Goal: Task Accomplishment & Management: Use online tool/utility

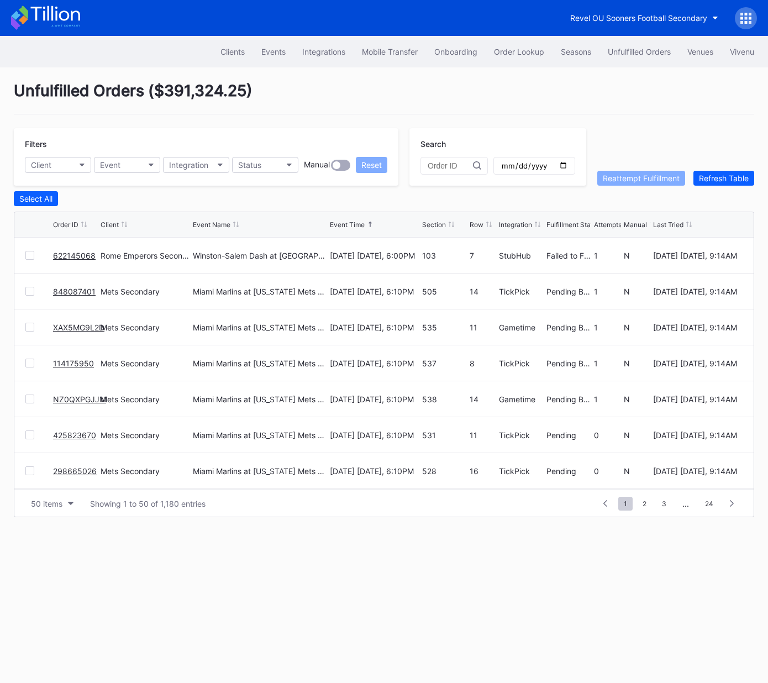
scroll to position [479, 0]
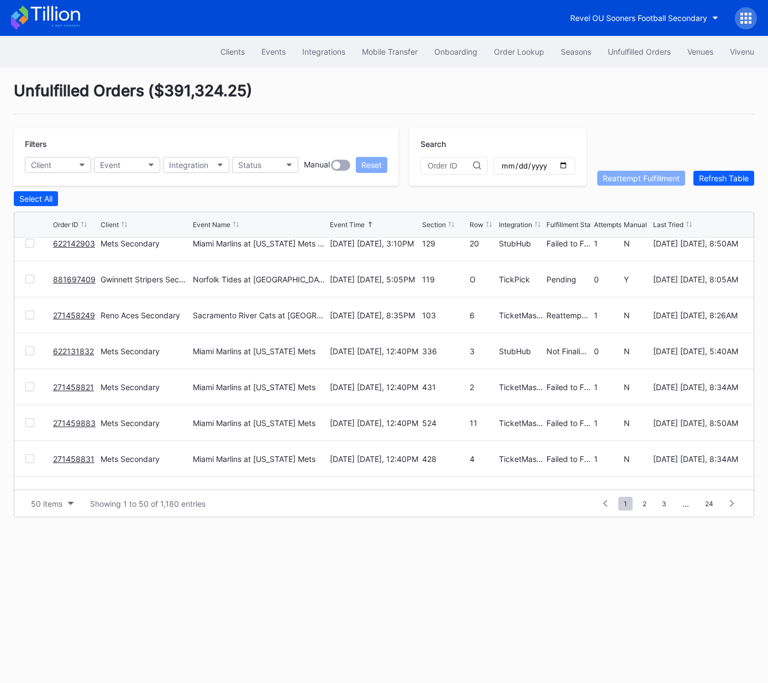
drag, startPoint x: 510, startPoint y: 40, endPoint x: 478, endPoint y: 64, distance: 39.1
click at [509, 40] on div "Clients Events Integrations Mobile Transfer Onboarding Order Lookup Seasons Unf…" at bounding box center [384, 51] width 768 height 31
click at [506, 59] on button "Order Lookup" at bounding box center [518, 51] width 67 height 20
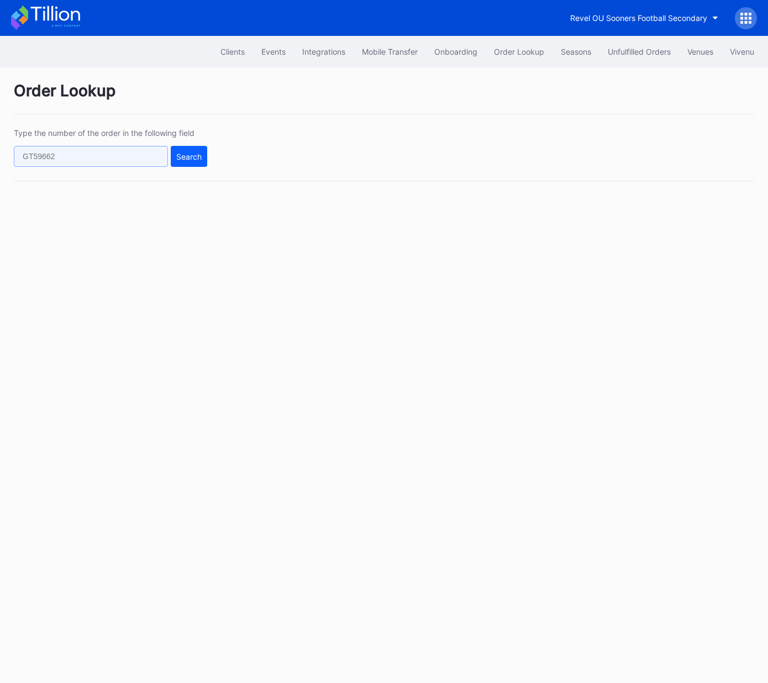
drag, startPoint x: 127, startPoint y: 155, endPoint x: 143, endPoint y: 157, distance: 16.1
click at [127, 155] on input "text" at bounding box center [91, 156] width 154 height 21
paste input "562165505"
click at [218, 158] on div "Type the number of the order in the following field 562165505 Search" at bounding box center [384, 154] width 740 height 53
click at [184, 157] on div "Search" at bounding box center [188, 156] width 25 height 9
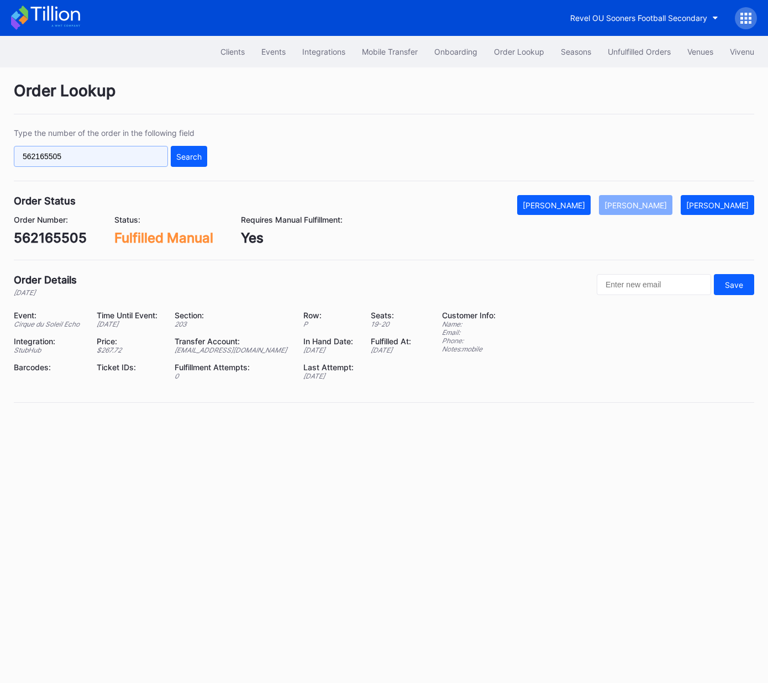
click at [134, 159] on input "562165505" at bounding box center [91, 156] width 154 height 21
paste input "58029052"
click at [182, 158] on div "Search" at bounding box center [188, 156] width 25 height 9
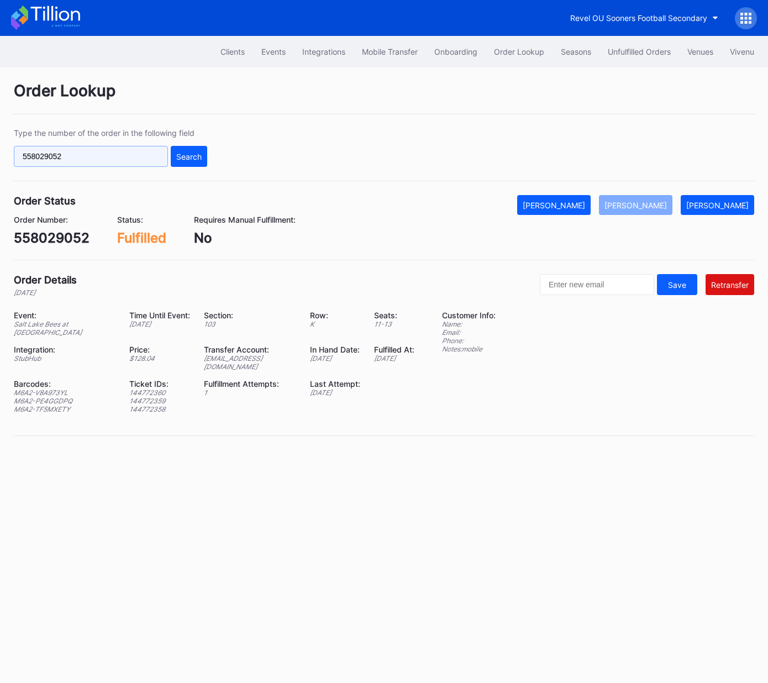
click at [144, 157] on input "558029052" at bounding box center [91, 156] width 154 height 21
click at [145, 157] on input "558029052" at bounding box center [91, 156] width 154 height 21
paste input "4755417"
type input "554755417"
click at [188, 157] on div "Search" at bounding box center [188, 156] width 25 height 9
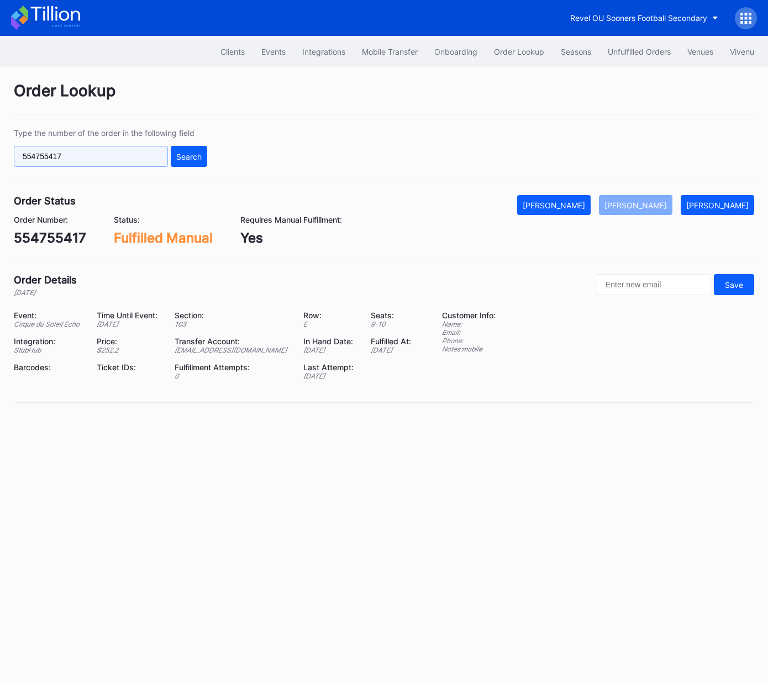
click at [125, 157] on input "554755417" at bounding box center [91, 156] width 154 height 21
paste input "3003176"
type input "553003176"
click at [207, 156] on div "Type the number of the order in the following field 553003176 Search" at bounding box center [384, 154] width 740 height 53
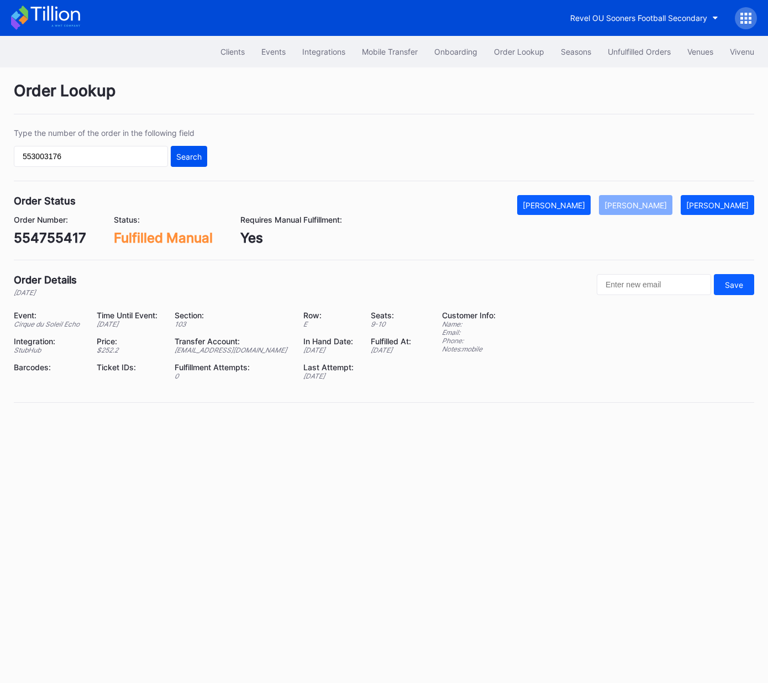
click at [200, 156] on div "Search" at bounding box center [188, 156] width 25 height 9
click at [631, 52] on div "Unfulfilled Orders" at bounding box center [638, 51] width 63 height 9
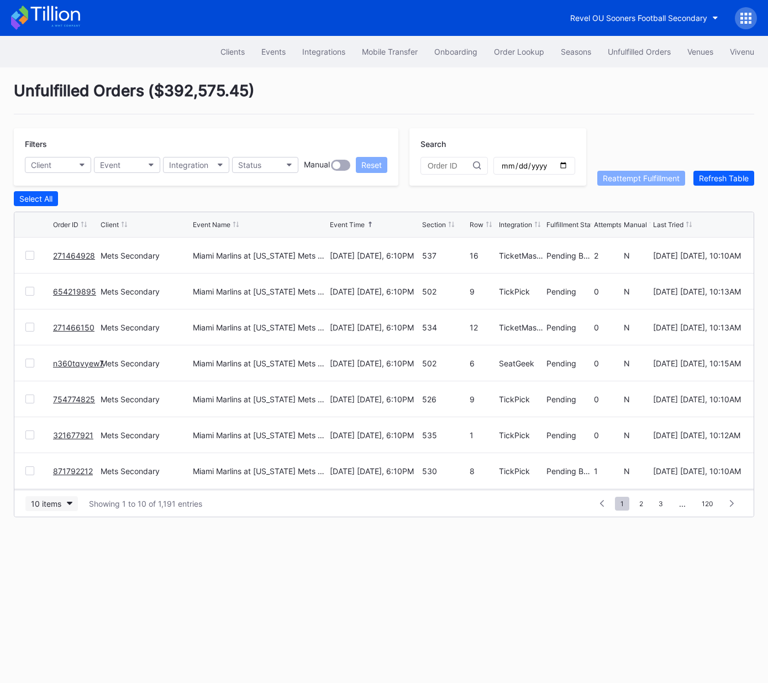
click at [41, 504] on div "10 items" at bounding box center [46, 503] width 30 height 9
click at [44, 547] on div "50 items" at bounding box center [49, 550] width 31 height 9
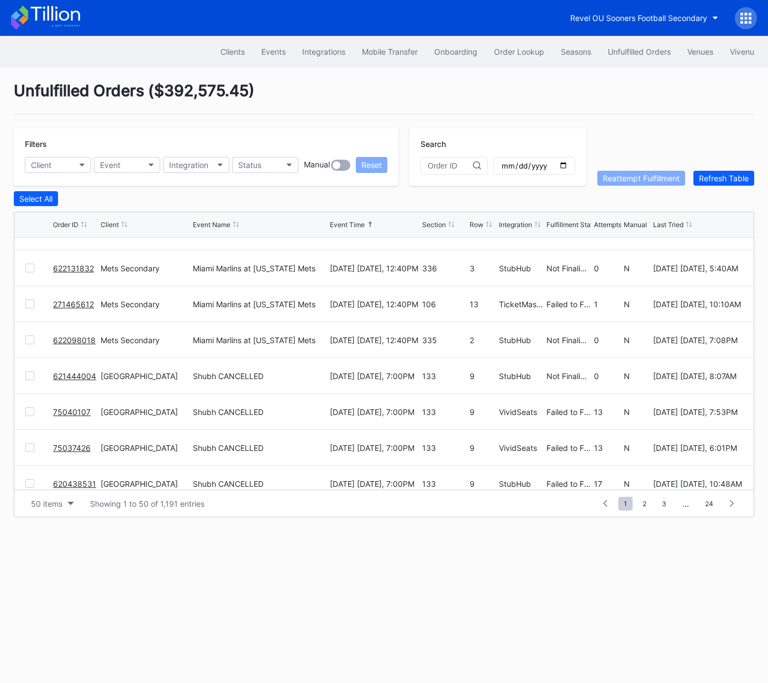
scroll to position [821, 0]
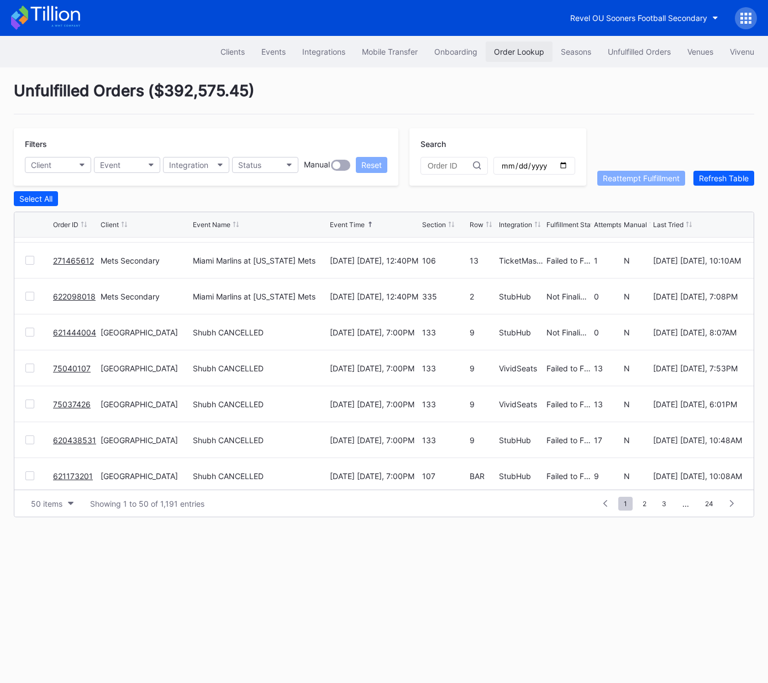
click at [511, 47] on div "Order Lookup" at bounding box center [519, 51] width 50 height 9
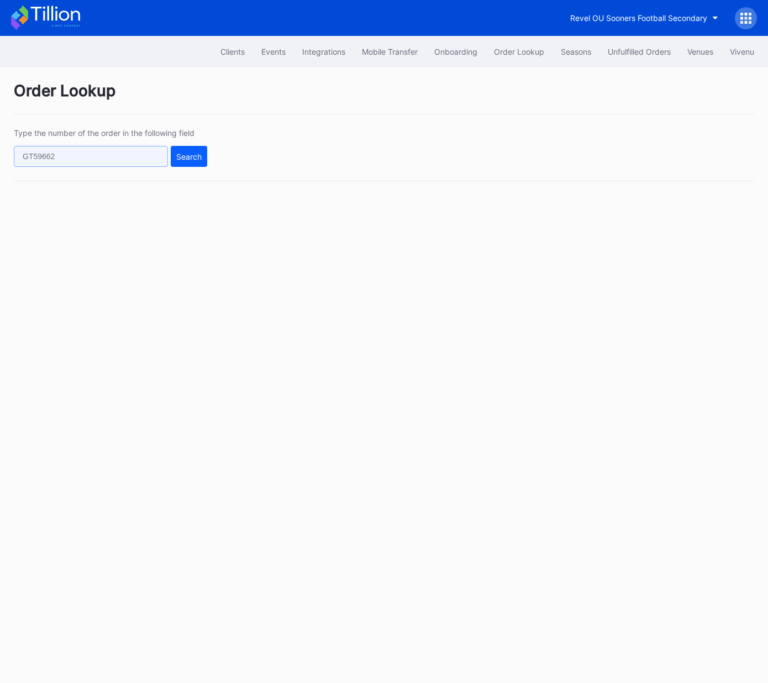
click at [151, 159] on input "text" at bounding box center [91, 156] width 154 height 21
paste input "622035748"
type input "622035748"
click at [203, 155] on button "Search" at bounding box center [189, 156] width 36 height 21
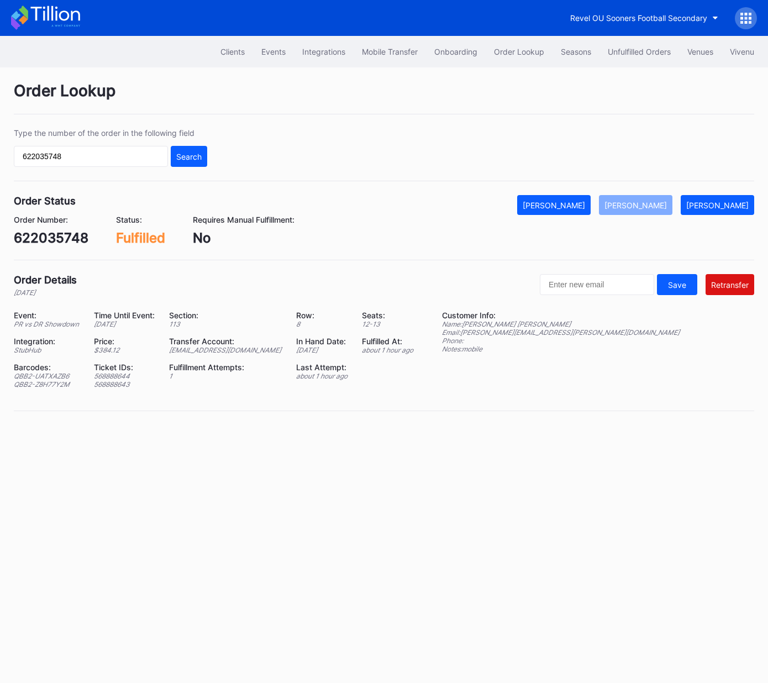
click at [245, 348] on div "ed-8158523@eventdynamic.com" at bounding box center [225, 350] width 113 height 8
copy div "ed-8158523@eventdynamic.com"
click at [627, 46] on button "Unfulfilled Orders" at bounding box center [639, 51] width 80 height 20
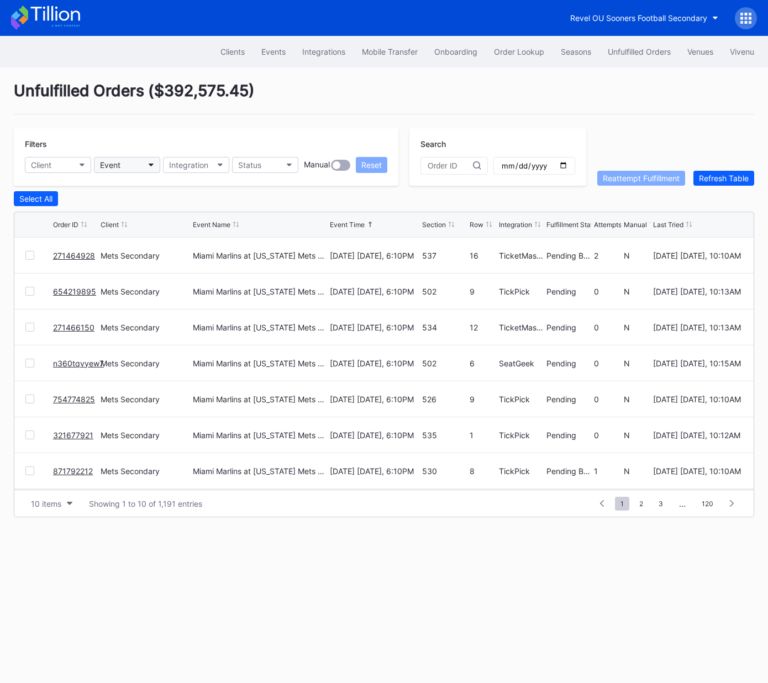
click at [124, 166] on button "Event" at bounding box center [127, 165] width 66 height 16
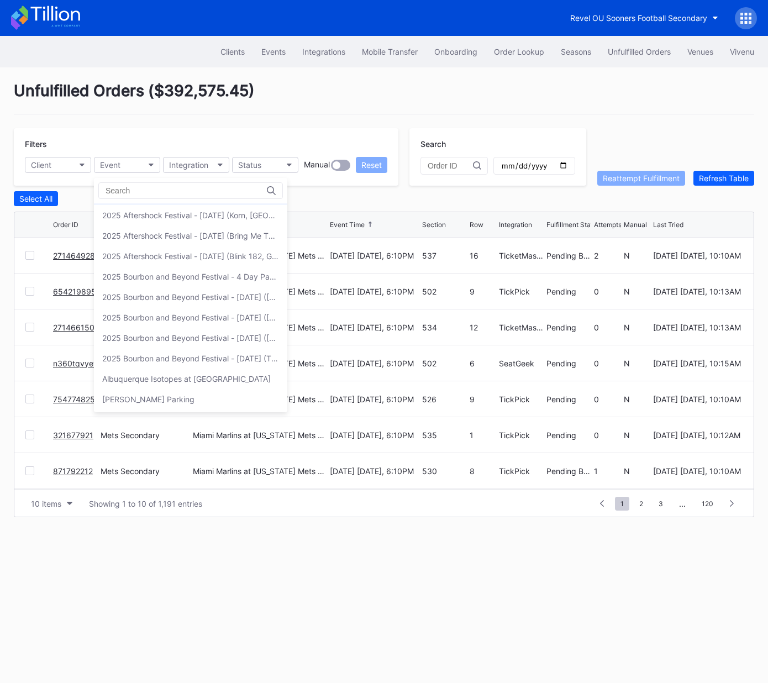
scroll to position [42, 0]
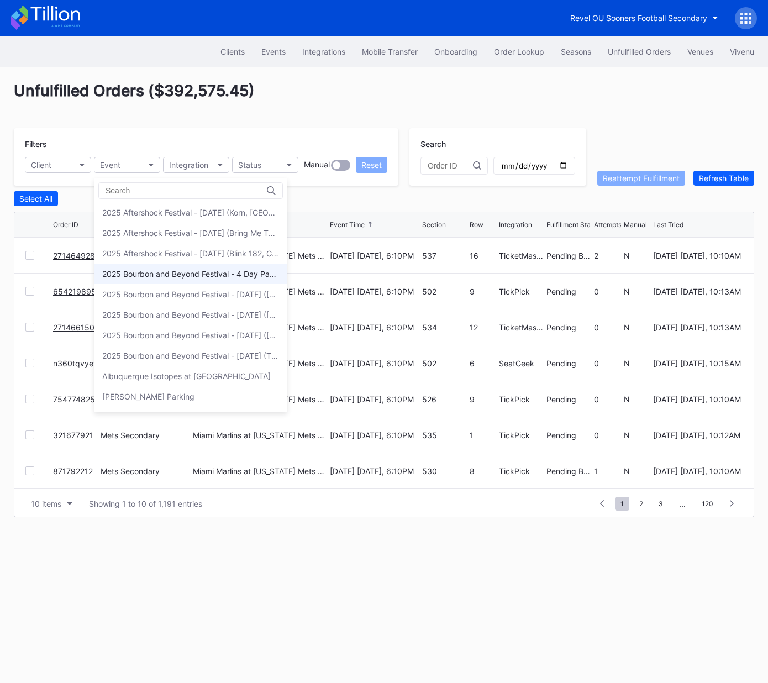
click at [163, 271] on div "2025 Bourbon and Beyond Festival - 4 Day Pass (9/11 - 9/14) ([PERSON_NAME], [PE…" at bounding box center [190, 273] width 177 height 9
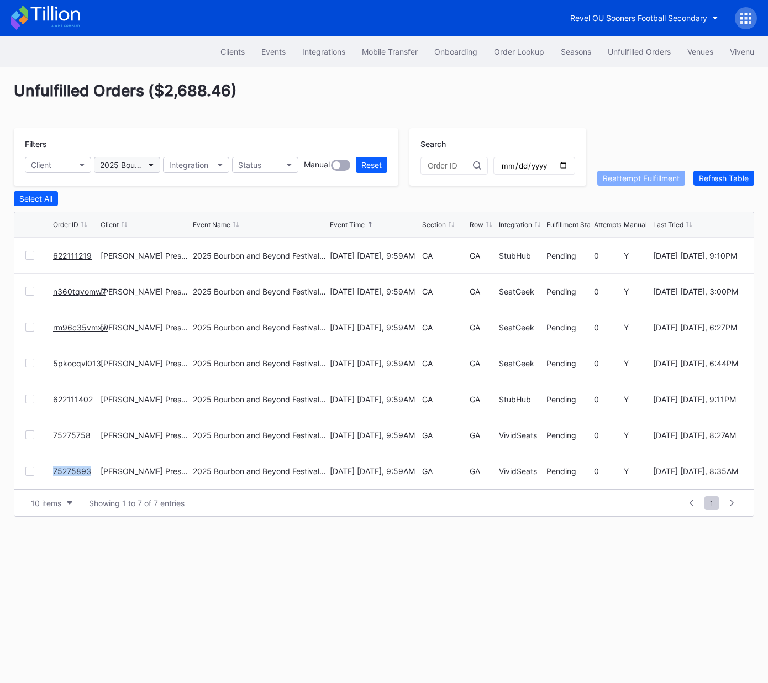
click at [131, 165] on div "2025 Bourbon and Beyond Festival - 4 Day Pass (9/11 - 9/14) ([PERSON_NAME], [PE…" at bounding box center [121, 164] width 43 height 9
click at [130, 163] on div "2025 Bourbon and Beyond Festival - 4 Day Pass (9/11 - 9/14) ([PERSON_NAME], [PE…" at bounding box center [121, 164] width 43 height 9
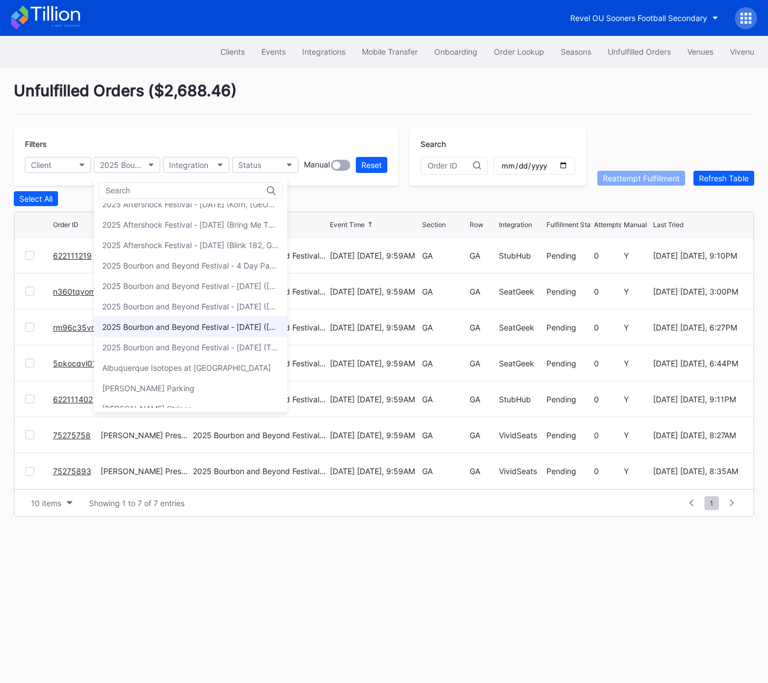
scroll to position [51, 0]
click at [187, 342] on div "2025 Bourbon and Beyond Festival - Thursday (The Lumineers, Benson Boone, Alaba…" at bounding box center [190, 346] width 177 height 9
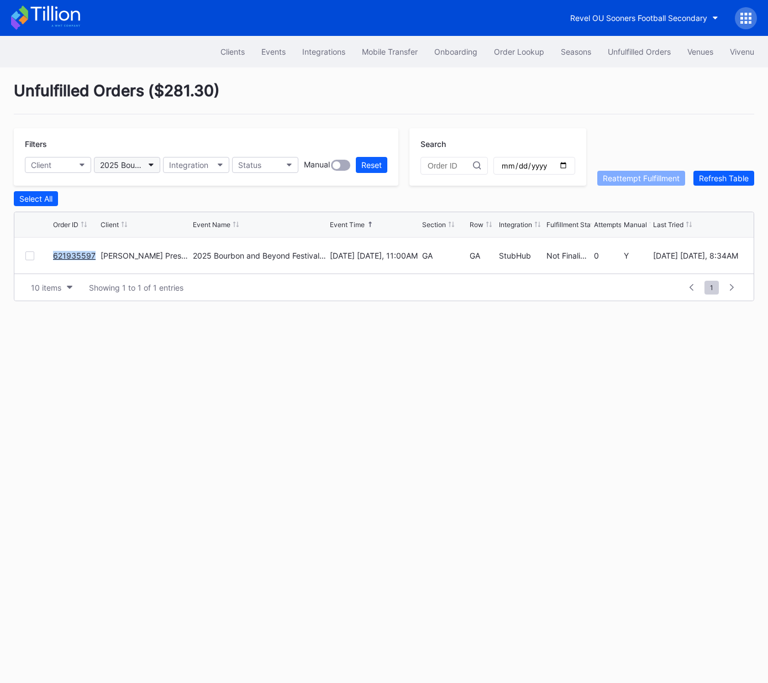
click at [133, 161] on div "2025 Bourbon and Beyond Festival - Thursday (The Lumineers, Benson Boone, Alaba…" at bounding box center [121, 164] width 43 height 9
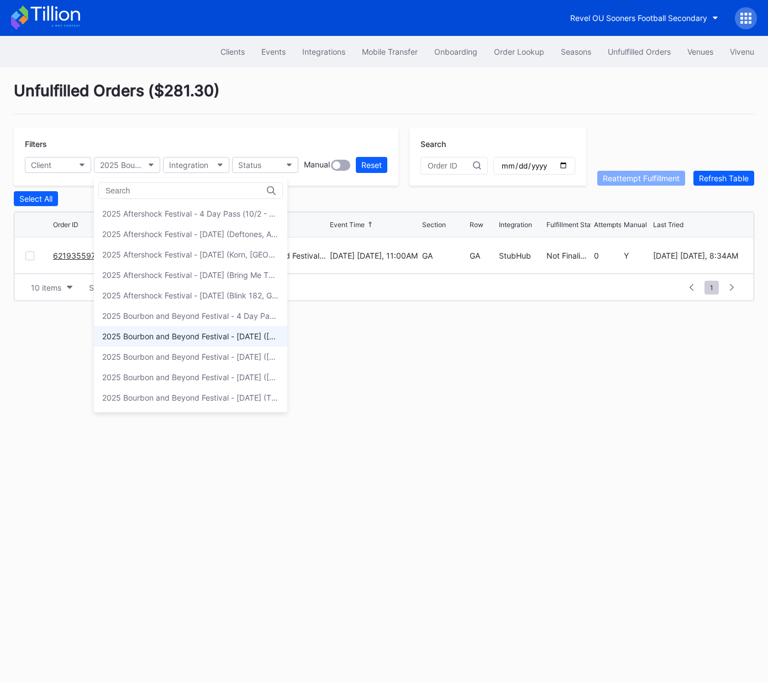
click at [163, 334] on div "2025 Bourbon and Beyond Festival - Friday (Phish, Khruangbin, Joe Bonamassa)" at bounding box center [190, 335] width 177 height 9
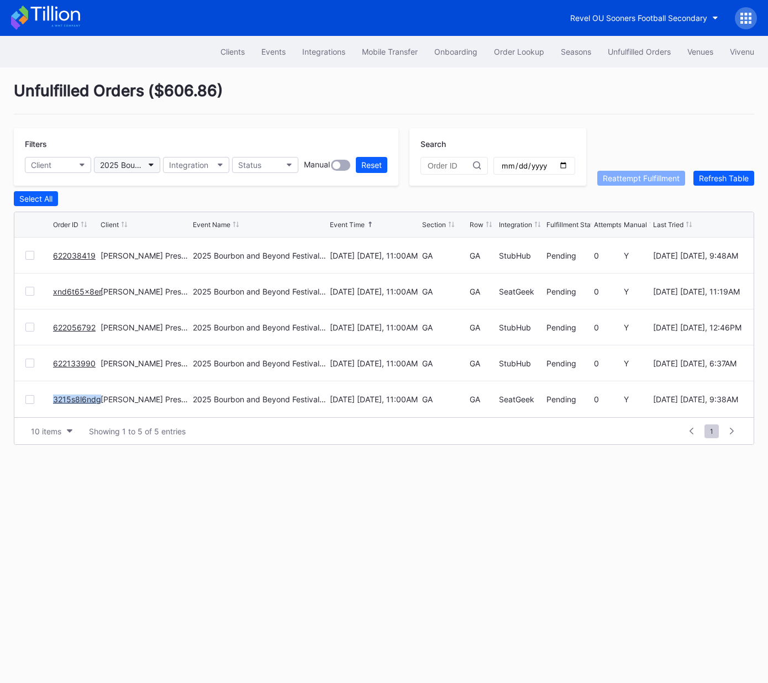
click at [130, 164] on div "2025 Bourbon and Beyond Festival - Friday (Phish, Khruangbin, Joe Bonamassa)" at bounding box center [121, 164] width 43 height 9
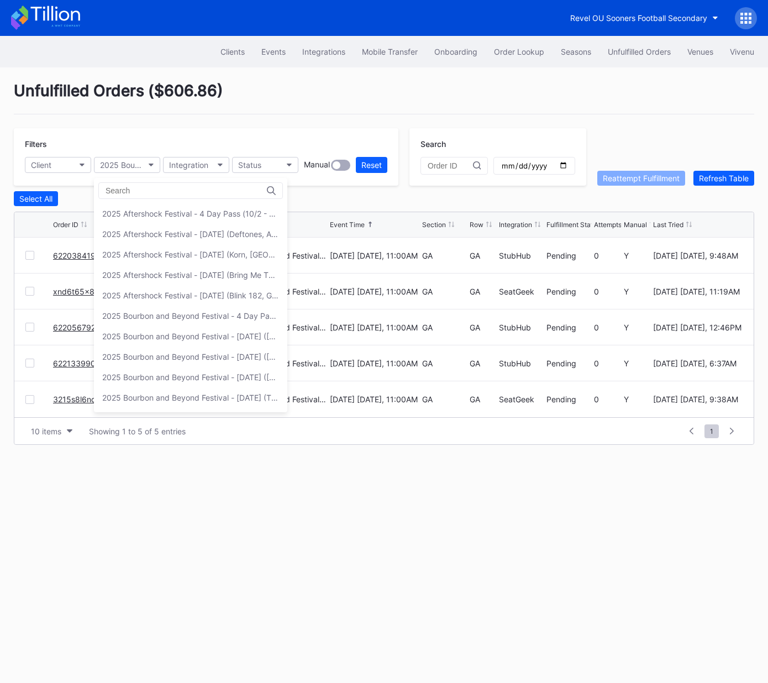
click at [171, 354] on div "2025 Bourbon and Beyond Festival - Saturday (Sturgill Simpson, Jack White, Vanc…" at bounding box center [190, 356] width 177 height 9
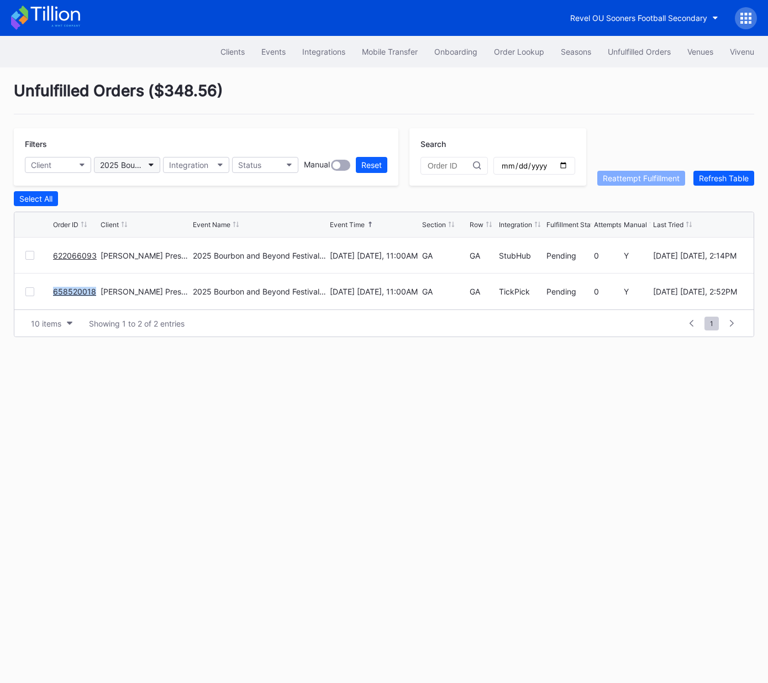
click at [141, 165] on div "2025 Bourbon and Beyond Festival - Saturday (Sturgill Simpson, Jack White, Vanc…" at bounding box center [121, 164] width 43 height 9
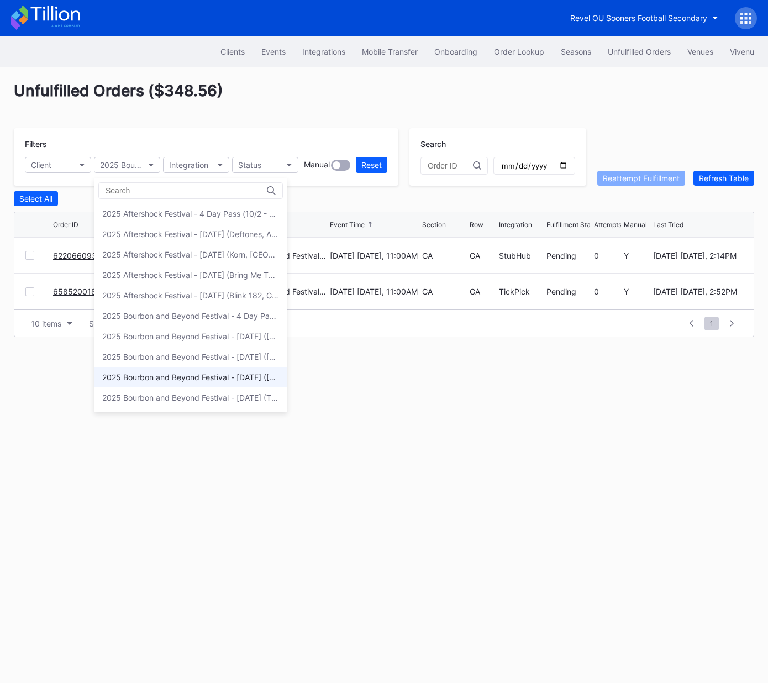
click at [203, 374] on div "2025 Bourbon and Beyond Festival - Sunday (Noah Kahan, Goo Goo Dolls, Megan Mor…" at bounding box center [190, 376] width 177 height 9
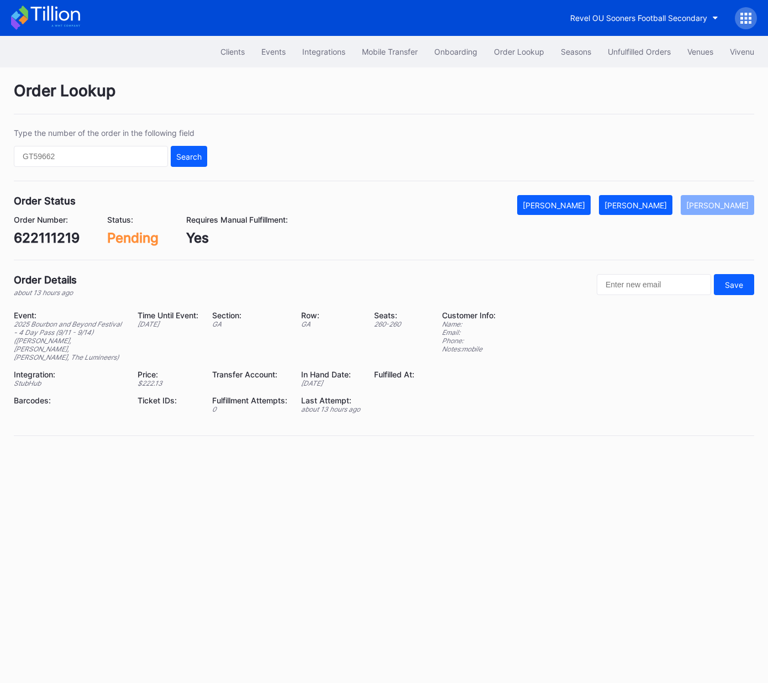
click at [64, 234] on div "622111219" at bounding box center [47, 238] width 66 height 16
copy div "622111219"
click at [654, 202] on div "[PERSON_NAME]" at bounding box center [635, 204] width 62 height 9
click at [76, 241] on div "n360tqvomw7" at bounding box center [60, 238] width 92 height 16
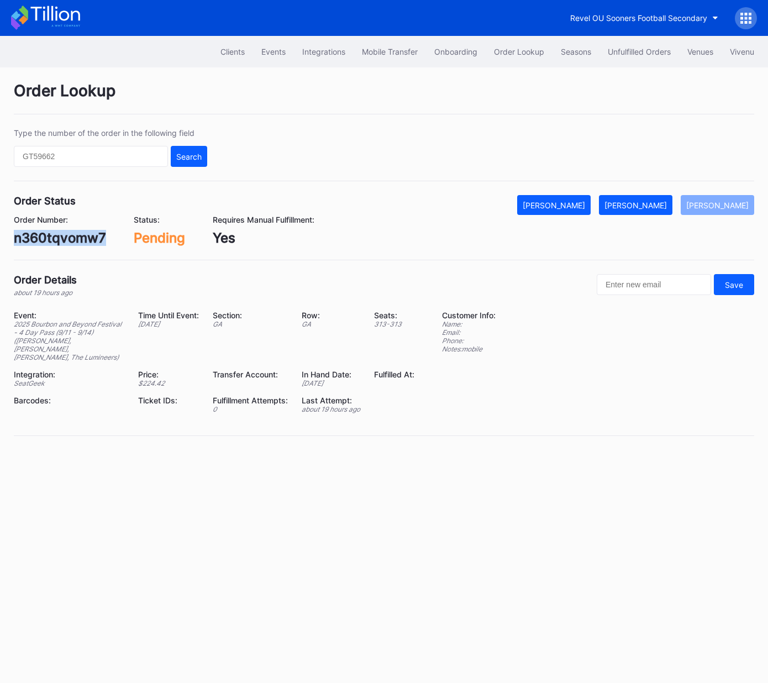
drag, startPoint x: 76, startPoint y: 240, endPoint x: 141, endPoint y: 239, distance: 65.2
click at [76, 240] on div "n360tqvomw7" at bounding box center [60, 238] width 92 height 16
copy div "n360tqvomw7"
click at [652, 203] on div "[PERSON_NAME]" at bounding box center [635, 204] width 62 height 9
click at [79, 232] on div "rm96c35vmxw" at bounding box center [61, 238] width 95 height 16
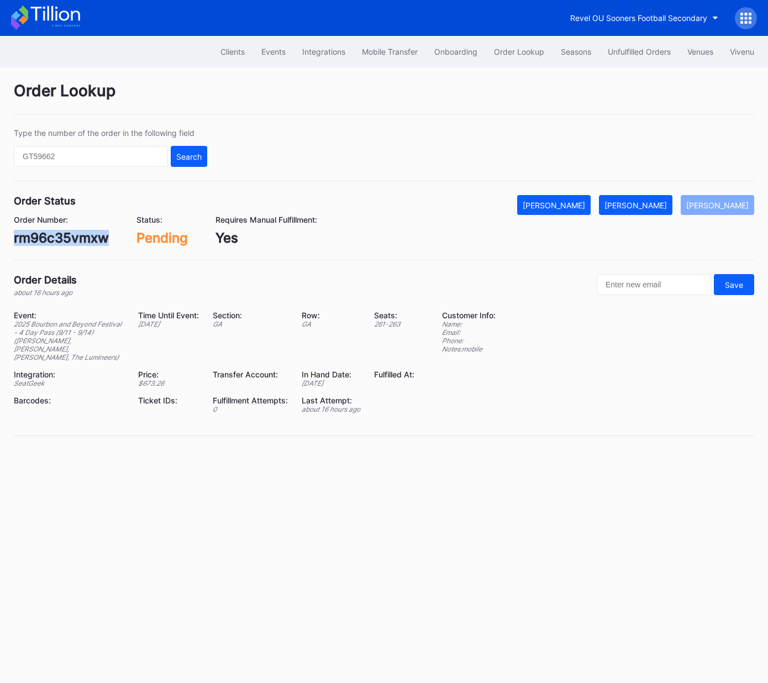
click at [79, 232] on div "rm96c35vmxw" at bounding box center [61, 238] width 95 height 16
copy div "rm96c35vmxw"
click at [651, 203] on div "[PERSON_NAME]" at bounding box center [635, 204] width 62 height 9
click at [75, 237] on div "5pkocqvl013" at bounding box center [54, 238] width 81 height 16
drag, startPoint x: 75, startPoint y: 237, endPoint x: 159, endPoint y: 241, distance: 84.6
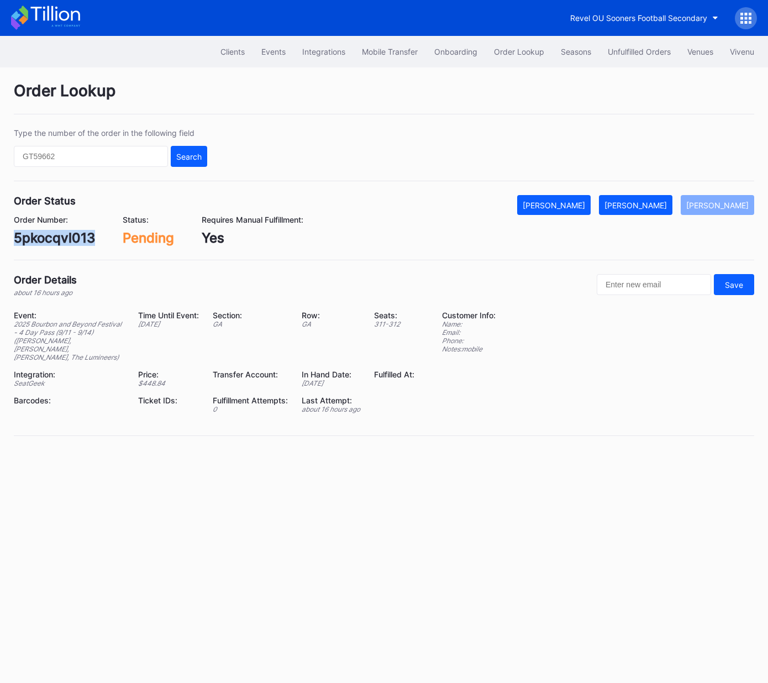
click at [75, 237] on div "5pkocqvl013" at bounding box center [54, 238] width 81 height 16
copy div "5pkocqvl013"
drag, startPoint x: 655, startPoint y: 205, endPoint x: 766, endPoint y: 180, distance: 113.9
click at [655, 205] on div "[PERSON_NAME]" at bounding box center [635, 204] width 62 height 9
click at [64, 235] on div "622111402" at bounding box center [48, 238] width 69 height 16
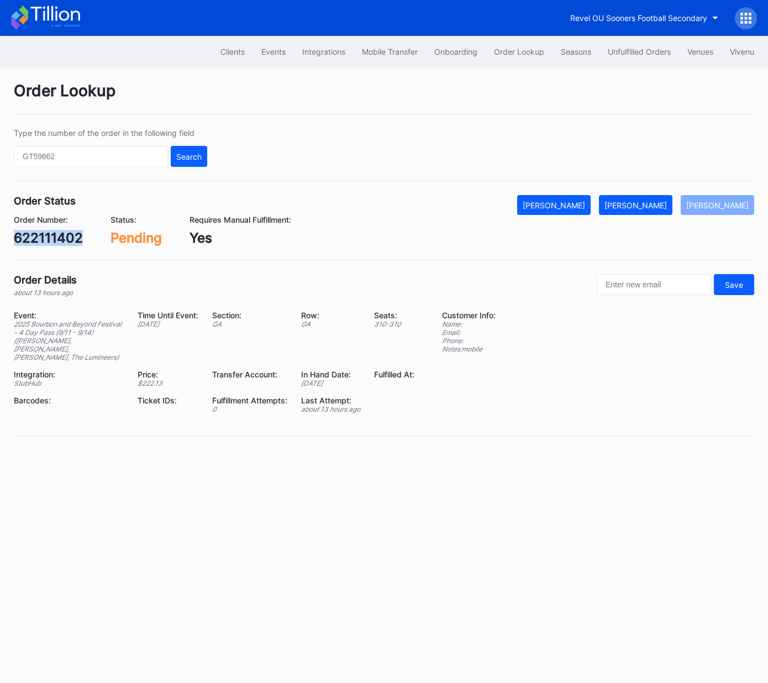
click at [64, 235] on div "622111402" at bounding box center [48, 238] width 69 height 16
copy div "622111402"
click at [652, 203] on div "[PERSON_NAME]" at bounding box center [635, 204] width 62 height 9
click at [48, 237] on div "75275758" at bounding box center [46, 238] width 65 height 16
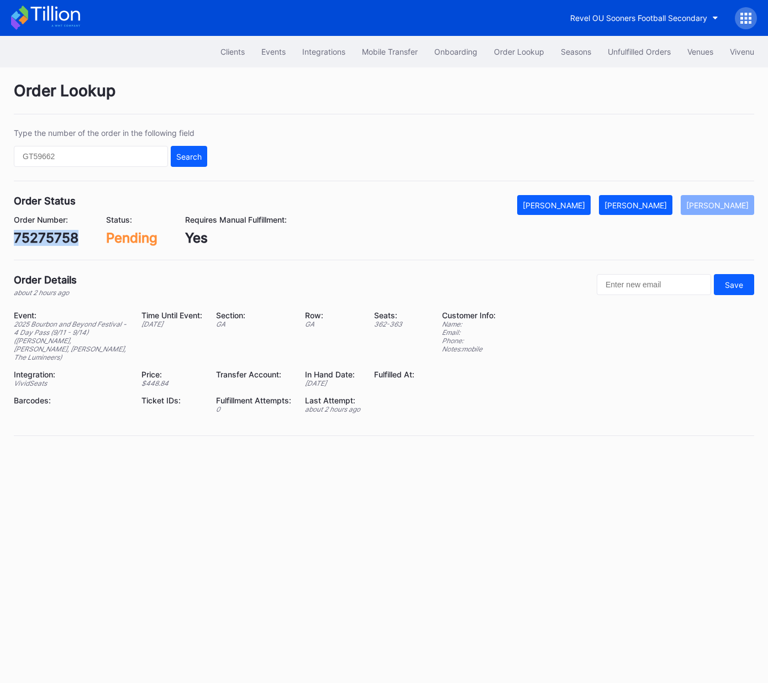
copy div "75275758"
drag, startPoint x: 642, startPoint y: 205, endPoint x: 767, endPoint y: 142, distance: 139.8
click at [642, 205] on div "[PERSON_NAME]" at bounding box center [635, 204] width 62 height 9
click at [59, 240] on div "75275893" at bounding box center [46, 238] width 65 height 16
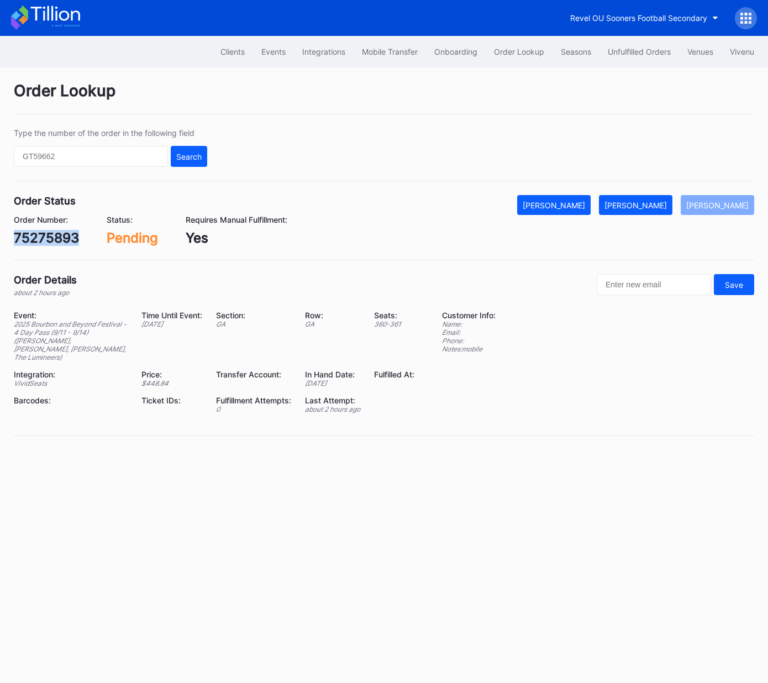
copy div "75275893"
click at [643, 202] on div "[PERSON_NAME]" at bounding box center [635, 204] width 62 height 9
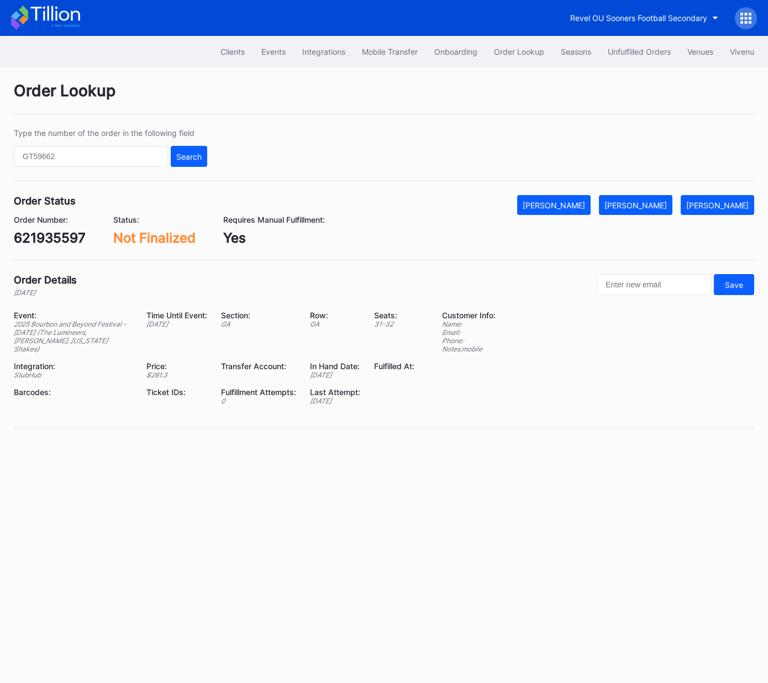
click at [66, 234] on div "621935597" at bounding box center [50, 238] width 72 height 16
copy div "621935597"
click at [585, 204] on div "[PERSON_NAME]" at bounding box center [553, 204] width 62 height 9
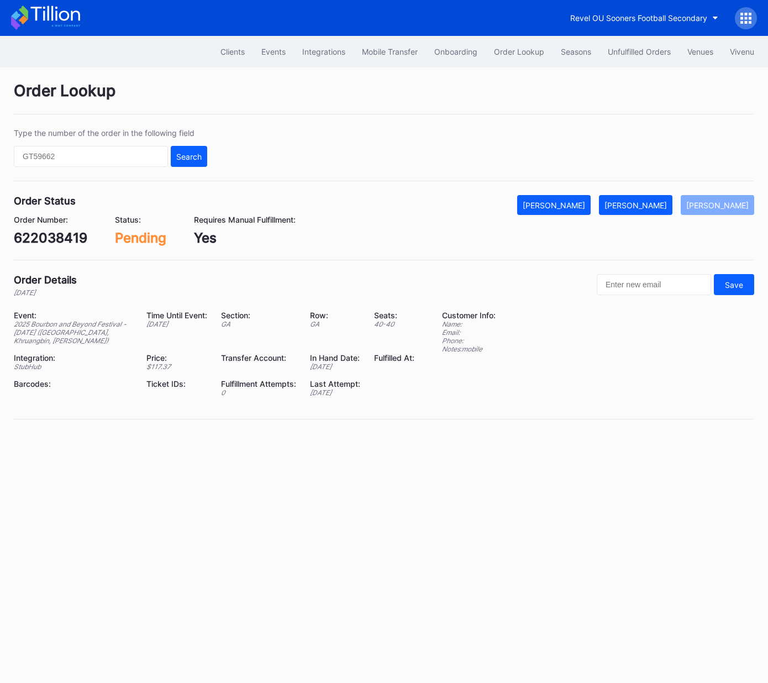
click at [70, 244] on div "622038419" at bounding box center [50, 238] width 73 height 16
drag, startPoint x: 70, startPoint y: 244, endPoint x: 159, endPoint y: 238, distance: 89.1
click at [70, 244] on div "622038419" at bounding box center [50, 238] width 73 height 16
copy div "622038419"
click at [654, 202] on div "[PERSON_NAME]" at bounding box center [635, 204] width 62 height 9
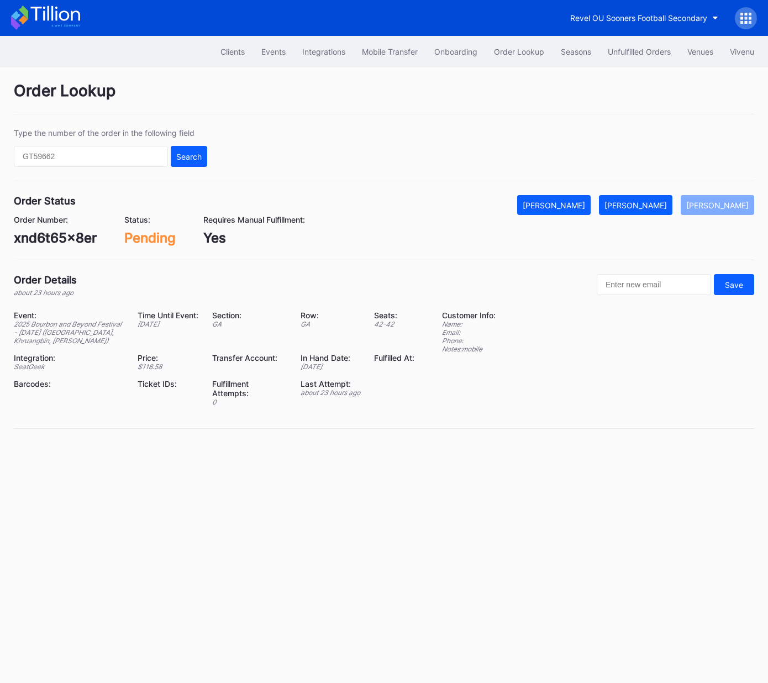
click at [51, 237] on div "xnd6t65x8er" at bounding box center [55, 238] width 83 height 16
copy div "xnd6t65x8er"
click at [648, 207] on div "[PERSON_NAME]" at bounding box center [635, 204] width 62 height 9
click at [54, 234] on div "622056792" at bounding box center [51, 238] width 75 height 16
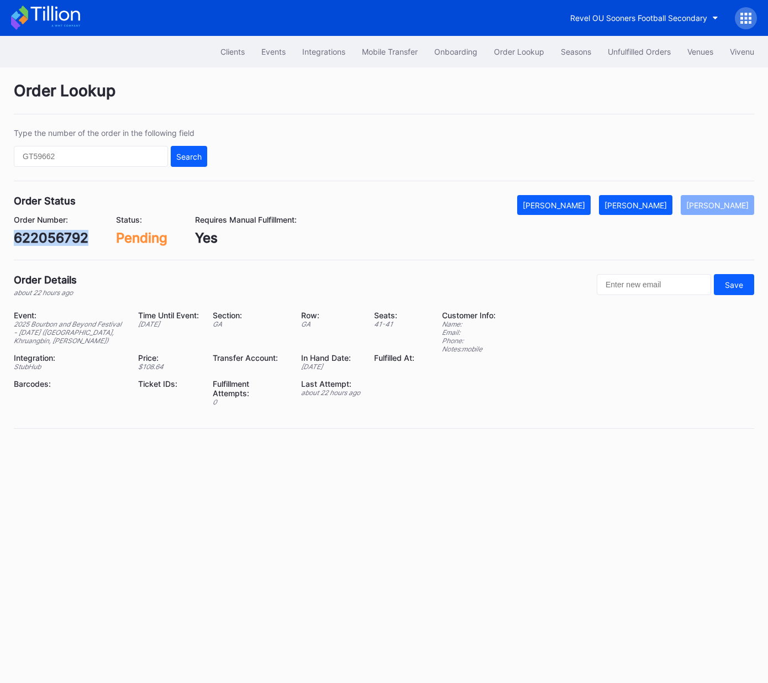
click at [54, 234] on div "622056792" at bounding box center [51, 238] width 75 height 16
copy div "622056792"
click at [648, 204] on div "[PERSON_NAME]" at bounding box center [635, 204] width 62 height 9
click at [635, 203] on div "[PERSON_NAME]" at bounding box center [635, 204] width 62 height 9
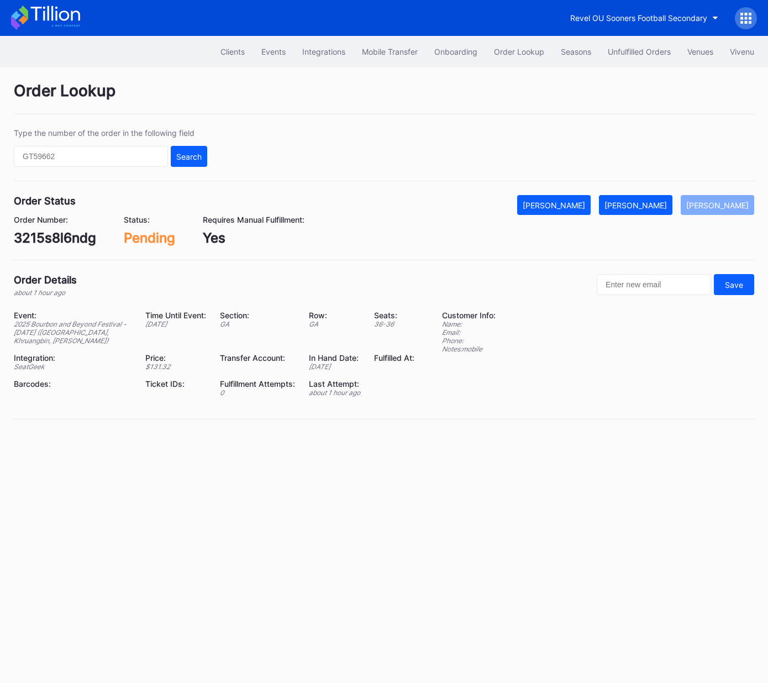
click at [56, 239] on div "3215s8l6ndg" at bounding box center [55, 238] width 82 height 16
copy div "3215s8l6ndg"
drag, startPoint x: 645, startPoint y: 199, endPoint x: 751, endPoint y: 161, distance: 112.9
click at [657, 196] on button "[PERSON_NAME]" at bounding box center [635, 205] width 73 height 20
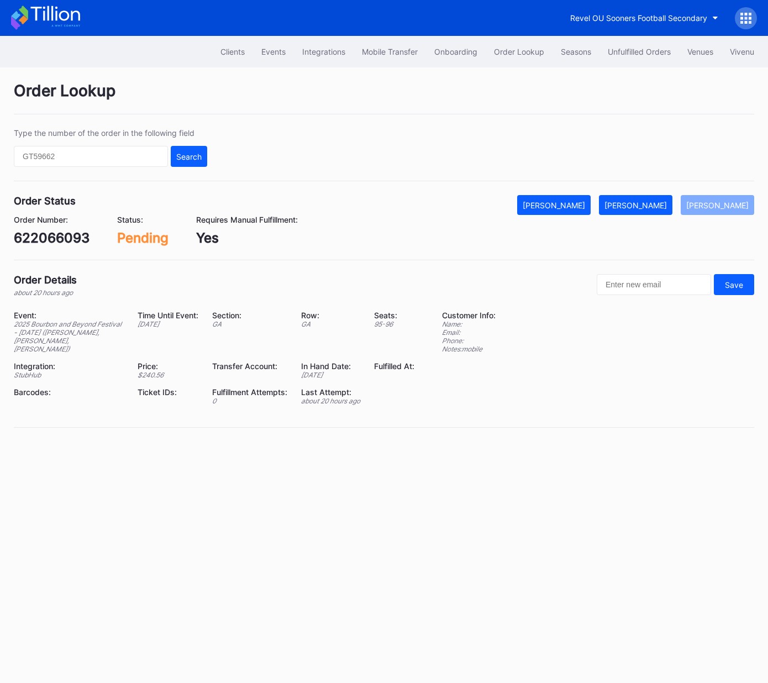
click at [80, 239] on div "622066093" at bounding box center [52, 238] width 76 height 16
copy div "622066093"
click at [654, 206] on div "[PERSON_NAME]" at bounding box center [635, 204] width 62 height 9
click at [67, 236] on div "658520018" at bounding box center [50, 238] width 73 height 16
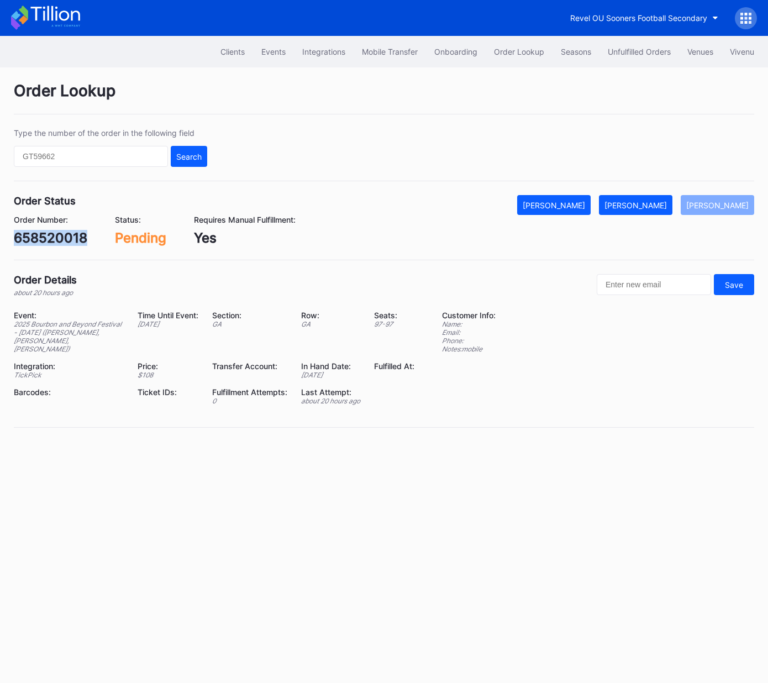
click at [67, 236] on div "658520018" at bounding box center [50, 238] width 73 height 16
copy div "658520018"
click at [662, 205] on div "[PERSON_NAME]" at bounding box center [635, 204] width 62 height 9
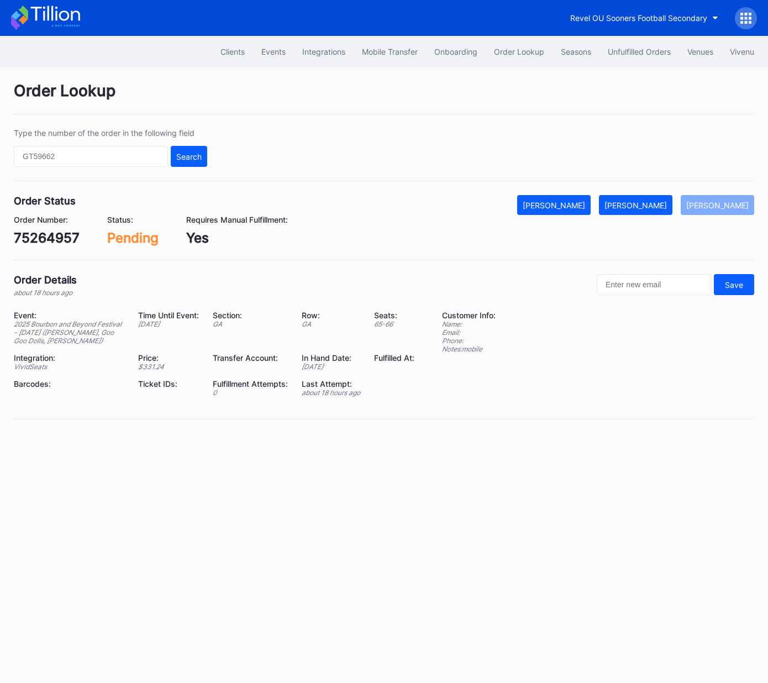
click at [50, 240] on div "75264957" at bounding box center [47, 238] width 66 height 16
copy div "75264957"
click at [644, 199] on button "[PERSON_NAME]" at bounding box center [635, 205] width 73 height 20
click at [68, 239] on div "831388216" at bounding box center [49, 238] width 70 height 16
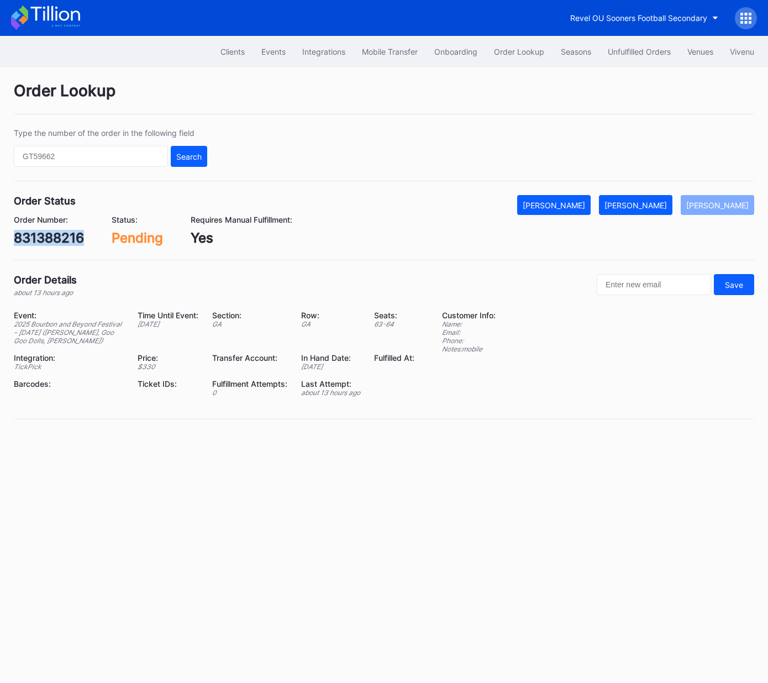
click at [68, 239] on div "831388216" at bounding box center [49, 238] width 70 height 16
copy div "831388216"
drag, startPoint x: 663, startPoint y: 203, endPoint x: 758, endPoint y: 143, distance: 112.9
click at [663, 203] on div "[PERSON_NAME]" at bounding box center [635, 204] width 62 height 9
click at [52, 239] on div "622115209" at bounding box center [49, 238] width 71 height 16
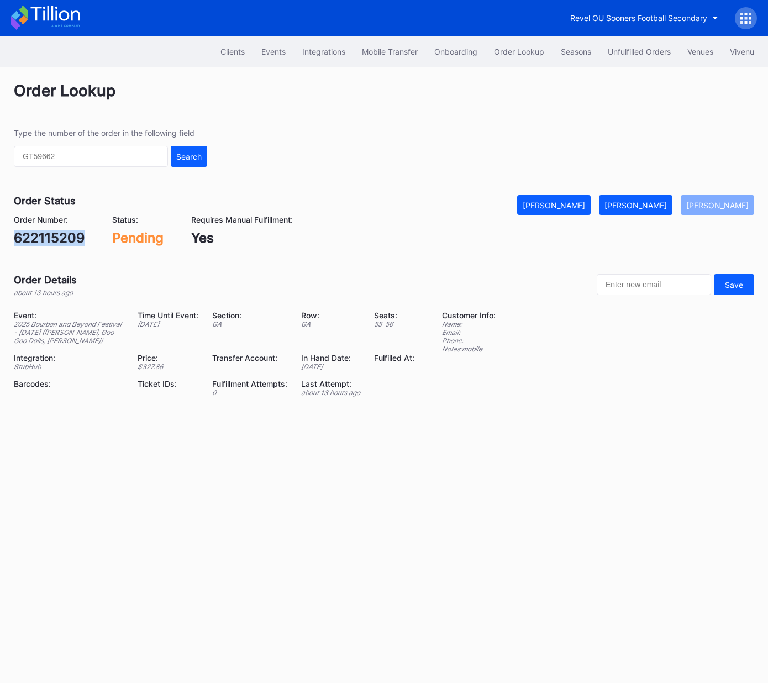
click at [52, 239] on div "622115209" at bounding box center [49, 238] width 71 height 16
copy div "622115209"
drag, startPoint x: 652, startPoint y: 207, endPoint x: 696, endPoint y: 176, distance: 53.9
click at [652, 207] on div "[PERSON_NAME]" at bounding box center [635, 204] width 62 height 9
click at [56, 243] on div "75275989" at bounding box center [46, 238] width 65 height 16
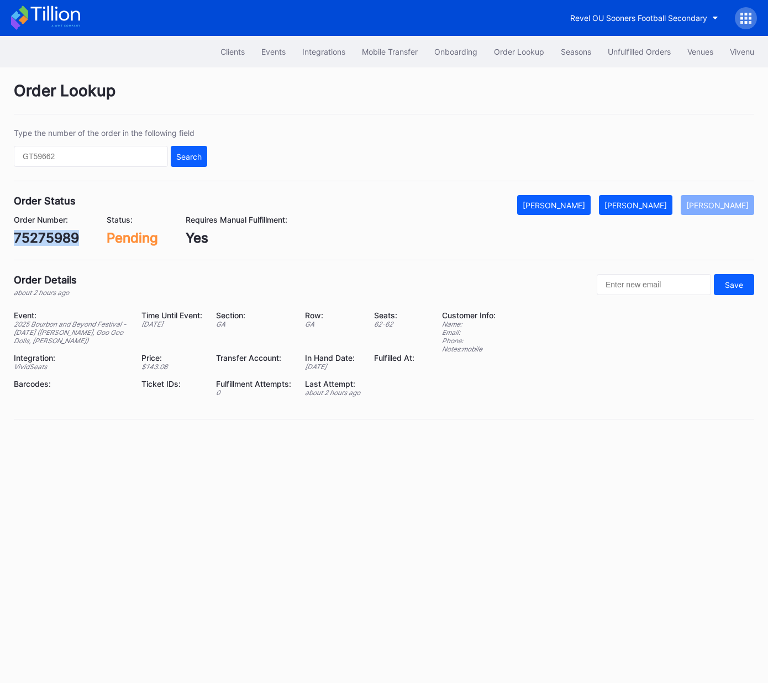
drag, startPoint x: 56, startPoint y: 243, endPoint x: 233, endPoint y: 237, distance: 176.8
click at [56, 243] on div "75275989" at bounding box center [46, 238] width 65 height 16
copy div "75275989"
click at [667, 206] on div "[PERSON_NAME]" at bounding box center [635, 204] width 62 height 9
click at [62, 234] on div "622126153" at bounding box center [49, 238] width 70 height 16
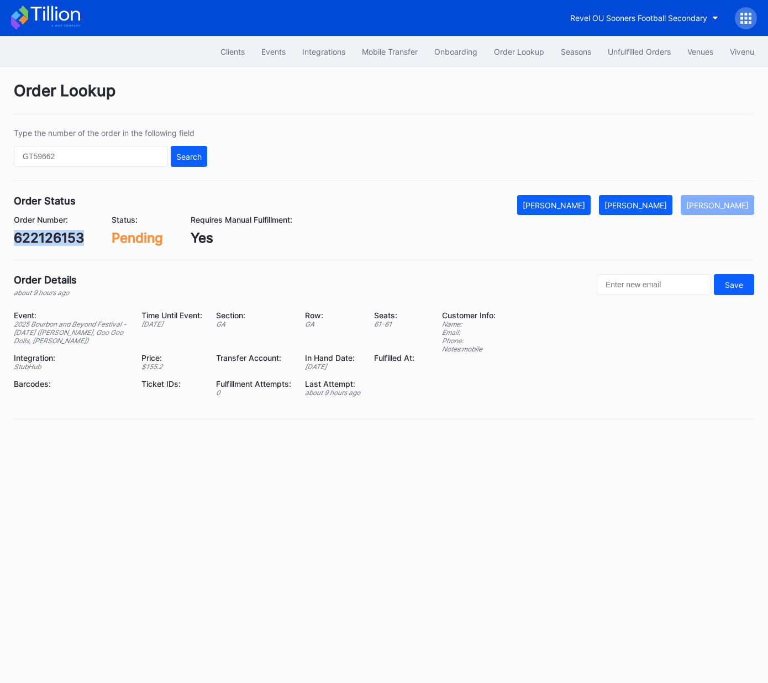
click at [62, 234] on div "622126153" at bounding box center [49, 238] width 70 height 16
copy div "622126153"
drag, startPoint x: 657, startPoint y: 203, endPoint x: 685, endPoint y: 183, distance: 34.5
click at [658, 203] on div "Mark Fulfilled" at bounding box center [635, 204] width 62 height 9
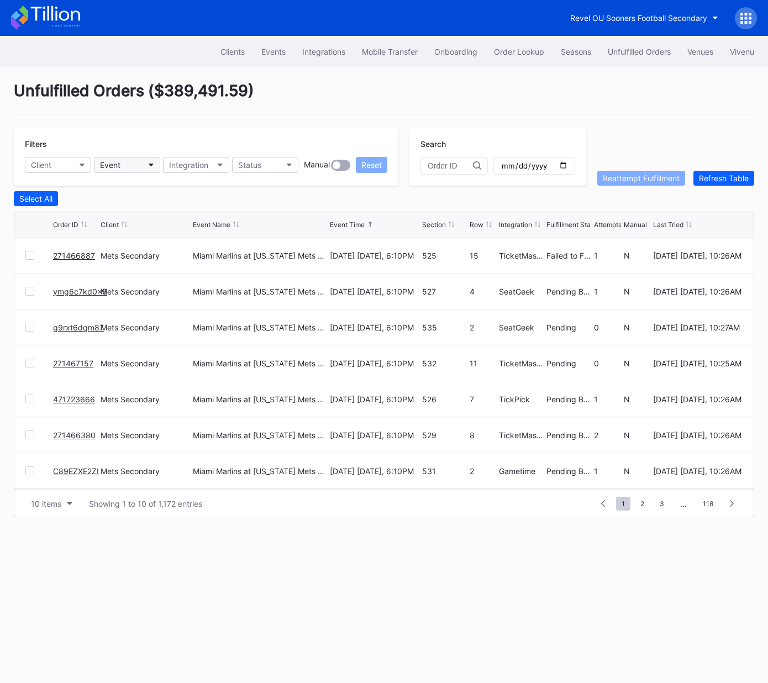
click at [119, 163] on div "Event" at bounding box center [110, 164] width 20 height 9
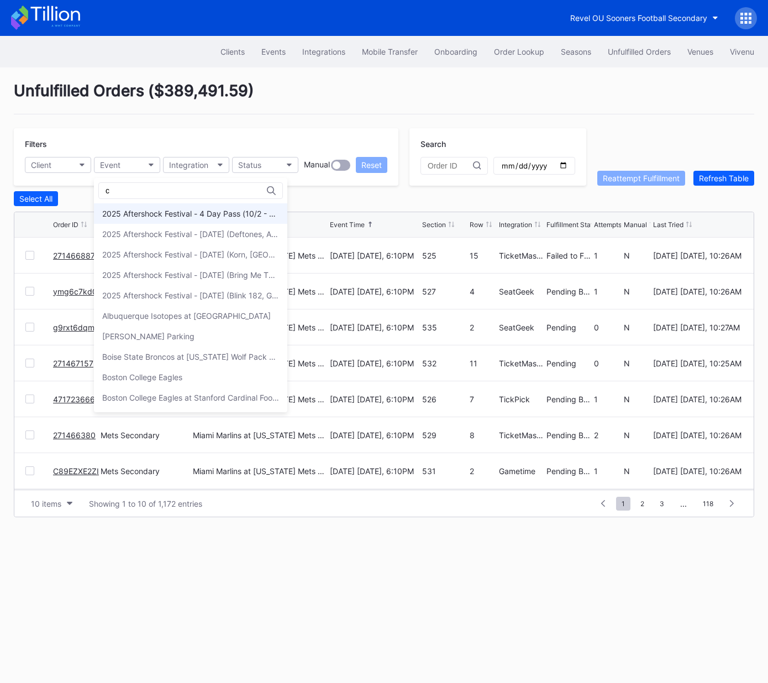
type input "c"
click at [239, 211] on div "2025 Aftershock Festival - 4 Day Pass (10/2 - 10/5) (Blink 182, Deftones, Korn,…" at bounding box center [190, 213] width 177 height 9
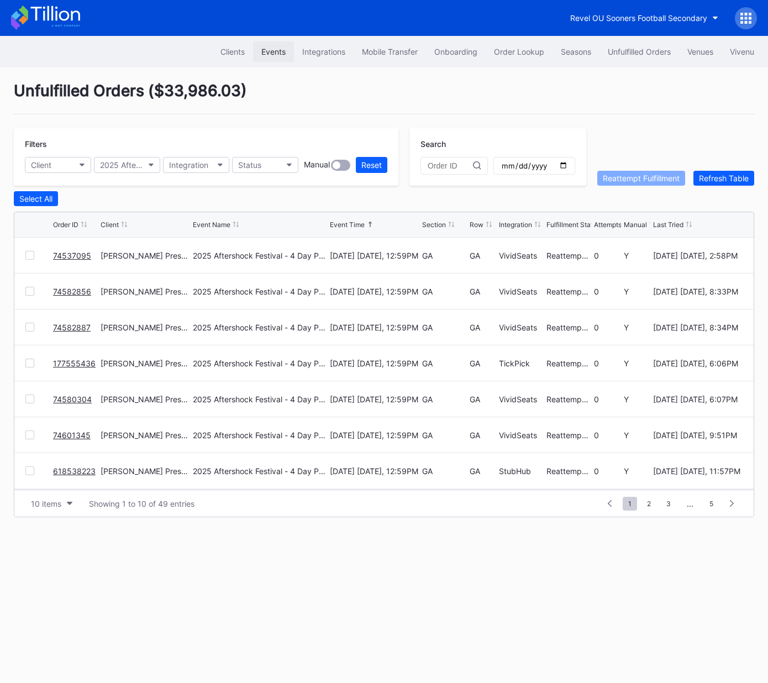
click at [263, 57] on button "Events" at bounding box center [273, 51] width 41 height 20
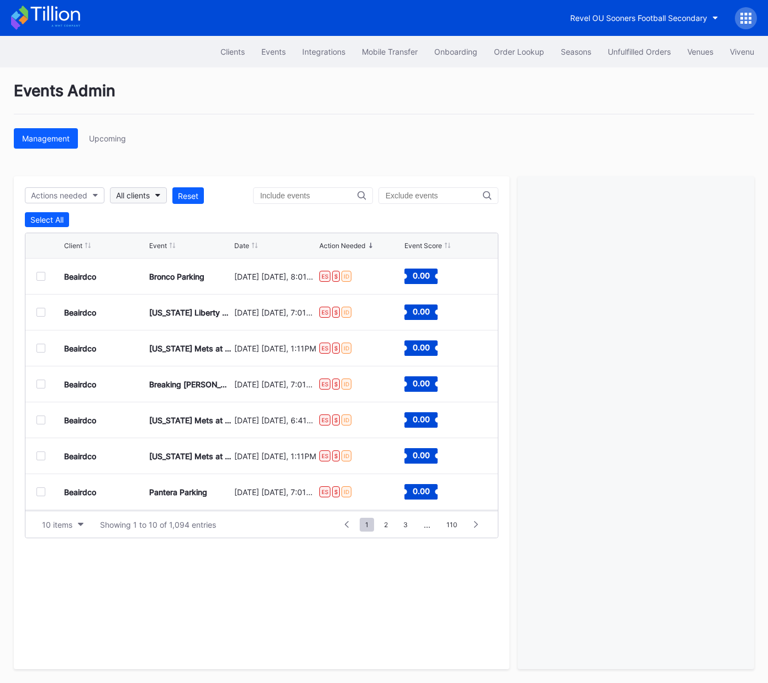
click at [133, 195] on div "All clients" at bounding box center [133, 195] width 34 height 9
type input "vo"
click at [173, 245] on div "Stanford Cardinal Womens Volleyball Open Distribution" at bounding box center [207, 244] width 177 height 9
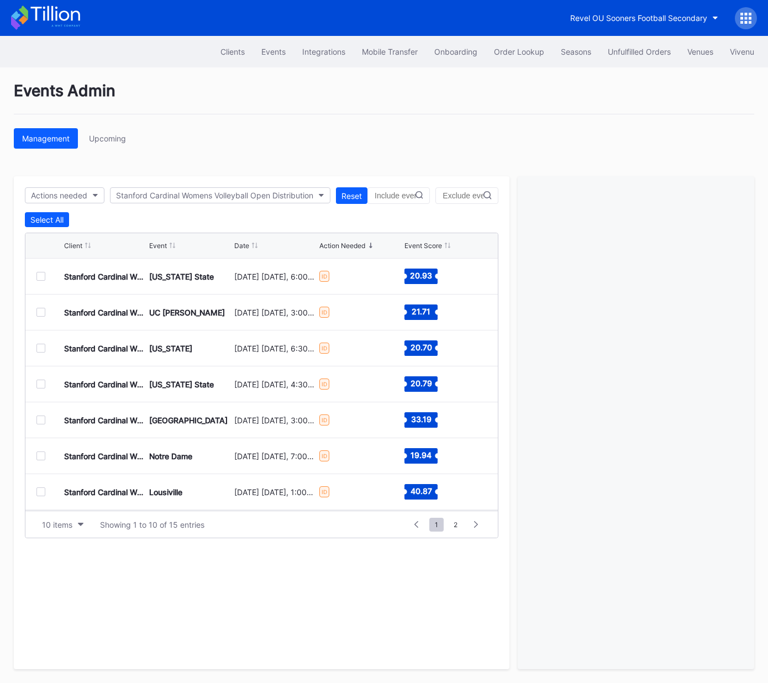
click at [40, 275] on div at bounding box center [40, 276] width 9 height 9
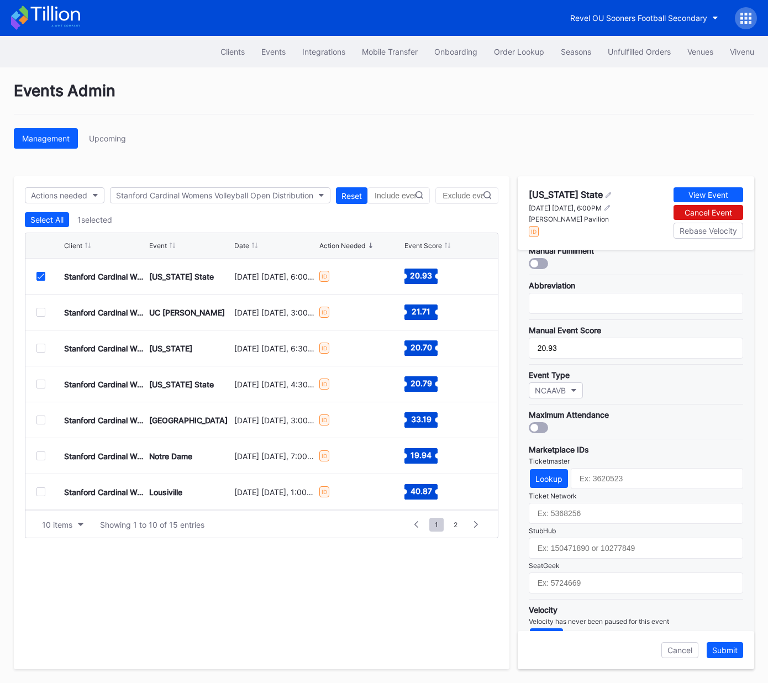
scroll to position [197, 0]
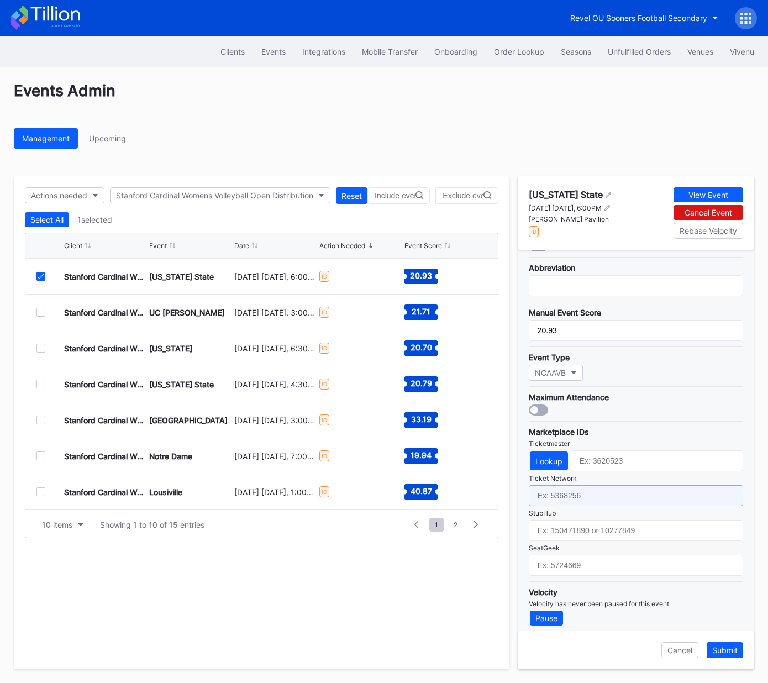
click at [637, 493] on input "text" at bounding box center [635, 495] width 214 height 21
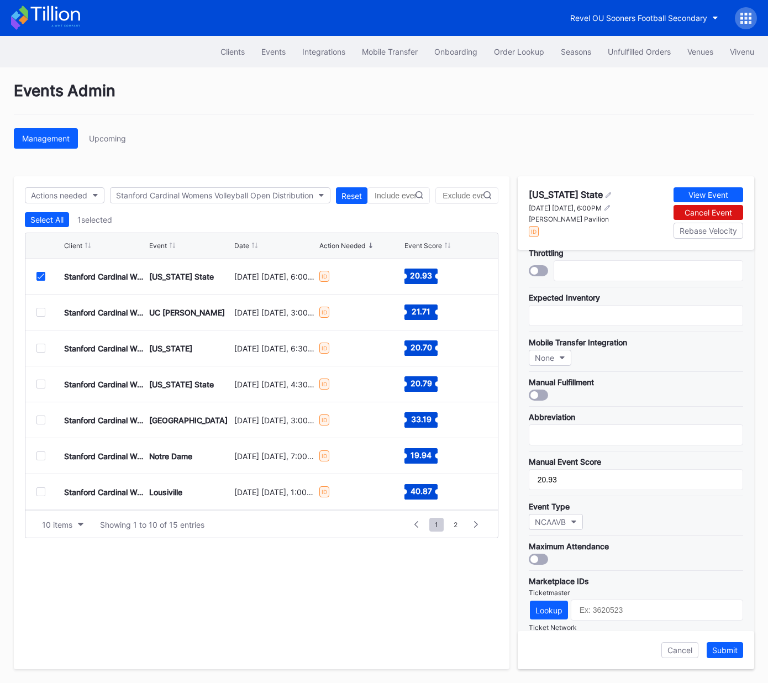
scroll to position [0, 0]
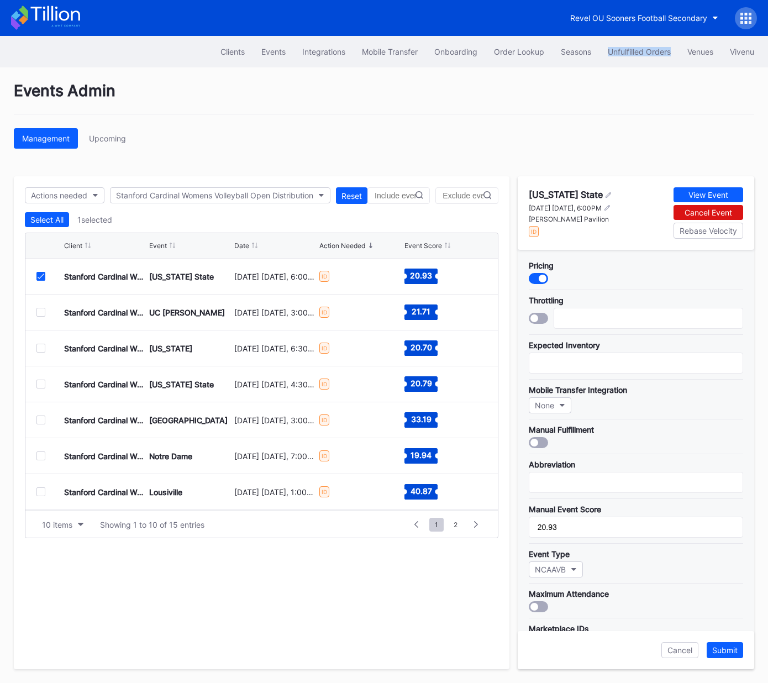
click at [561, 219] on div "Maples Pavilion" at bounding box center [569, 219] width 83 height 8
copy div "Maples Pavilion"
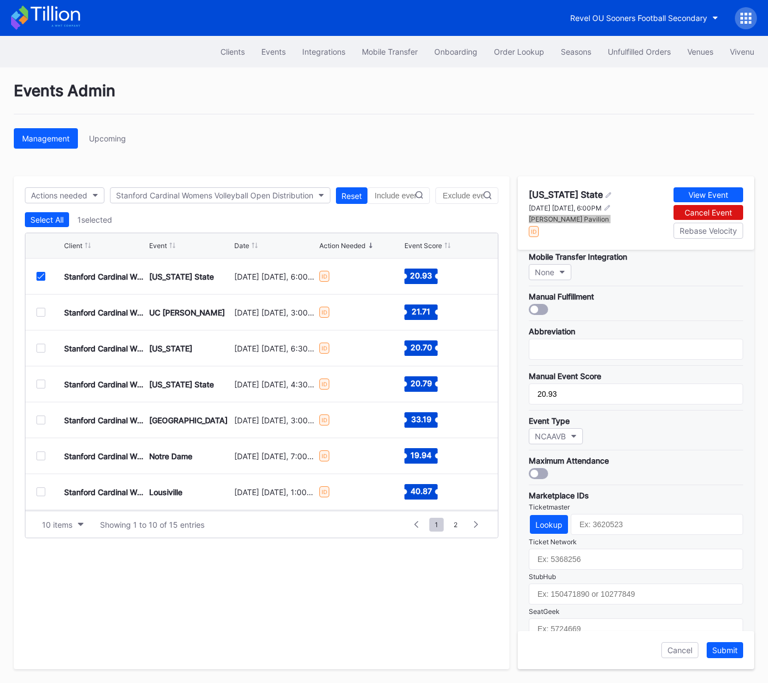
scroll to position [197, 0]
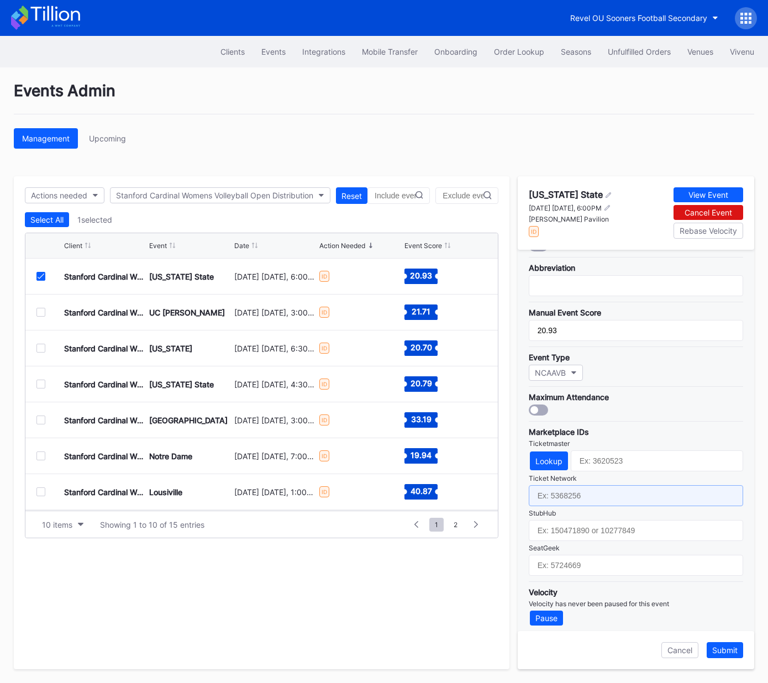
click at [592, 493] on input "text" at bounding box center [635, 495] width 214 height 21
paste input "7209674"
type input "7209674"
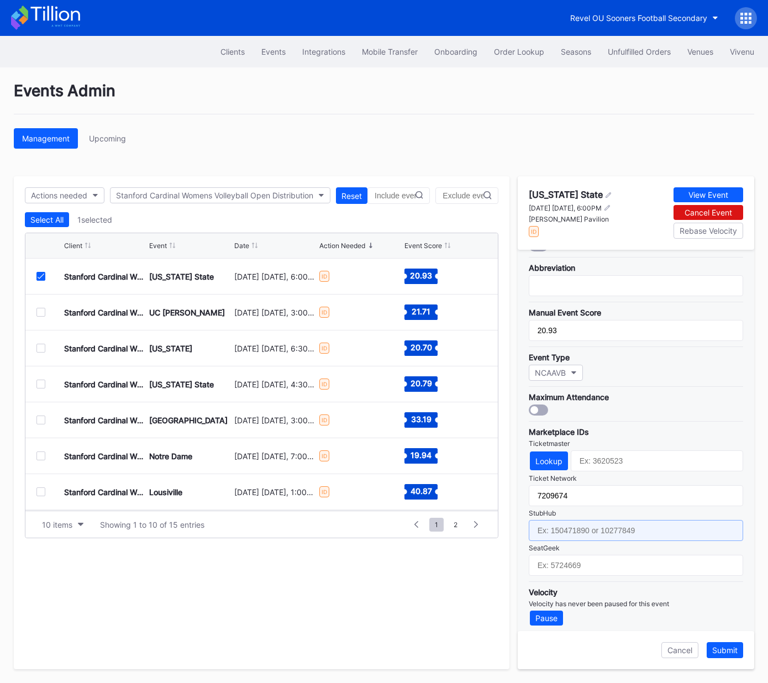
click at [583, 528] on input "text" at bounding box center [635, 530] width 214 height 21
click at [578, 525] on input "text" at bounding box center [635, 530] width 214 height 21
paste input "158496525"
type input "158496525"
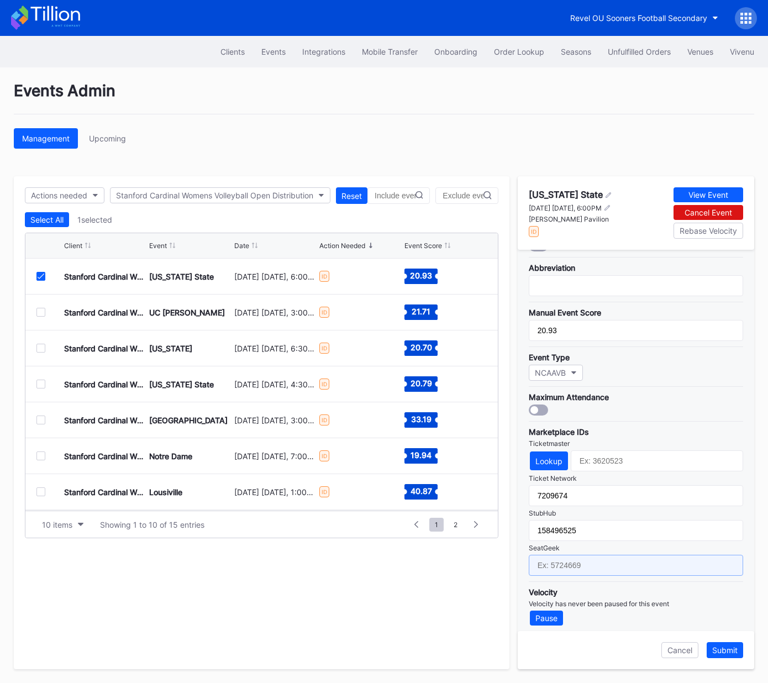
click at [578, 563] on input "text" at bounding box center [635, 564] width 214 height 21
paste input "17579078"
type input "17579078"
click at [550, 456] on div "Lookup" at bounding box center [548, 460] width 27 height 9
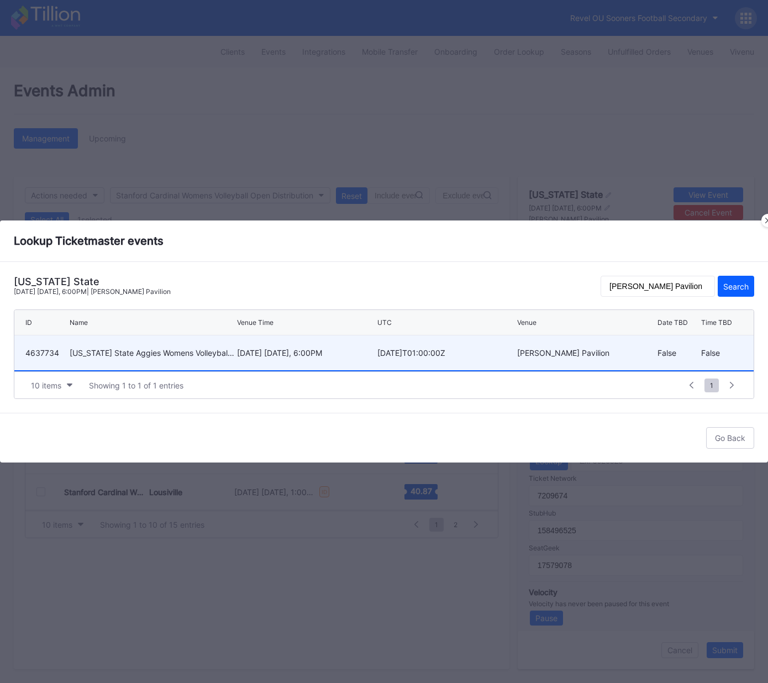
click at [272, 353] on div "September 12 Friday, 6:00PM" at bounding box center [306, 352] width 138 height 9
type input "4637734"
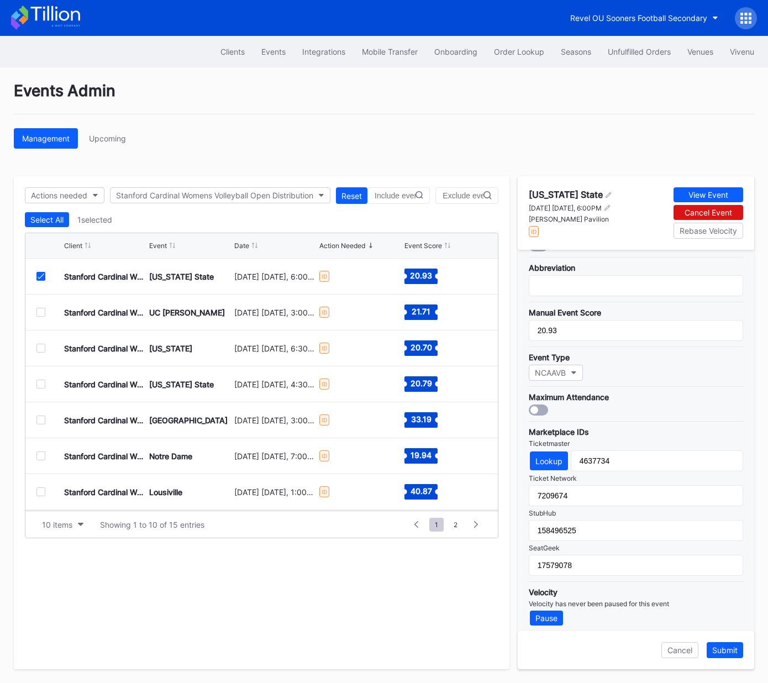
click at [736, 653] on div "Submit" at bounding box center [724, 649] width 25 height 9
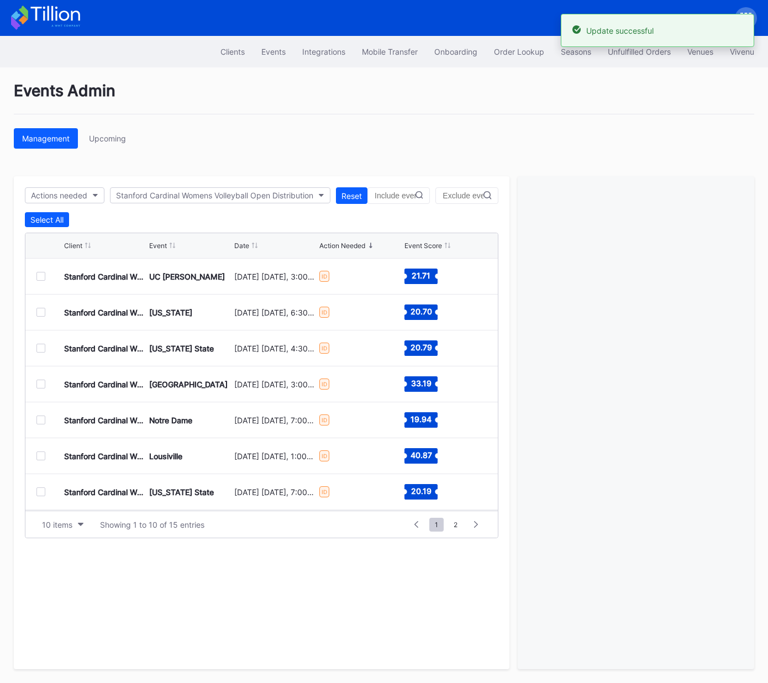
click at [42, 274] on div at bounding box center [40, 276] width 9 height 9
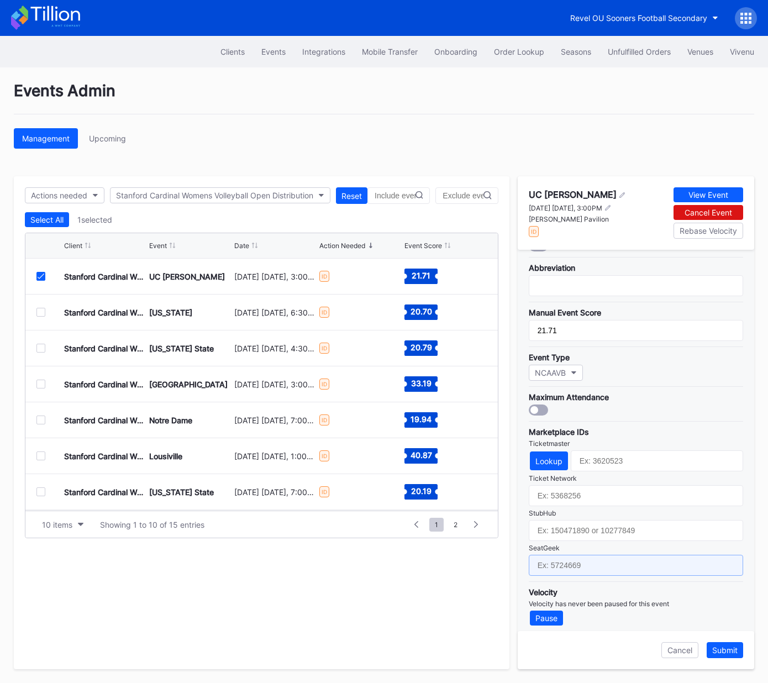
drag, startPoint x: 571, startPoint y: 561, endPoint x: 576, endPoint y: 545, distance: 16.2
click at [570, 561] on input "text" at bounding box center [635, 564] width 214 height 21
paste input "17579079"
type input "17579079"
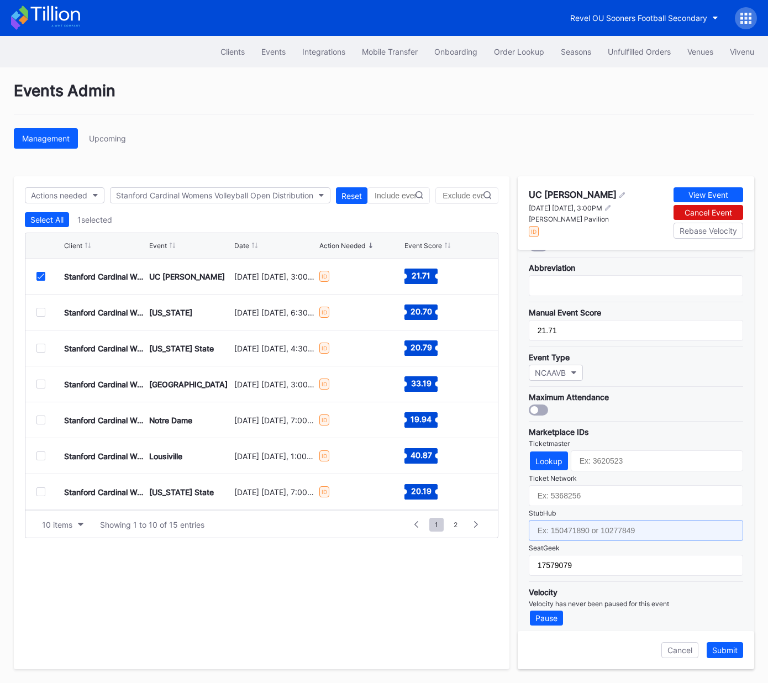
click at [578, 531] on input "text" at bounding box center [635, 530] width 214 height 21
paste input "158496526"
type input "158496526"
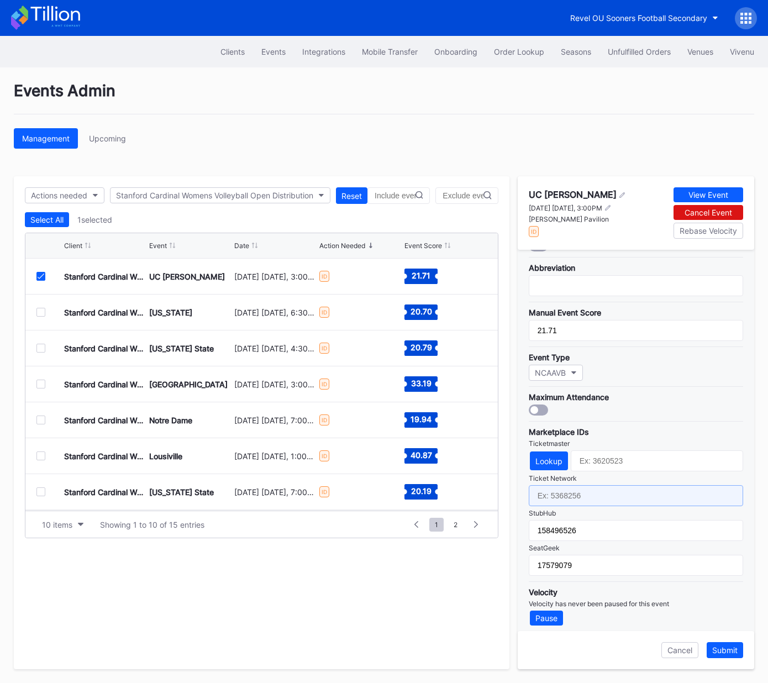
click at [605, 485] on input "text" at bounding box center [635, 495] width 214 height 21
paste input "7209673"
type input "7209673"
click at [554, 463] on button "Lookup" at bounding box center [549, 460] width 38 height 19
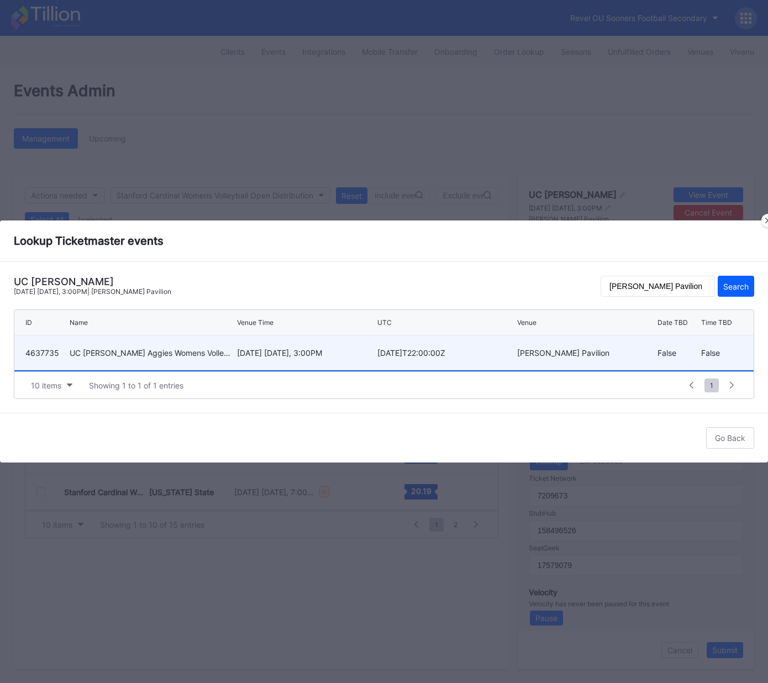
click at [230, 353] on div "UC Davis Aggies Womens Volleyball at Stanford Cardinal Womens Volleyball" at bounding box center [152, 352] width 165 height 9
type input "4637735"
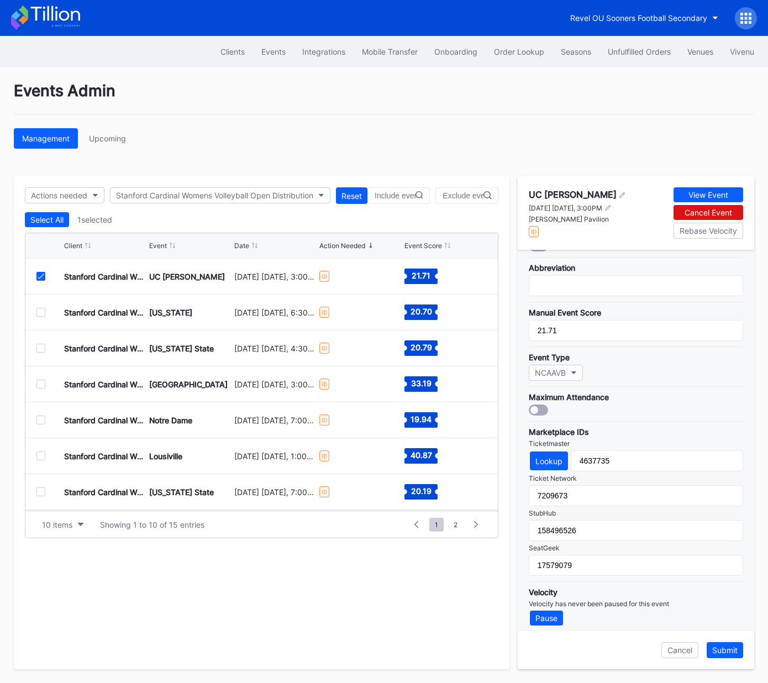
click at [723, 651] on div "Submit" at bounding box center [724, 649] width 25 height 9
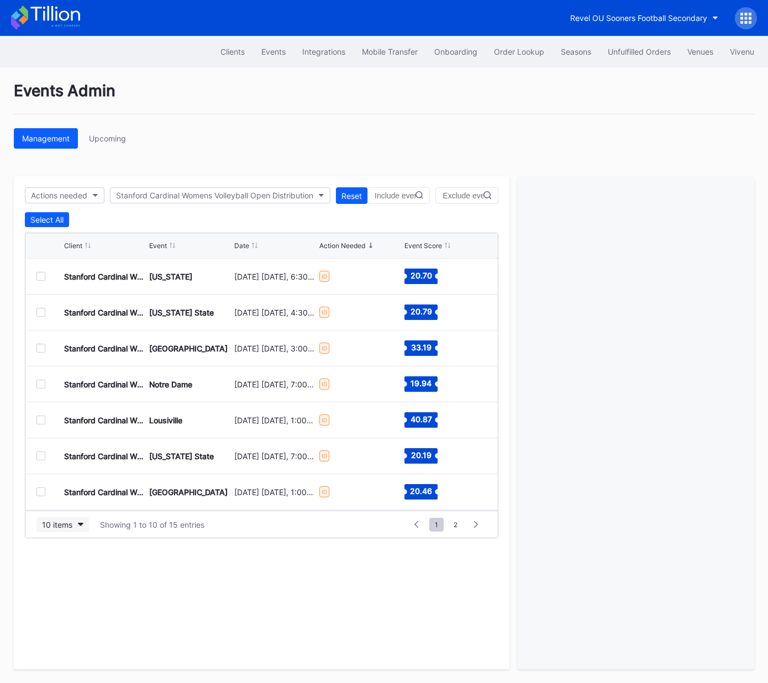
click at [53, 522] on div "10 items" at bounding box center [57, 524] width 30 height 9
click at [60, 570] on div "50 items" at bounding box center [60, 571] width 31 height 9
click at [41, 276] on div at bounding box center [40, 276] width 9 height 9
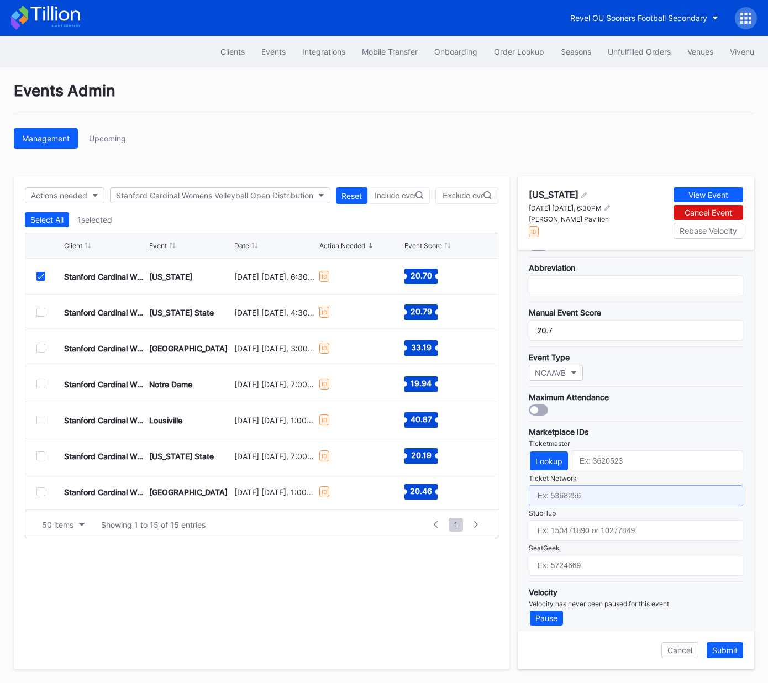
drag, startPoint x: 591, startPoint y: 493, endPoint x: 595, endPoint y: 514, distance: 21.8
click at [591, 493] on input "text" at bounding box center [635, 495] width 214 height 21
paste input "7209666"
type input "7209666"
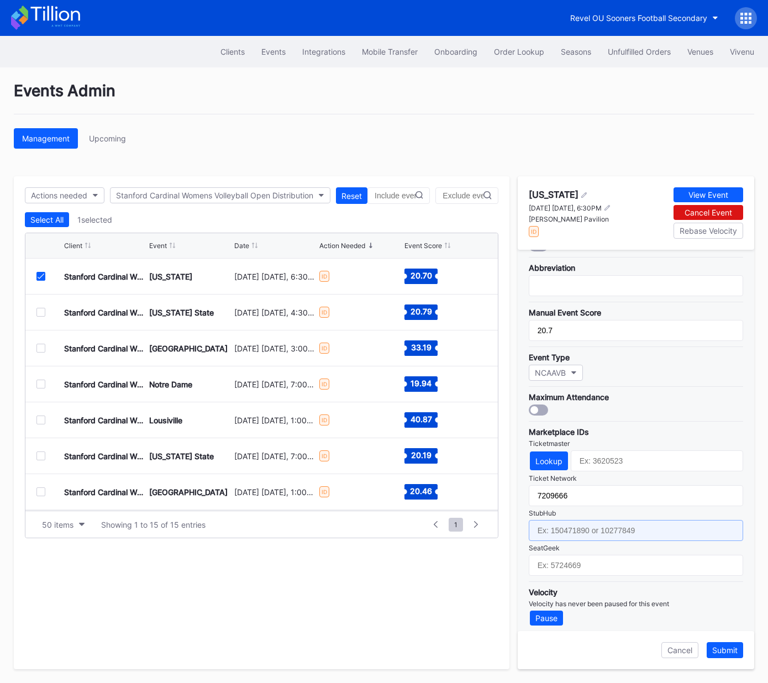
click at [600, 525] on input "text" at bounding box center [635, 530] width 214 height 21
paste input "158496545"
type input "158496545"
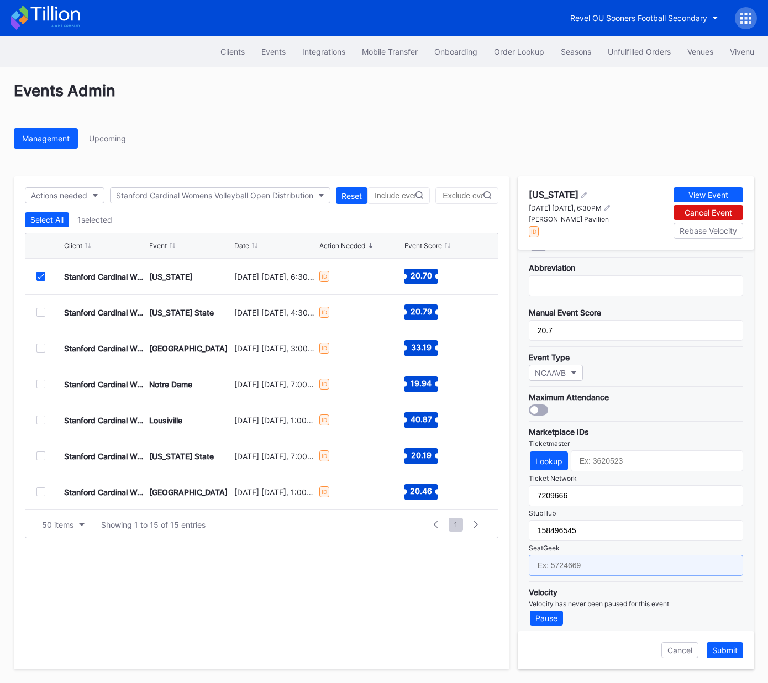
click at [597, 560] on input "text" at bounding box center [635, 564] width 214 height 21
paste input "17579080"
type input "17579080"
click at [543, 459] on div "Lookup" at bounding box center [548, 460] width 27 height 9
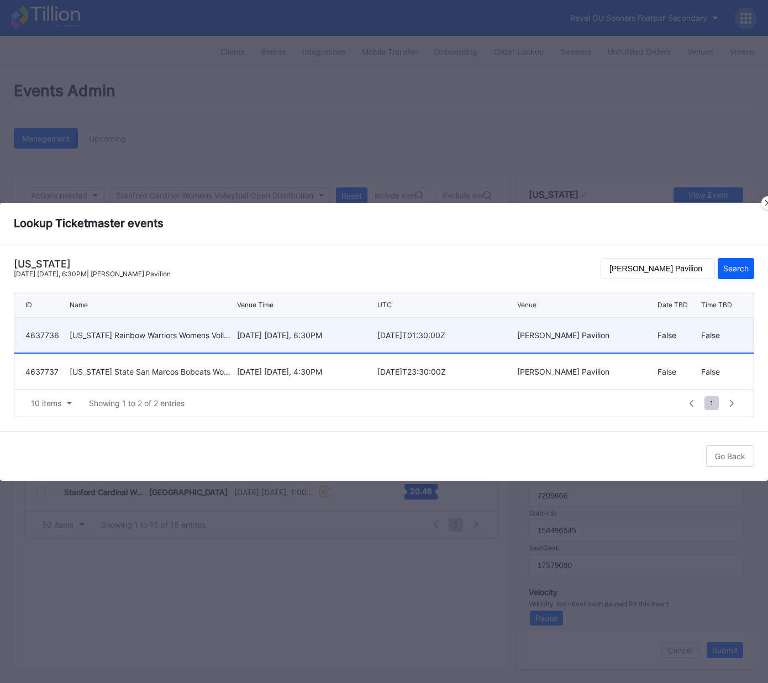
click at [271, 336] on div "September 19 Friday, 6:30PM" at bounding box center [306, 334] width 138 height 9
type input "4637736"
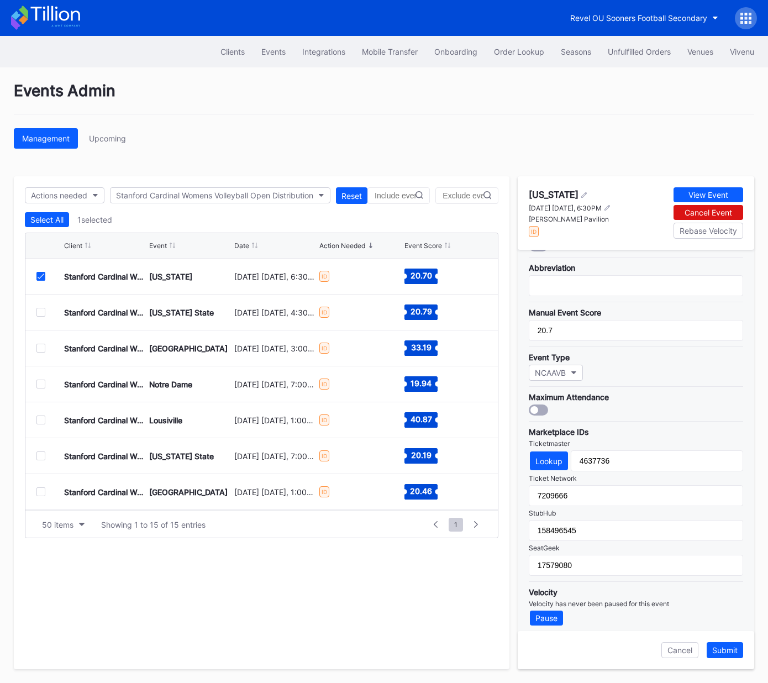
click at [721, 647] on div "Submit" at bounding box center [724, 649] width 25 height 9
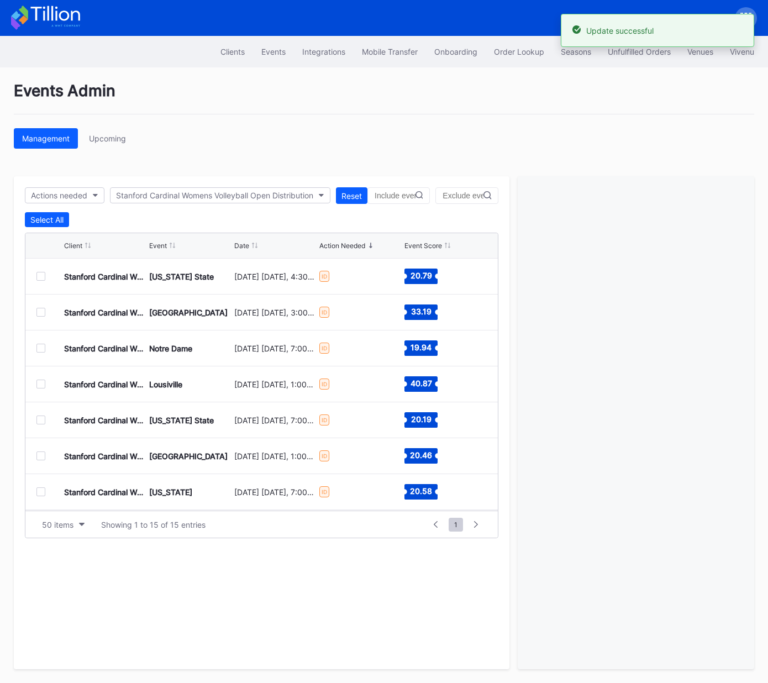
click at [40, 275] on div at bounding box center [40, 276] width 9 height 9
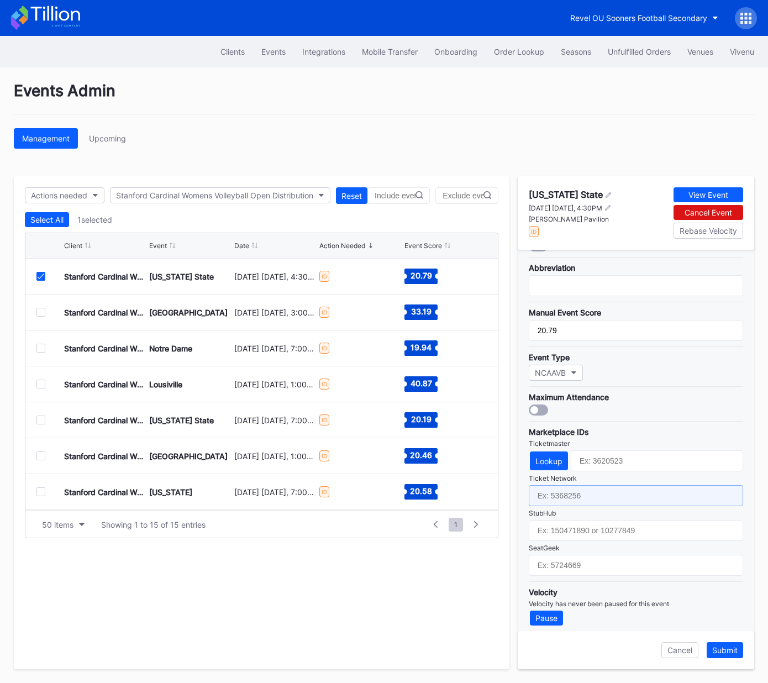
click at [568, 491] on input "text" at bounding box center [635, 495] width 214 height 21
paste input "7209672"
type input "7209672"
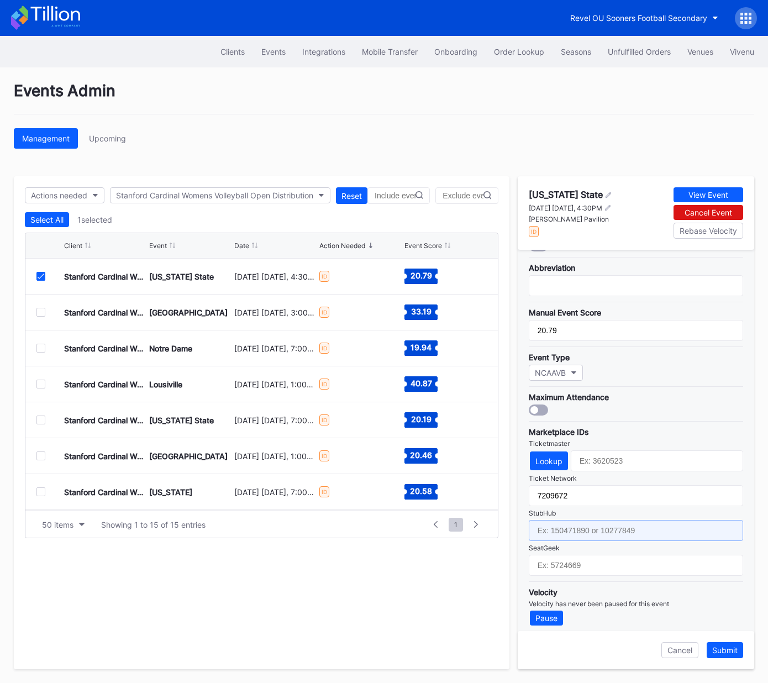
drag, startPoint x: 567, startPoint y: 522, endPoint x: 595, endPoint y: 490, distance: 42.7
click at [567, 522] on input "text" at bounding box center [635, 530] width 214 height 21
paste input "158496545"
type input "158496545"
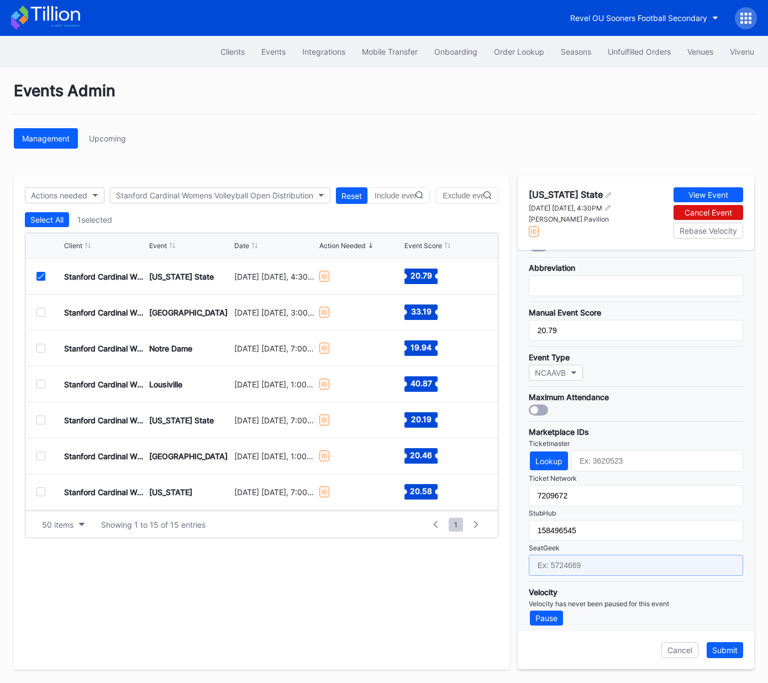
click at [615, 562] on input "text" at bounding box center [635, 564] width 214 height 21
paste input "17579080"
type input "17579080"
click at [552, 456] on div "Lookup" at bounding box center [548, 460] width 27 height 9
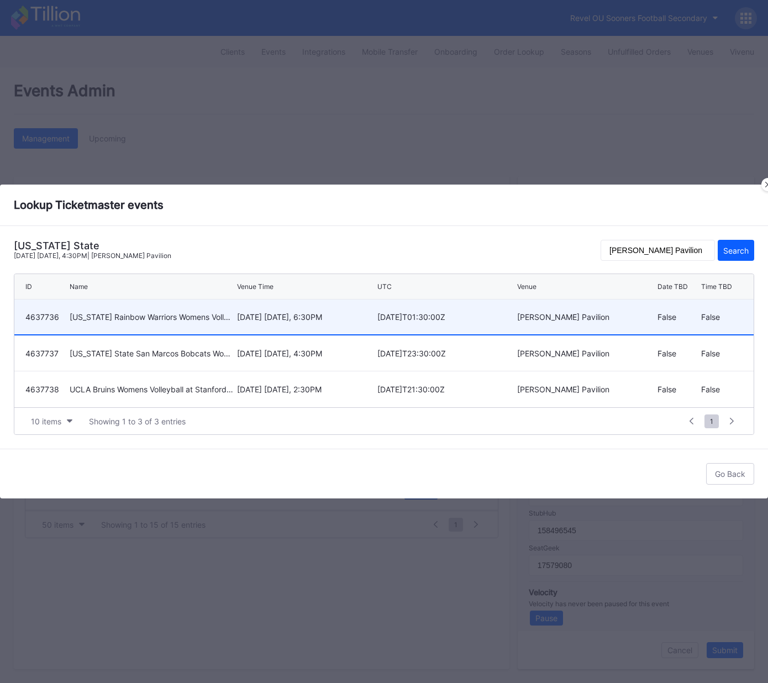
click at [304, 314] on div "September 19 Friday, 6:30PM" at bounding box center [306, 316] width 138 height 9
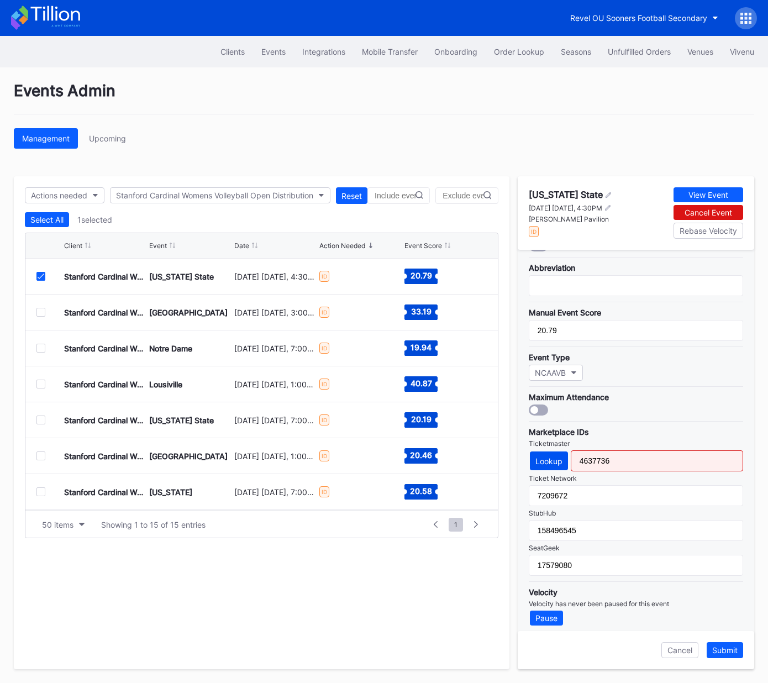
click at [548, 456] on div "Lookup" at bounding box center [548, 460] width 27 height 9
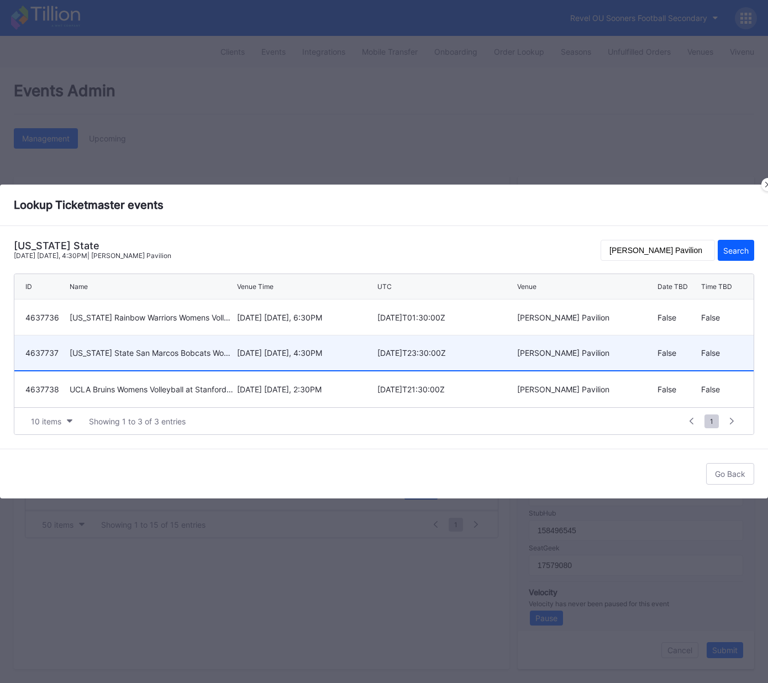
click at [249, 348] on div "September 20 Saturday, 4:30PM" at bounding box center [306, 352] width 138 height 9
type input "4637737"
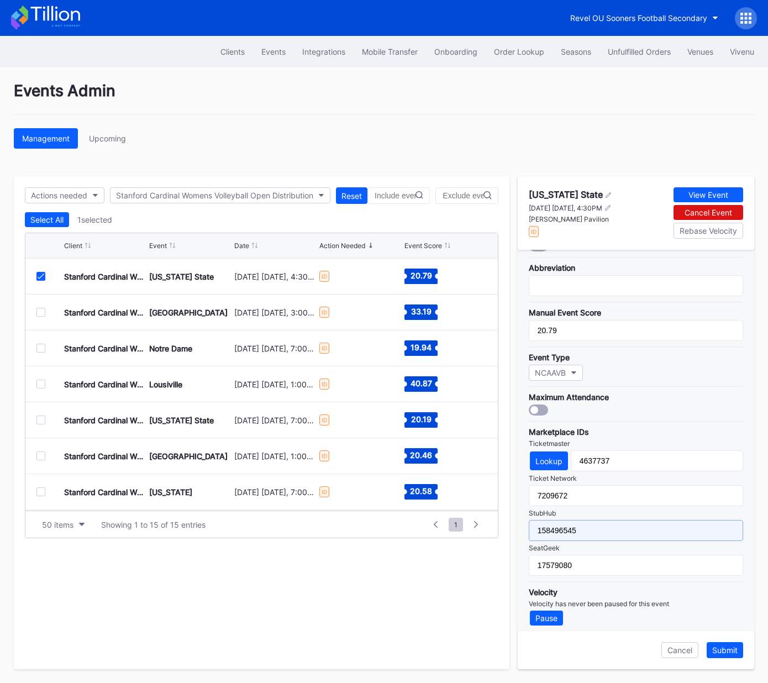
click at [598, 522] on input "158496545" at bounding box center [635, 530] width 214 height 21
paste input "4"
type input "158496544"
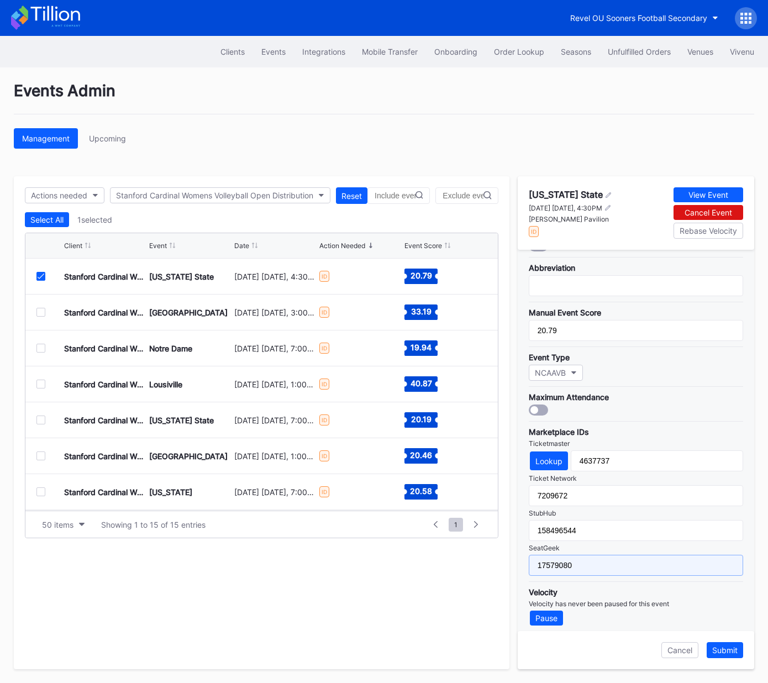
click at [602, 556] on input "17579080" at bounding box center [635, 564] width 214 height 21
click at [603, 561] on input "17579080" at bounding box center [635, 564] width 214 height 21
paste input "1"
type input "17579081"
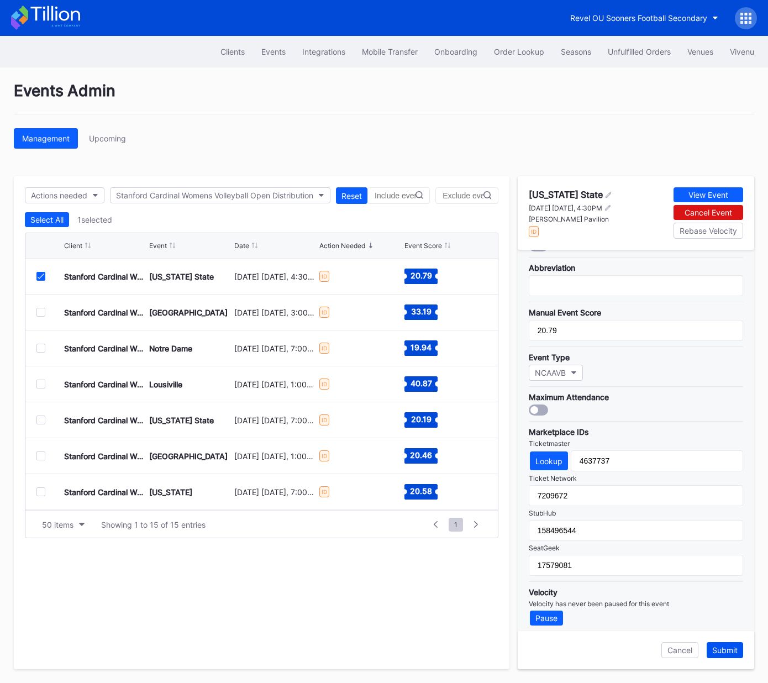
click at [722, 651] on div "Submit" at bounding box center [724, 649] width 25 height 9
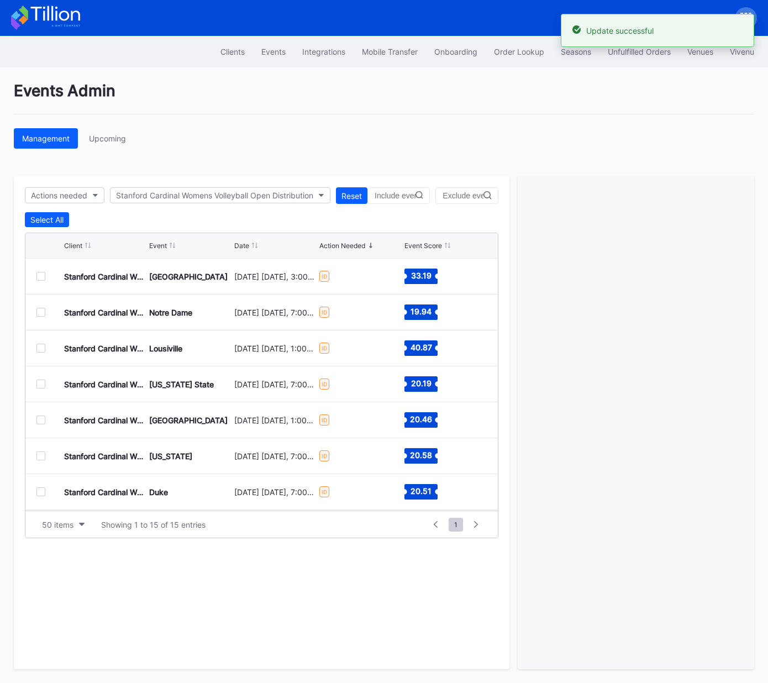
click at [41, 275] on div at bounding box center [40, 276] width 9 height 9
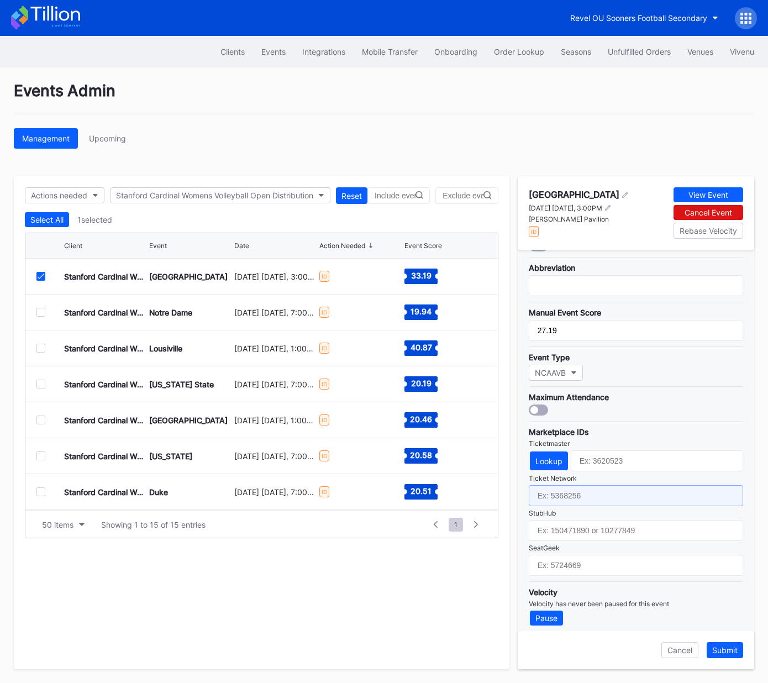
click at [576, 489] on input "text" at bounding box center [635, 495] width 214 height 21
paste input "7209660"
type input "7209660"
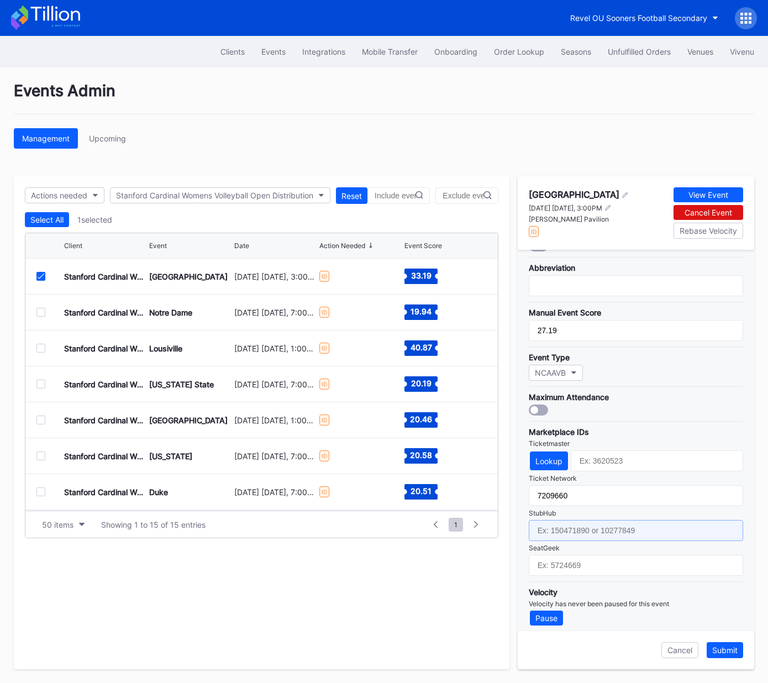
drag, startPoint x: 568, startPoint y: 521, endPoint x: 570, endPoint y: 526, distance: 6.2
click at [568, 521] on input "text" at bounding box center [635, 530] width 214 height 21
paste input "158496546"
type input "158496546"
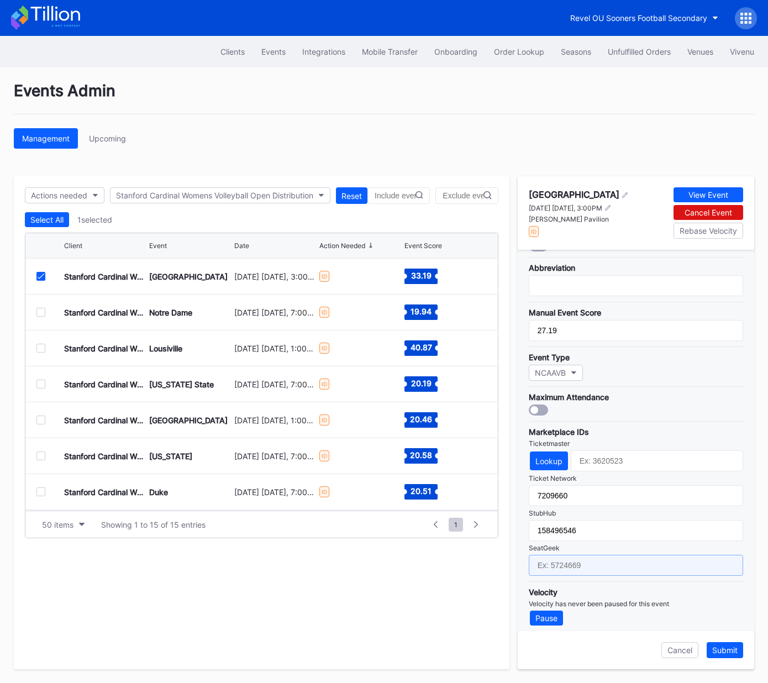
drag, startPoint x: 599, startPoint y: 559, endPoint x: 750, endPoint y: 414, distance: 210.1
click at [600, 559] on input "text" at bounding box center [635, 564] width 214 height 21
paste input "17579082"
type input "17579082"
click at [543, 456] on div "Lookup" at bounding box center [548, 460] width 27 height 9
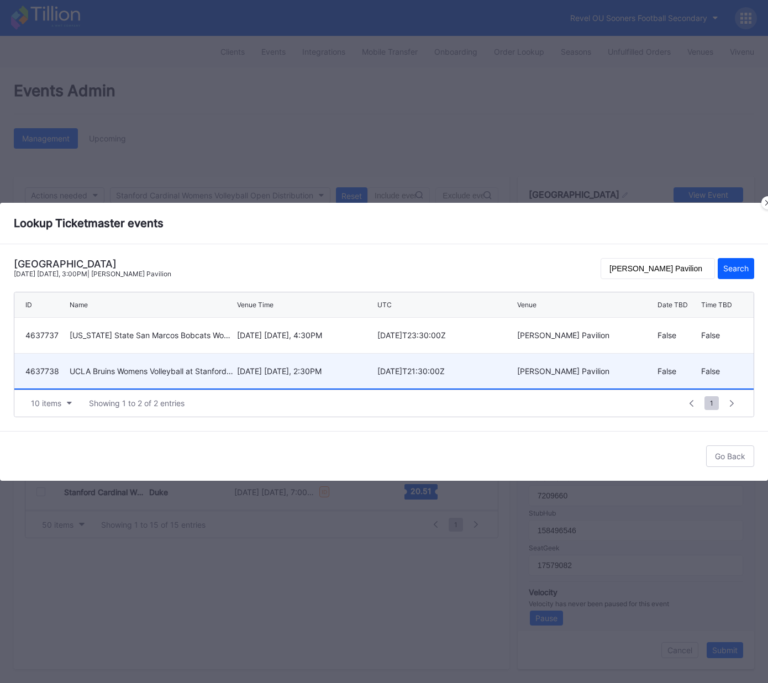
click at [184, 371] on div "UCLA Bruins Womens Volleyball at Stanford Cardinal Womens Volleyball" at bounding box center [152, 370] width 165 height 9
type input "4637738"
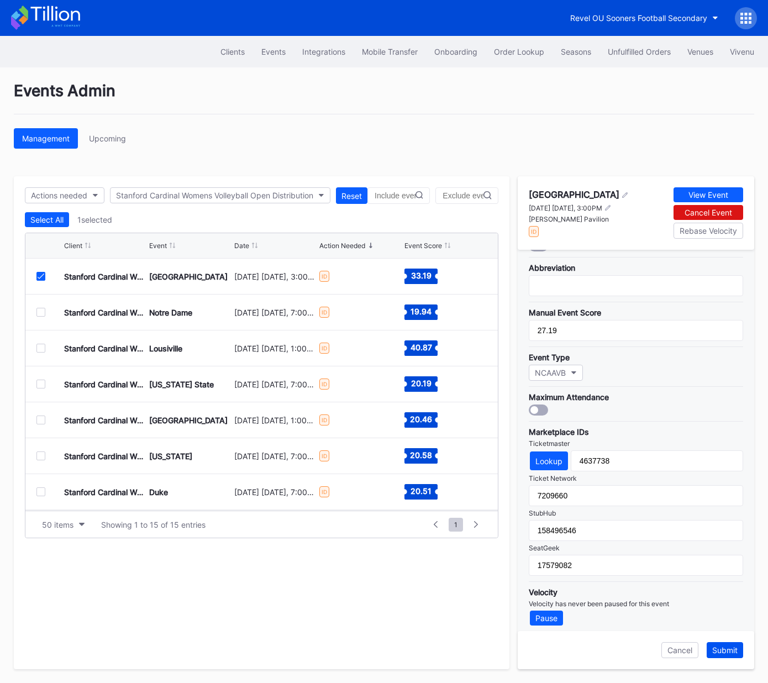
click at [730, 655] on button "Submit" at bounding box center [724, 650] width 36 height 16
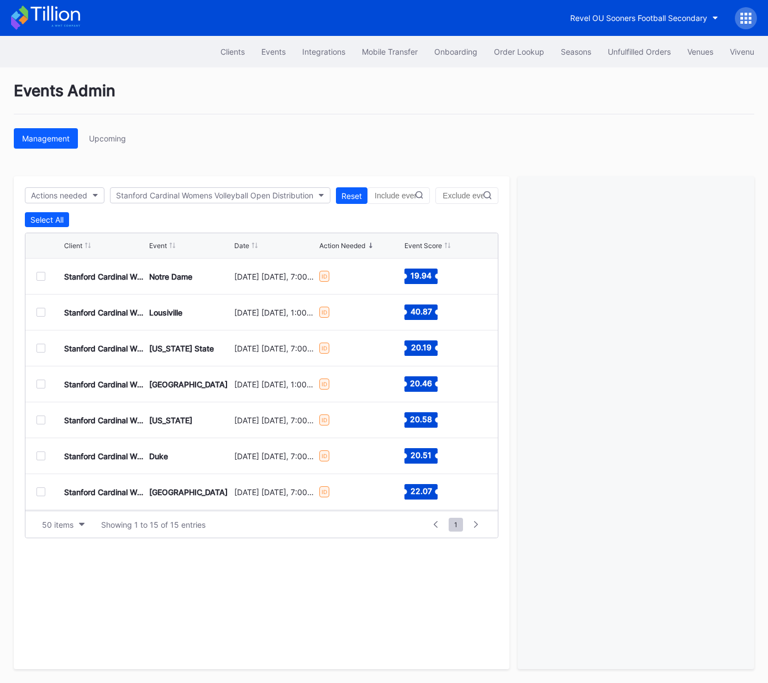
click at [41, 276] on div at bounding box center [40, 276] width 9 height 9
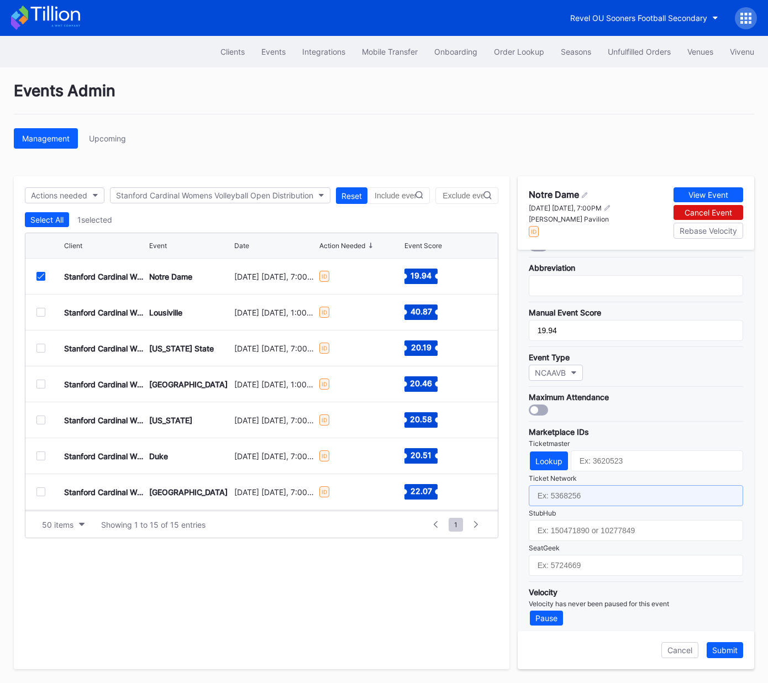
click at [578, 491] on input "text" at bounding box center [635, 495] width 214 height 21
drag, startPoint x: 578, startPoint y: 491, endPoint x: 578, endPoint y: 501, distance: 9.9
click at [578, 493] on input "text" at bounding box center [635, 495] width 214 height 21
paste input "7209669"
type input "7209669"
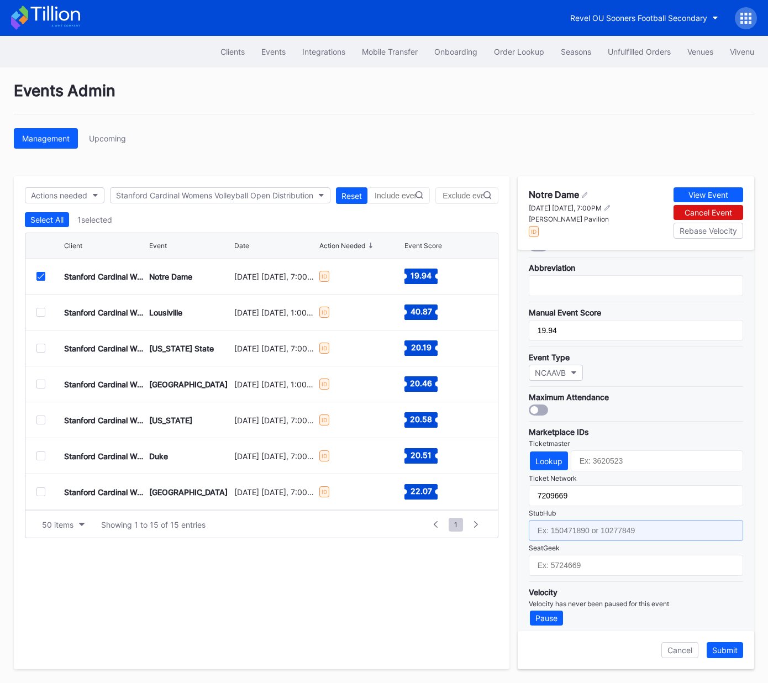
click at [579, 523] on input "text" at bounding box center [635, 530] width 214 height 21
paste input "158496572"
type input "158496572"
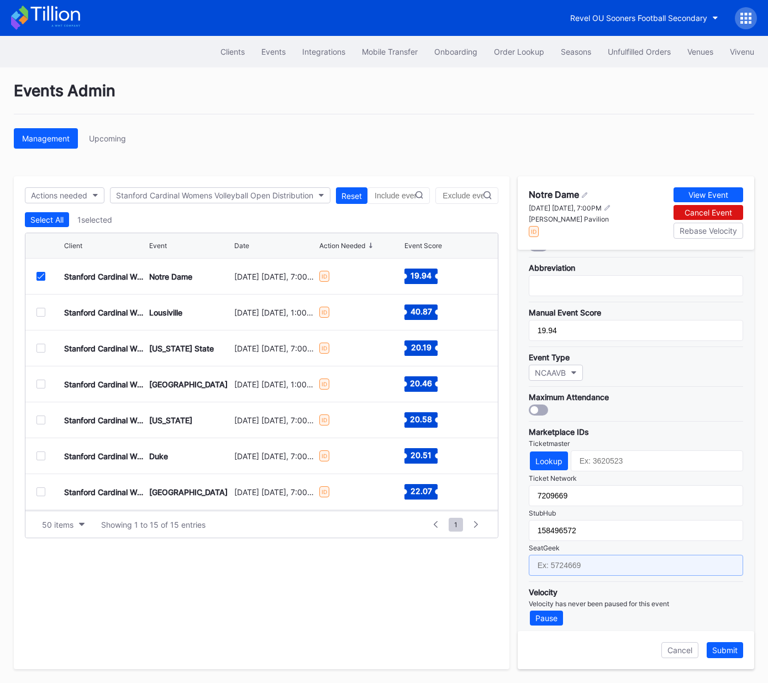
click at [604, 562] on input "text" at bounding box center [635, 564] width 214 height 21
paste input "17579083"
type input "17579083"
click at [548, 451] on button "Lookup" at bounding box center [549, 460] width 38 height 19
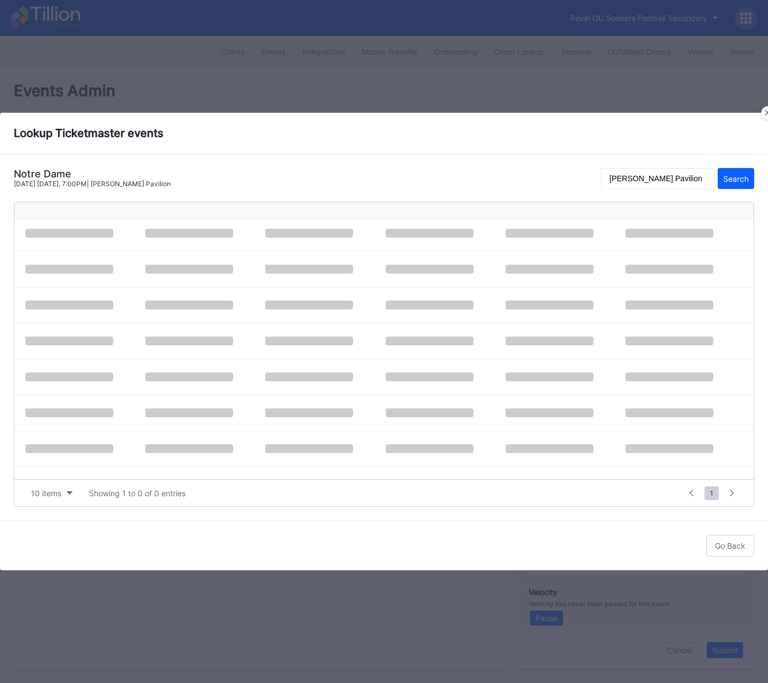
scroll to position [0, 0]
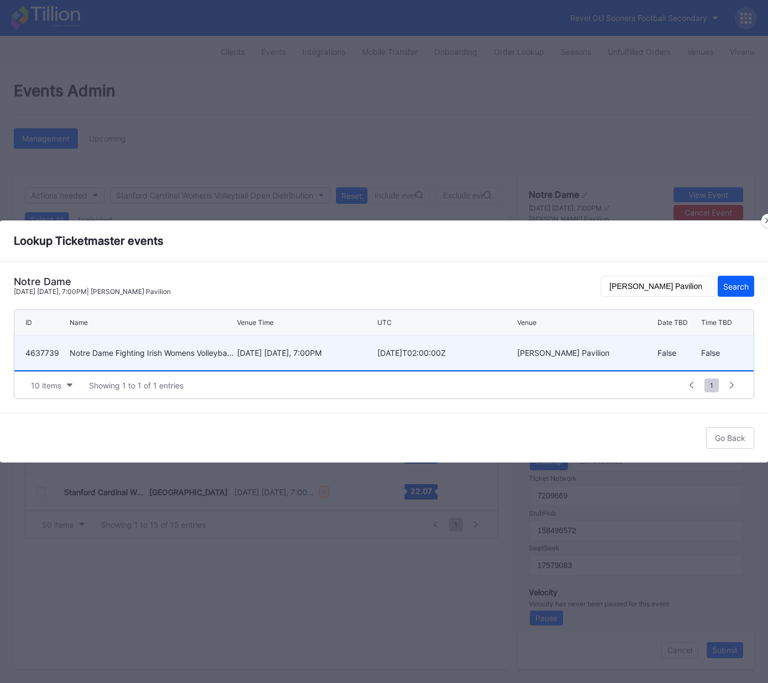
click at [326, 353] on div "October 3 Friday, 7:00PM" at bounding box center [306, 352] width 138 height 9
type input "4637739"
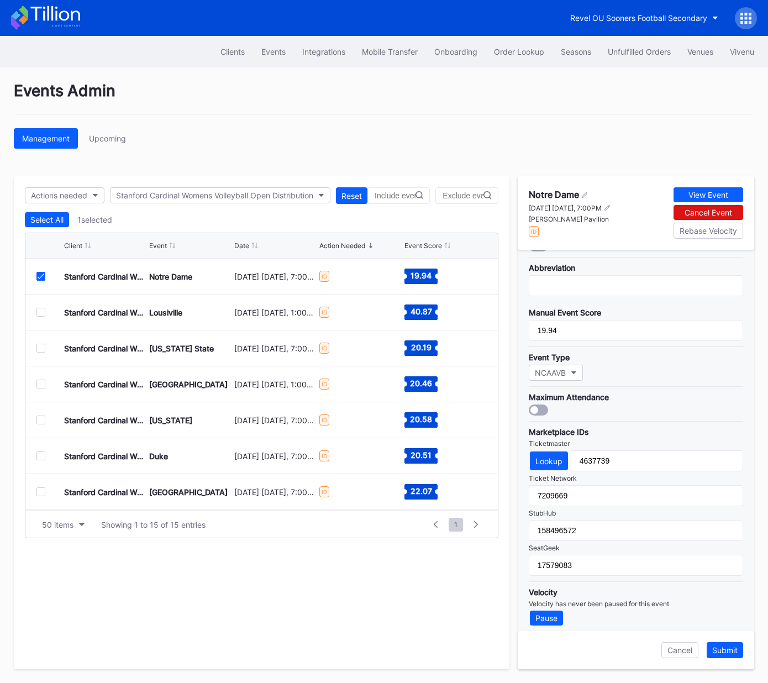
scroll to position [4, 0]
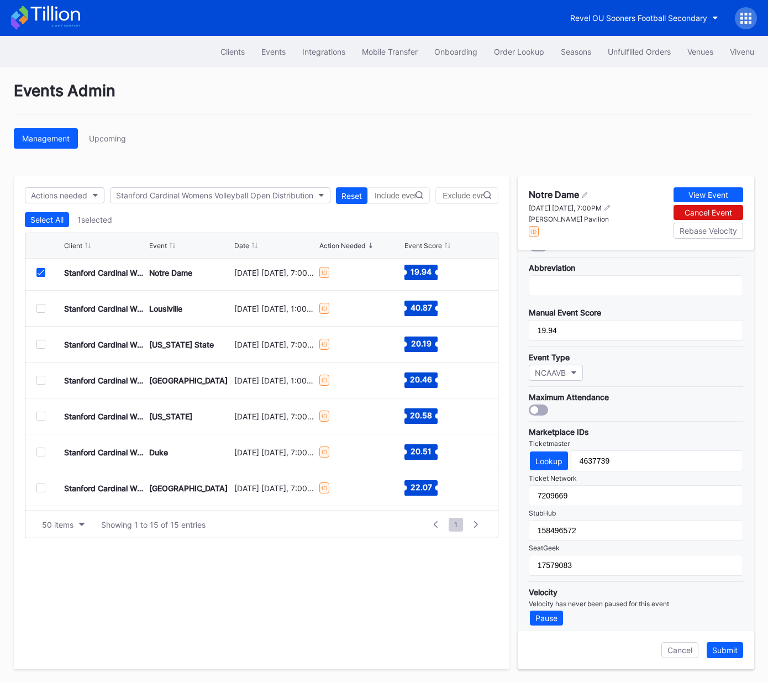
click at [721, 649] on div "Submit" at bounding box center [724, 649] width 25 height 9
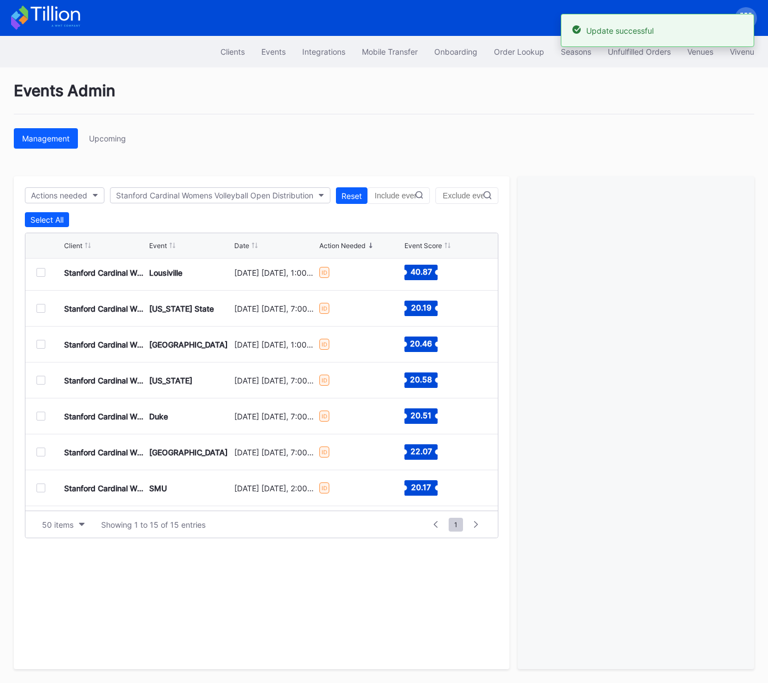
scroll to position [0, 0]
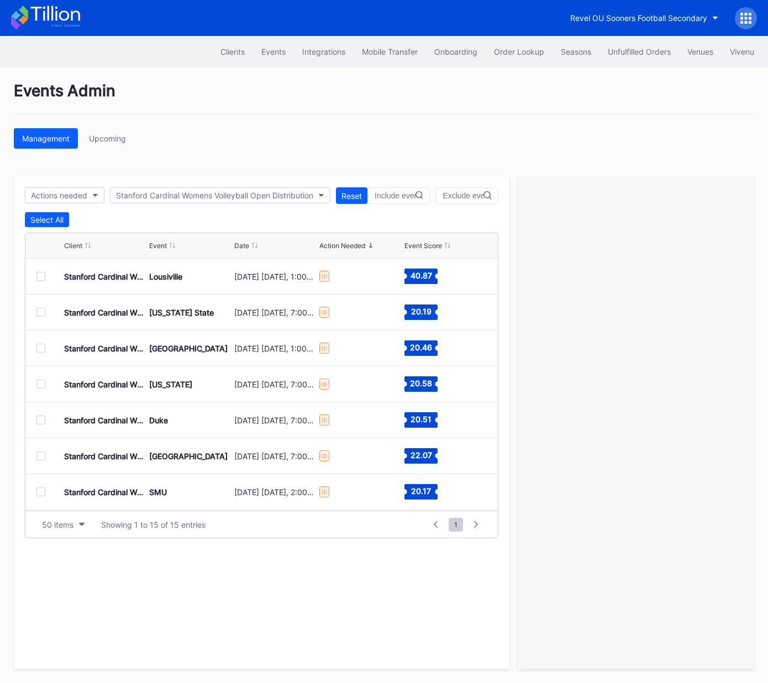
click at [39, 276] on div at bounding box center [40, 276] width 9 height 9
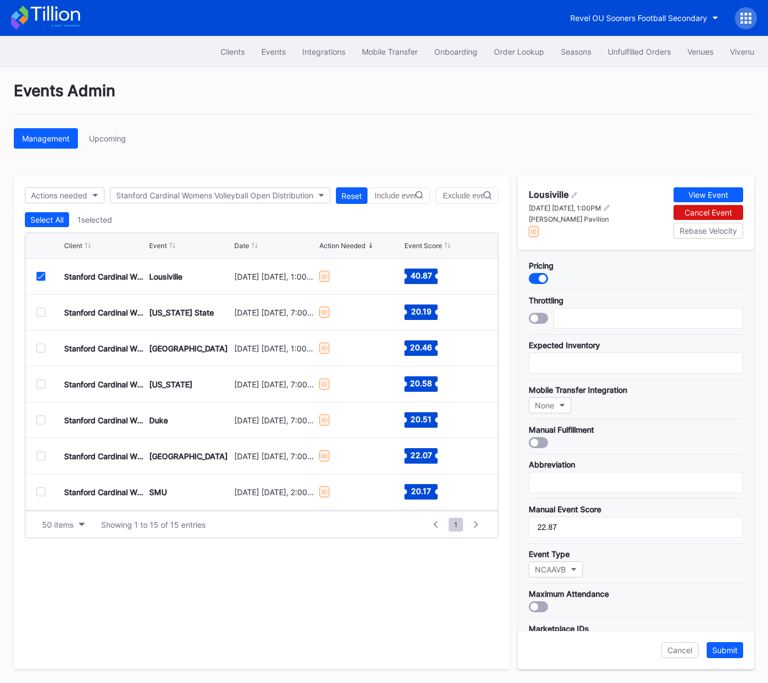
scroll to position [197, 0]
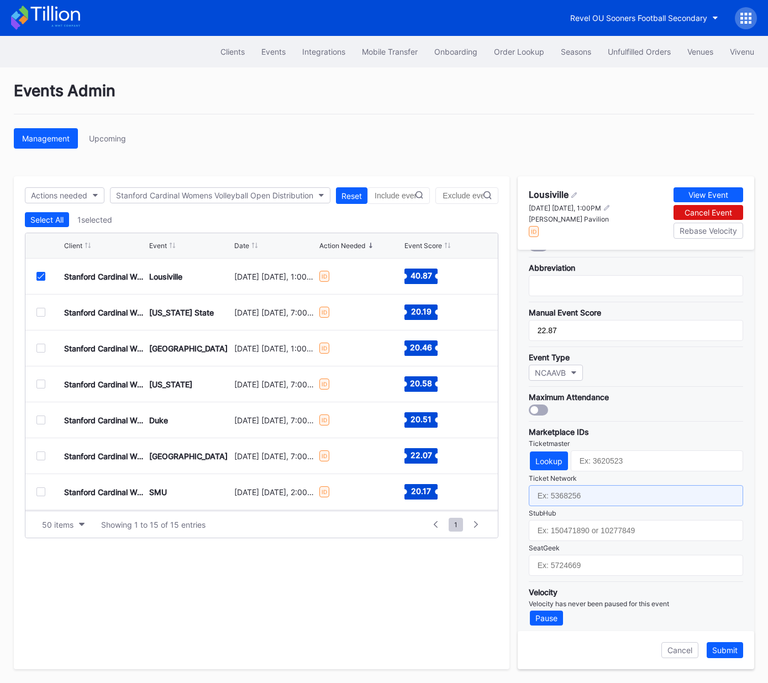
drag, startPoint x: 598, startPoint y: 499, endPoint x: 591, endPoint y: 511, distance: 14.3
click at [598, 499] on input "text" at bounding box center [635, 495] width 214 height 21
paste input "7209662"
type input "7209662"
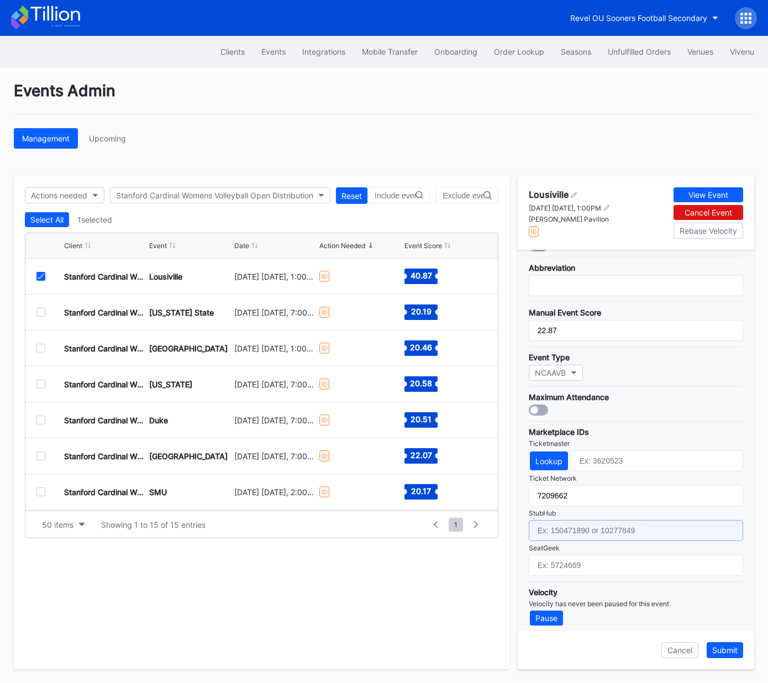
click at [588, 530] on input "text" at bounding box center [635, 530] width 214 height 21
paste input "158496573"
type input "158496573"
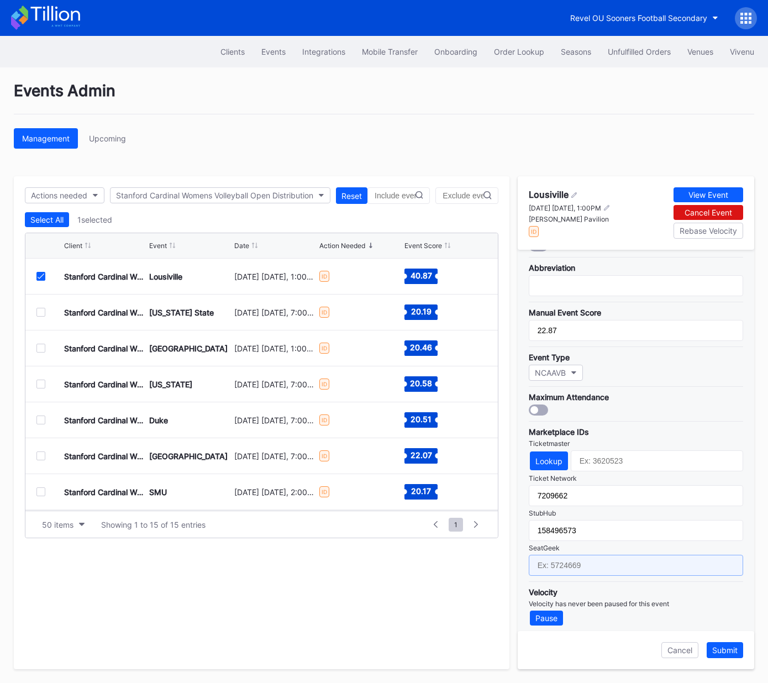
drag, startPoint x: 627, startPoint y: 562, endPoint x: 674, endPoint y: 519, distance: 63.7
click at [627, 562] on input "text" at bounding box center [635, 564] width 214 height 21
paste input "17579088"
type input "17579088"
click at [556, 457] on div "Lookup" at bounding box center [548, 460] width 27 height 9
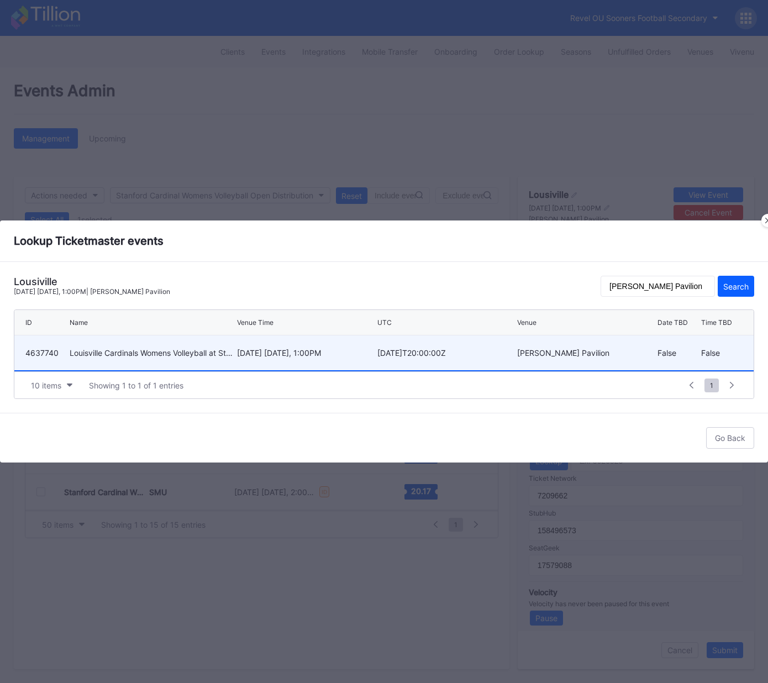
click at [283, 352] on div "October 5 Sunday, 1:00PM" at bounding box center [306, 352] width 138 height 9
type input "4637740"
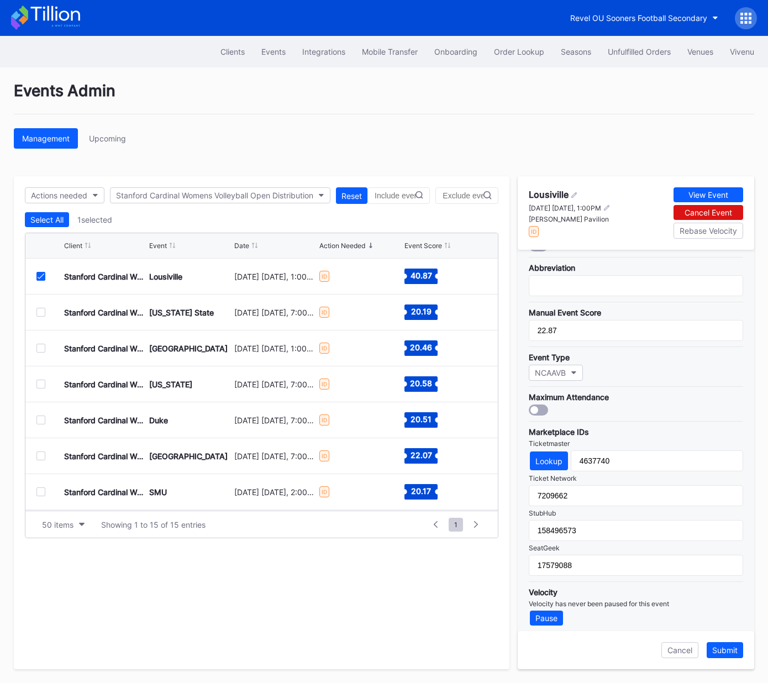
click at [727, 649] on div "Submit" at bounding box center [724, 649] width 25 height 9
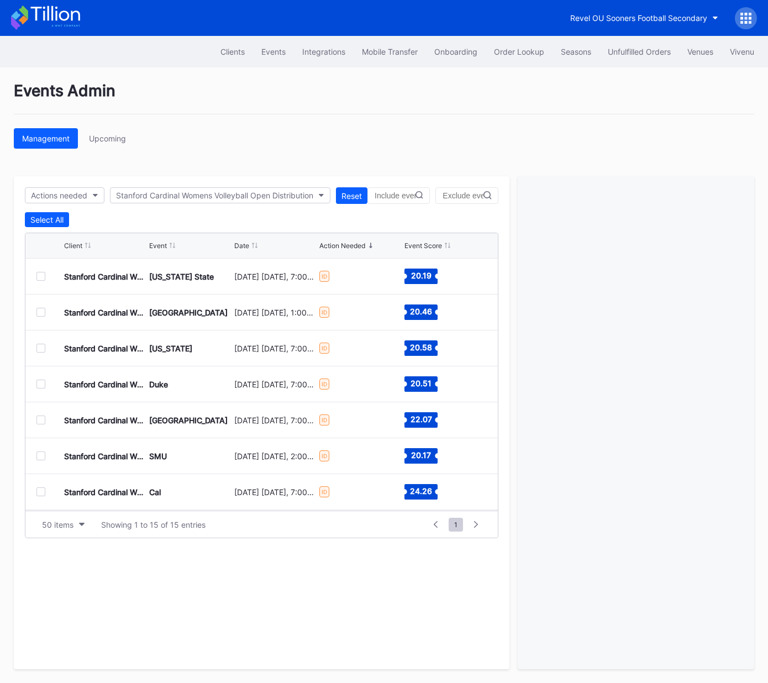
click at [40, 275] on div at bounding box center [40, 276] width 9 height 9
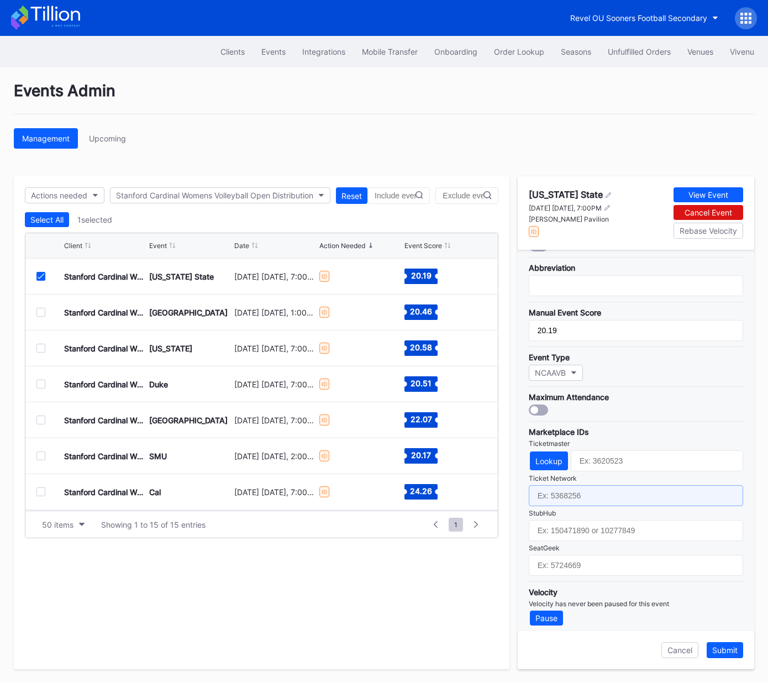
click at [577, 493] on input "text" at bounding box center [635, 495] width 214 height 21
paste input "7209665"
type input "7209665"
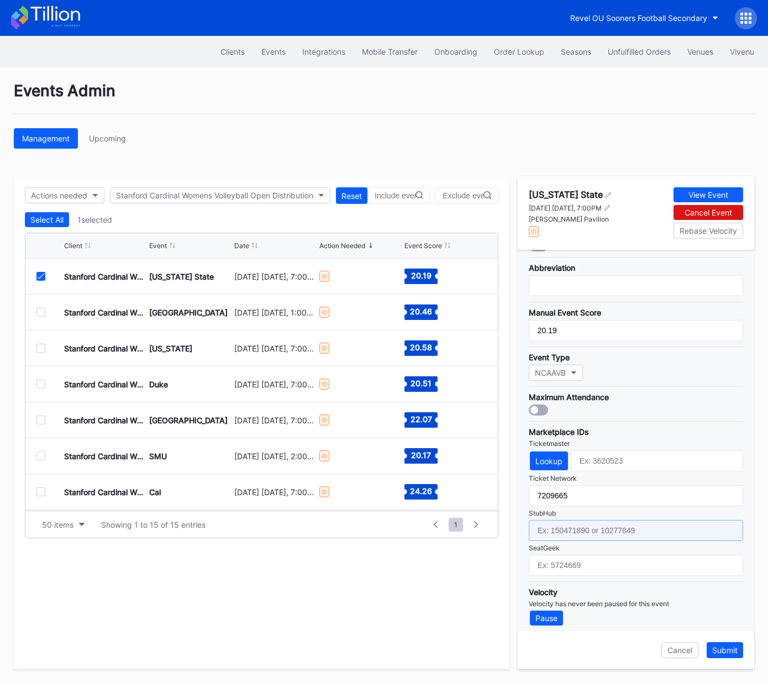
click at [574, 529] on input "text" at bounding box center [635, 530] width 214 height 21
paste input "158496593"
type input "158496593"
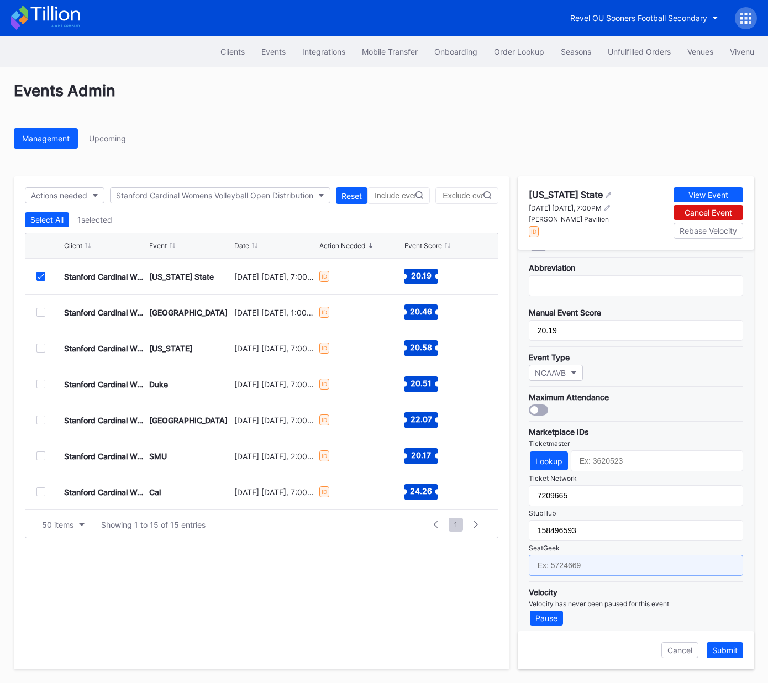
click at [583, 564] on input "text" at bounding box center [635, 564] width 214 height 21
paste input "17579084"
type input "17579084"
click at [550, 456] on div "Lookup" at bounding box center [548, 460] width 27 height 9
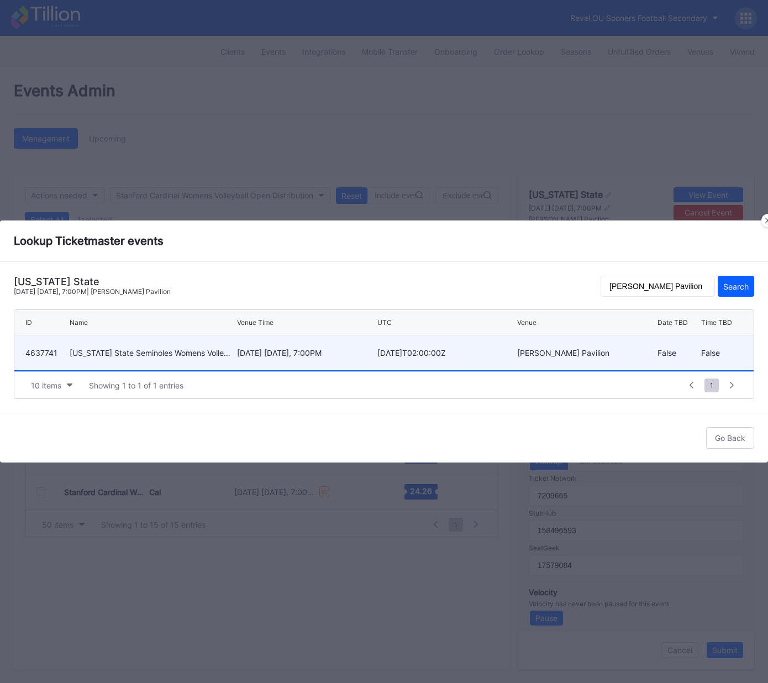
click at [256, 352] on div "October 16 Thursday, 7:00PM" at bounding box center [306, 352] width 138 height 9
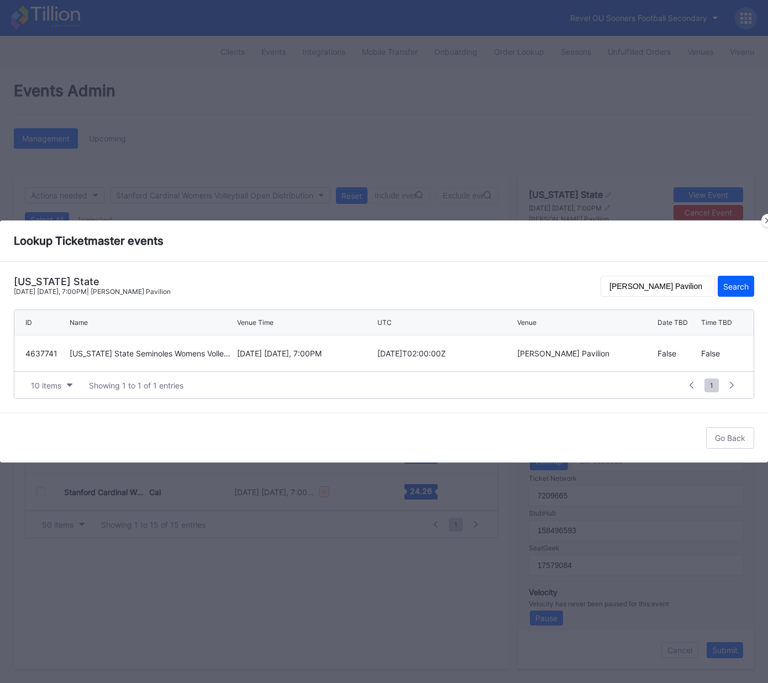
type input "4637741"
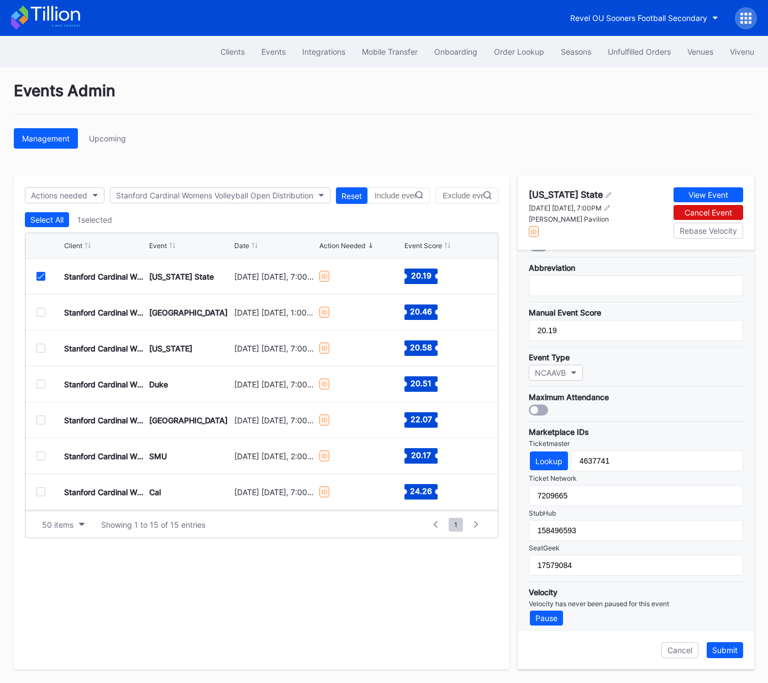
click at [726, 649] on div "Submit" at bounding box center [724, 649] width 25 height 9
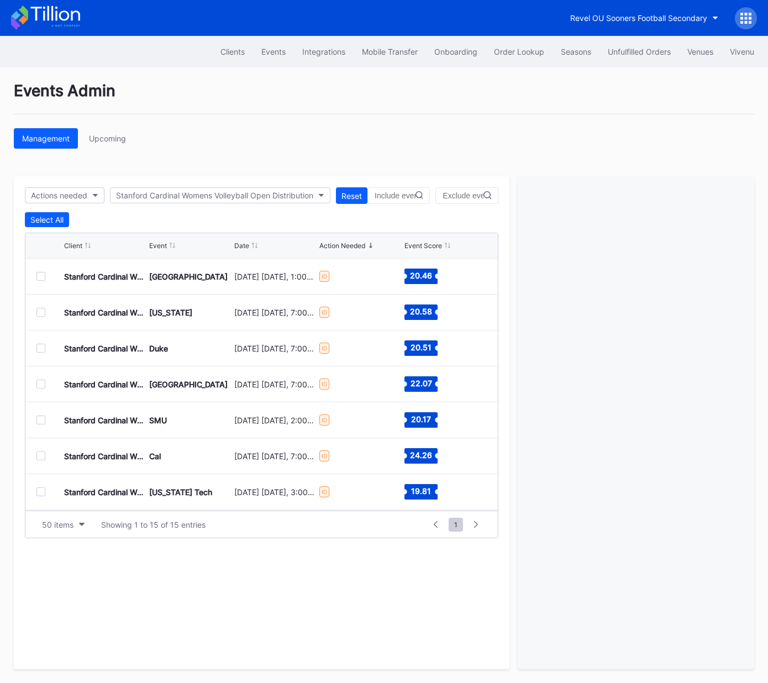
click at [40, 275] on div at bounding box center [40, 276] width 9 height 9
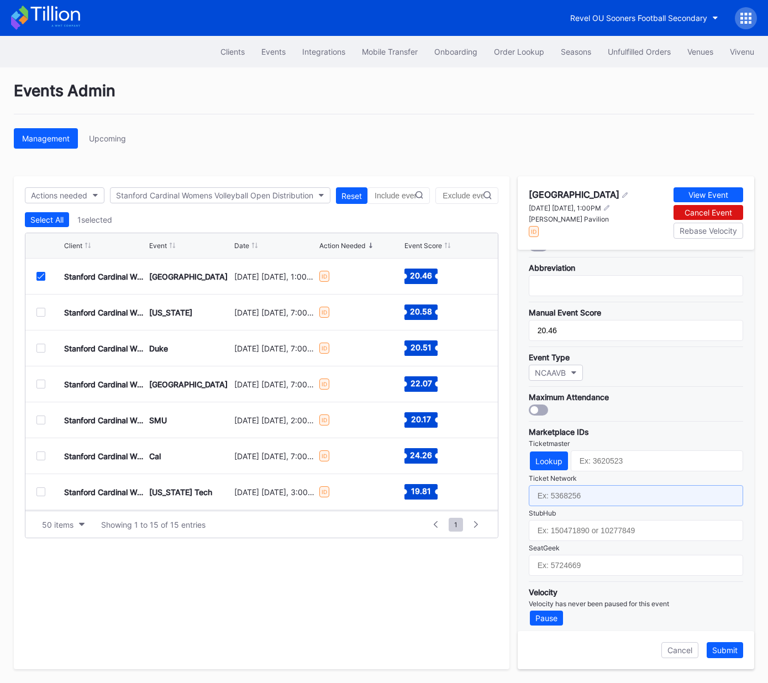
drag, startPoint x: 595, startPoint y: 494, endPoint x: 593, endPoint y: 508, distance: 14.0
click at [595, 494] on input "text" at bounding box center [635, 495] width 214 height 21
paste input "7209667"
type input "7209667"
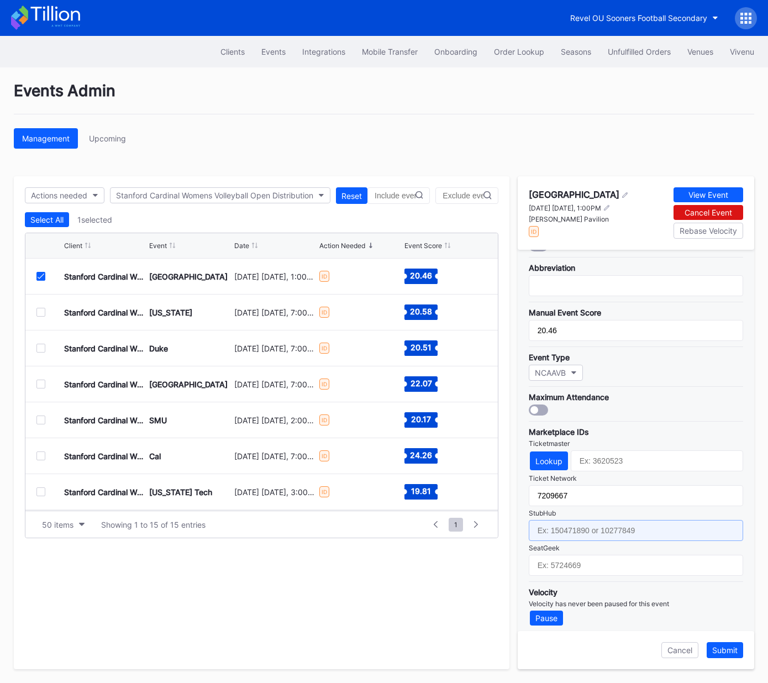
drag, startPoint x: 592, startPoint y: 521, endPoint x: 606, endPoint y: 514, distance: 16.1
click at [592, 521] on input "text" at bounding box center [635, 530] width 214 height 21
paste input "158496594"
type input "158496594"
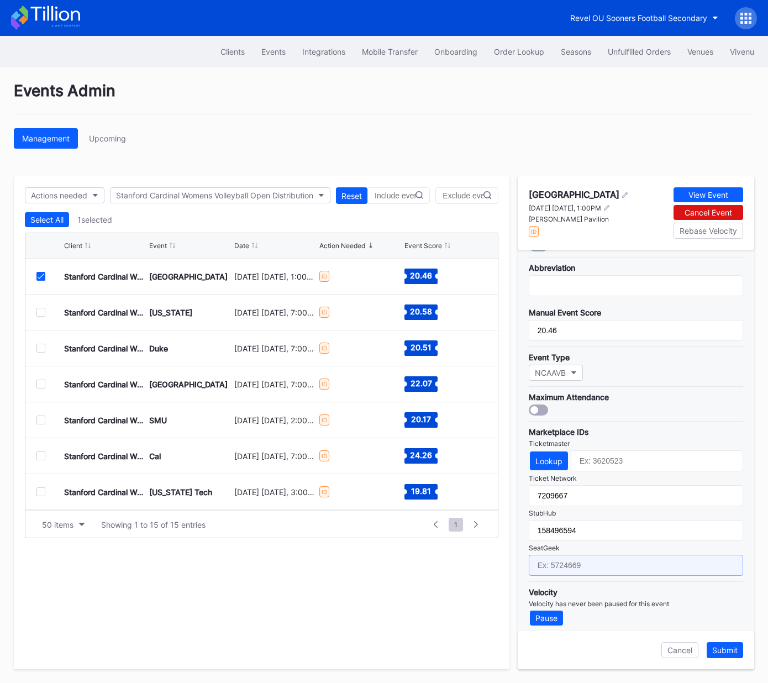
click at [588, 554] on input "text" at bounding box center [635, 564] width 214 height 21
paste input "17579089"
type input "17579089"
click at [550, 456] on div "Lookup" at bounding box center [548, 460] width 27 height 9
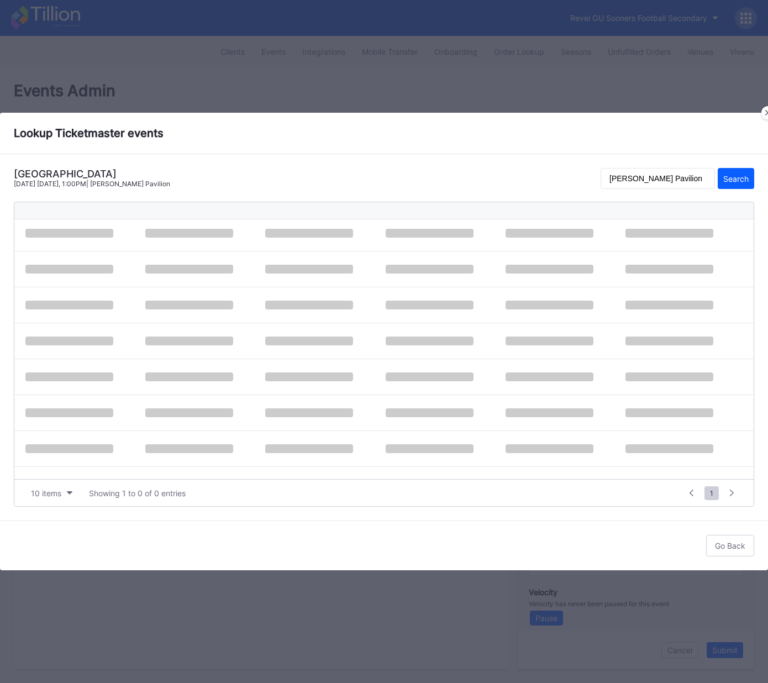
scroll to position [0, 0]
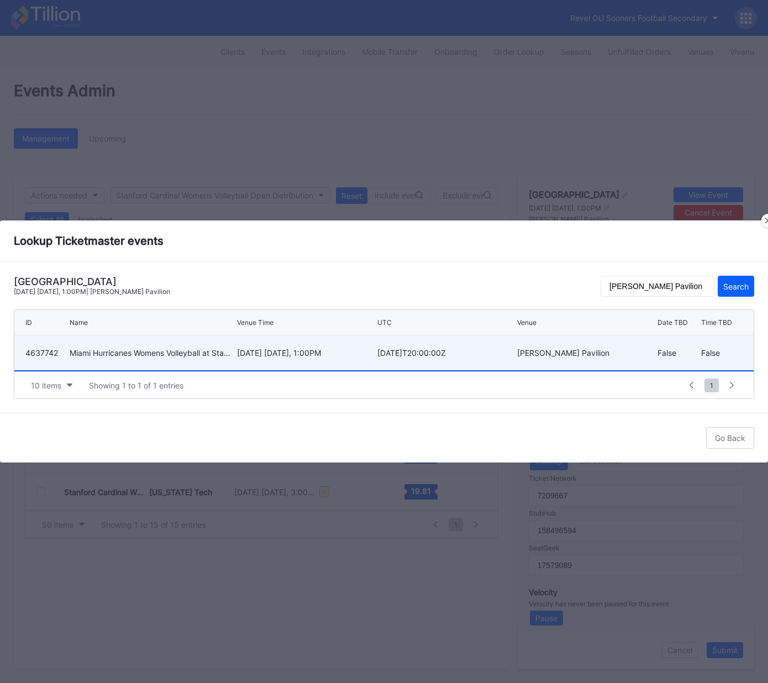
click at [234, 353] on div "4637742 Miami Hurricanes Womens Volleyball at Stanford Cardinal Womens Volleyba…" at bounding box center [383, 353] width 739 height 36
type input "4637742"
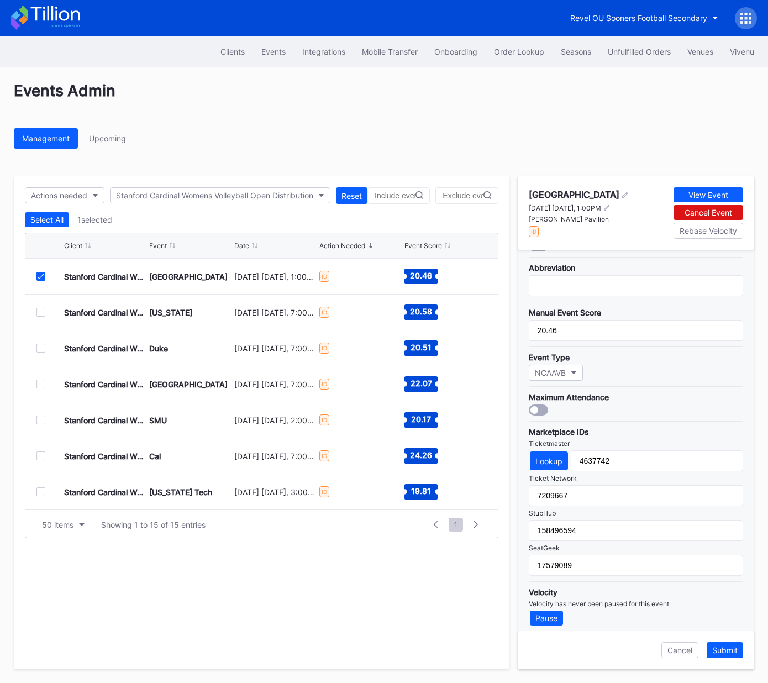
click at [723, 652] on div "Submit" at bounding box center [724, 649] width 25 height 9
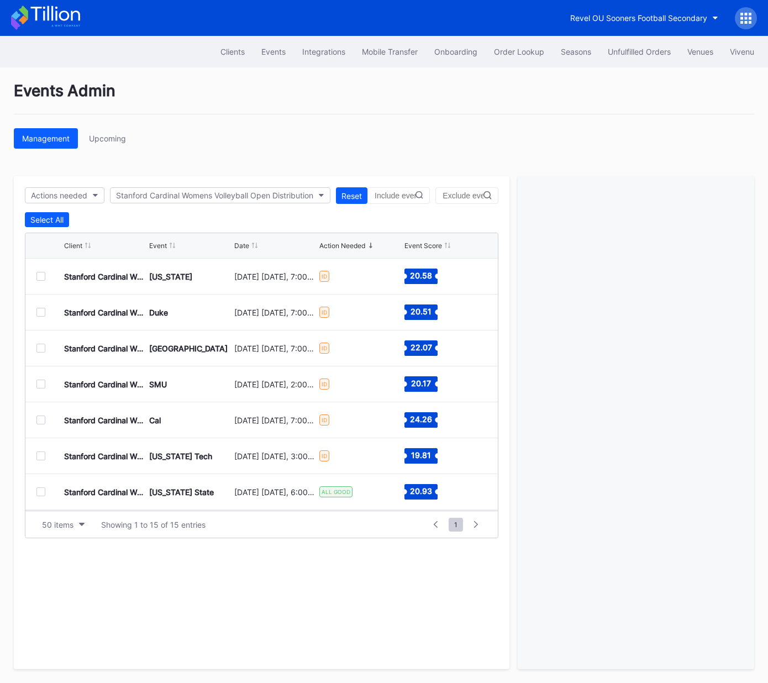
click at [40, 278] on div at bounding box center [40, 276] width 9 height 9
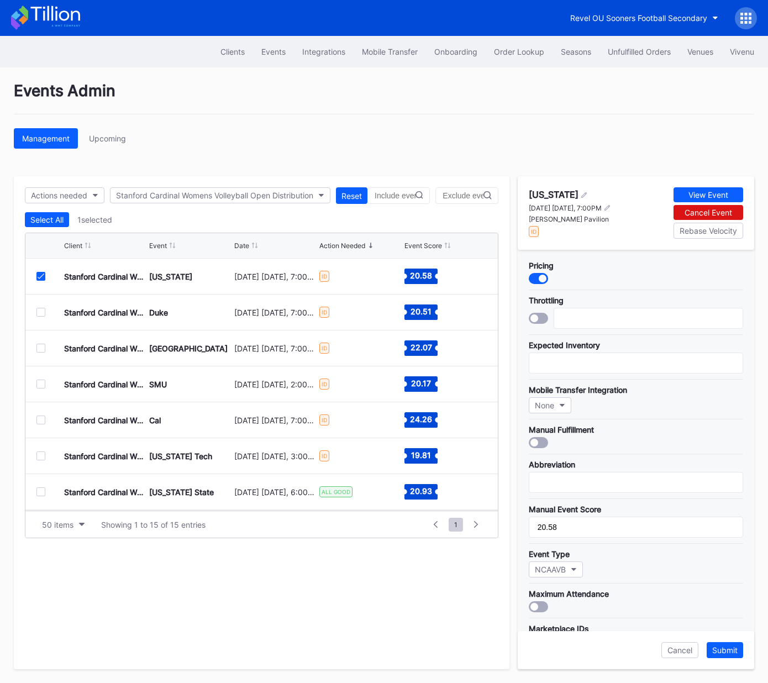
scroll to position [197, 0]
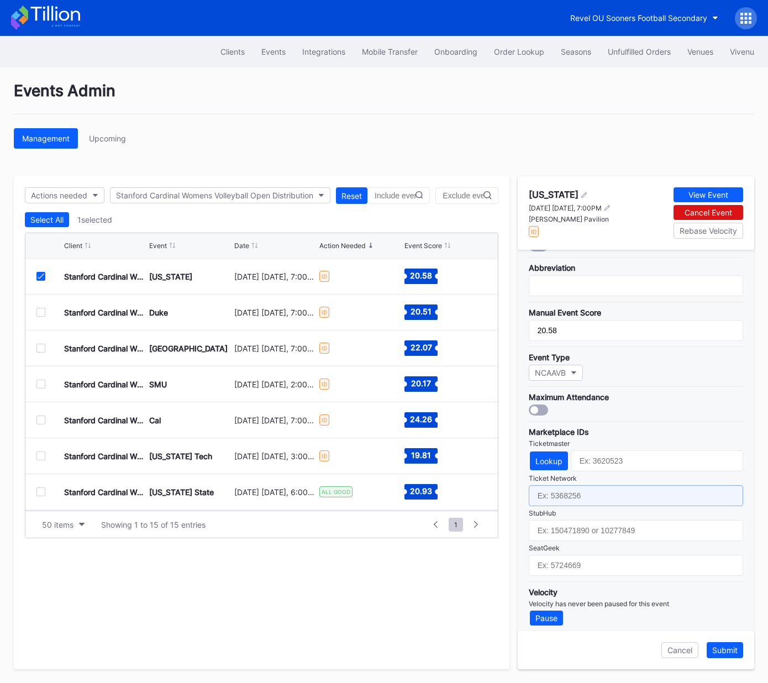
click at [611, 500] on input "text" at bounding box center [635, 495] width 214 height 21
paste input "7209668"
type input "7209668"
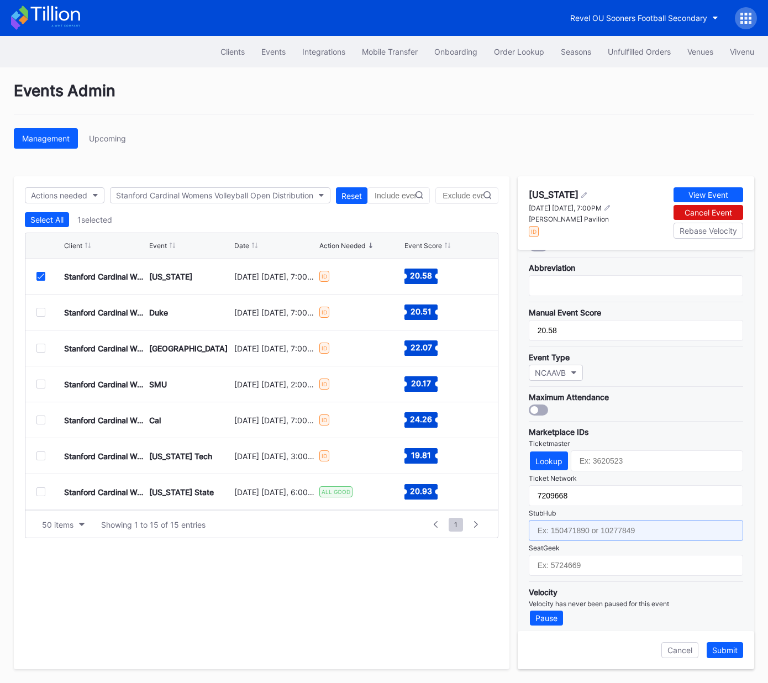
click at [610, 528] on input "text" at bounding box center [635, 530] width 214 height 21
paste input "158496608"
type input "158496608"
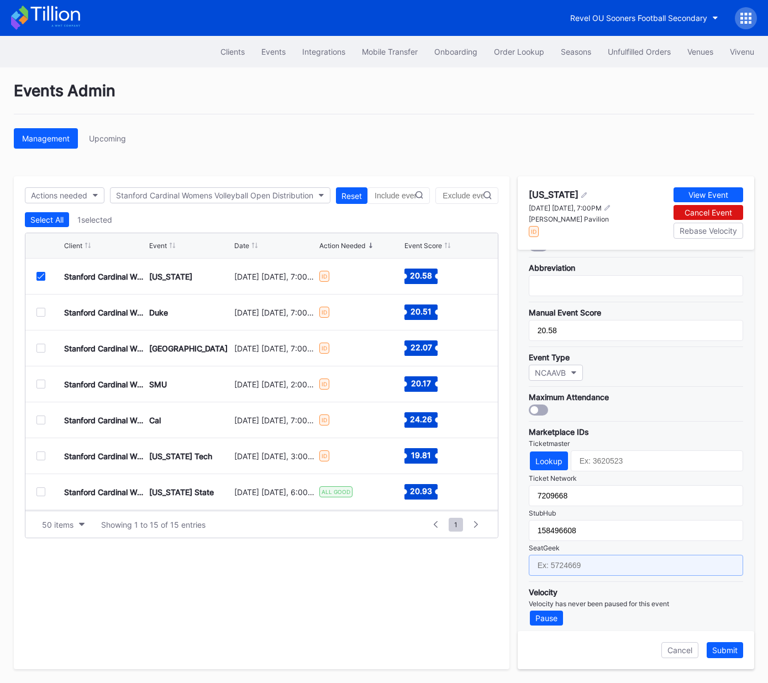
drag, startPoint x: 613, startPoint y: 553, endPoint x: 638, endPoint y: 543, distance: 26.6
click at [613, 554] on input "text" at bounding box center [635, 564] width 214 height 21
paste input "17579090"
type input "17579090"
click at [542, 459] on div "Lookup" at bounding box center [548, 460] width 27 height 9
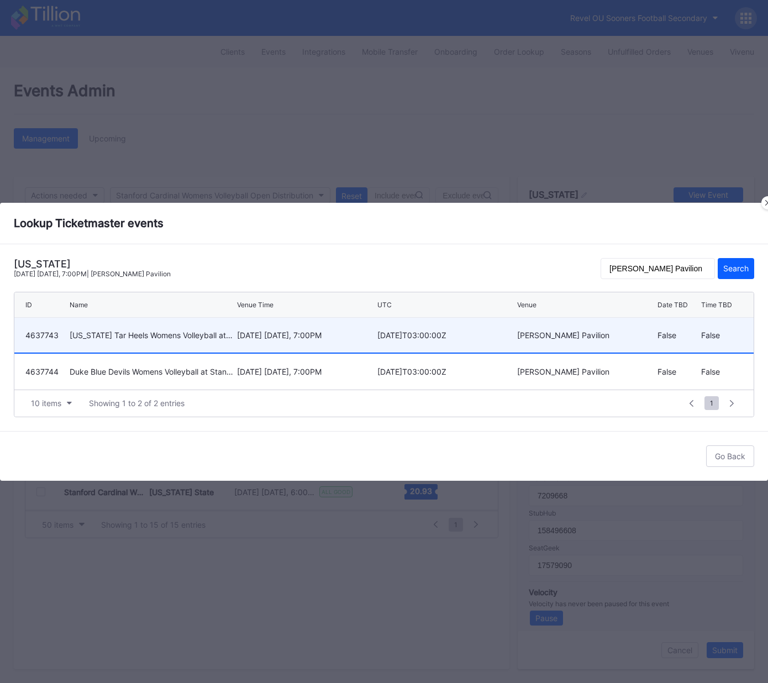
click at [256, 335] on div "November 7 Friday, 7:00PM" at bounding box center [306, 334] width 138 height 9
type input "4637743"
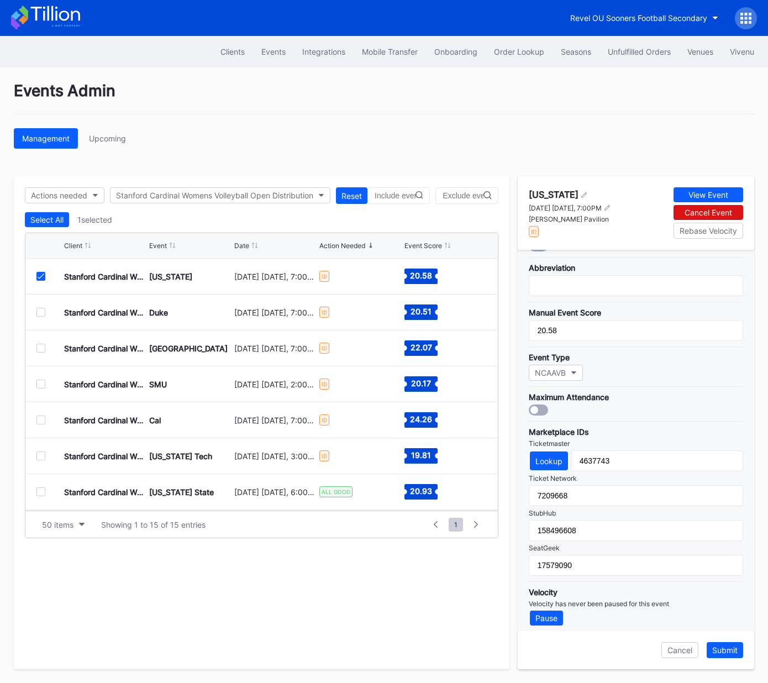
click at [731, 648] on div "Submit" at bounding box center [724, 649] width 25 height 9
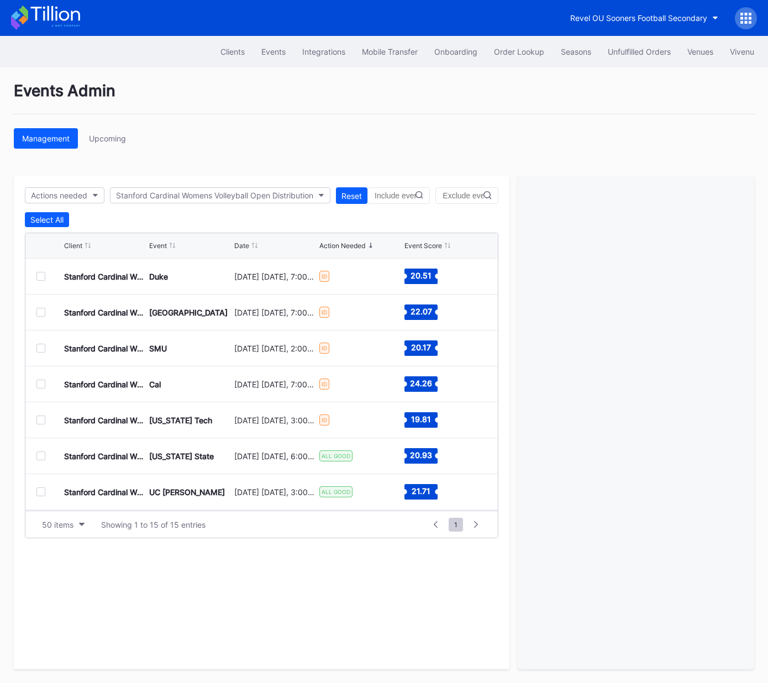
click at [43, 277] on div at bounding box center [40, 276] width 9 height 9
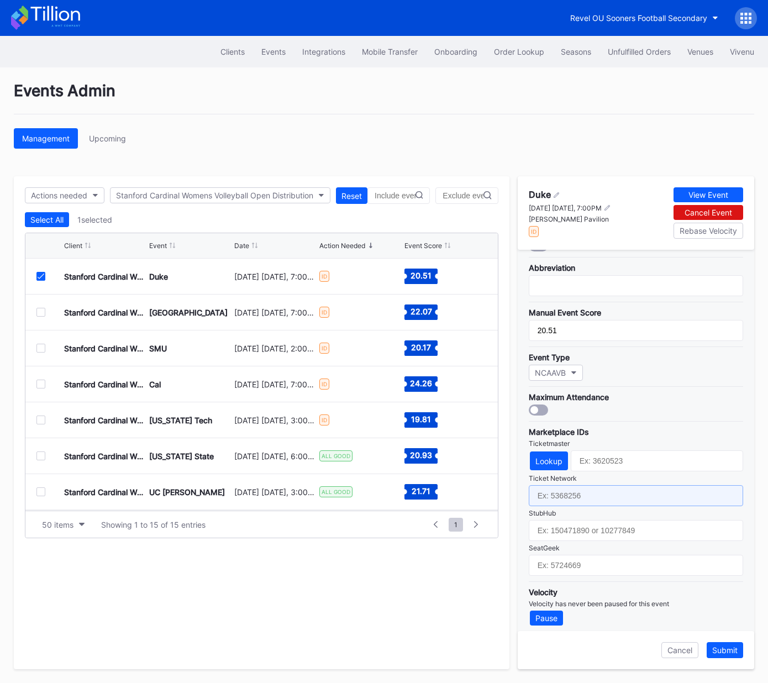
click at [558, 496] on input "text" at bounding box center [635, 495] width 214 height 21
paste input "7209664"
type input "7209664"
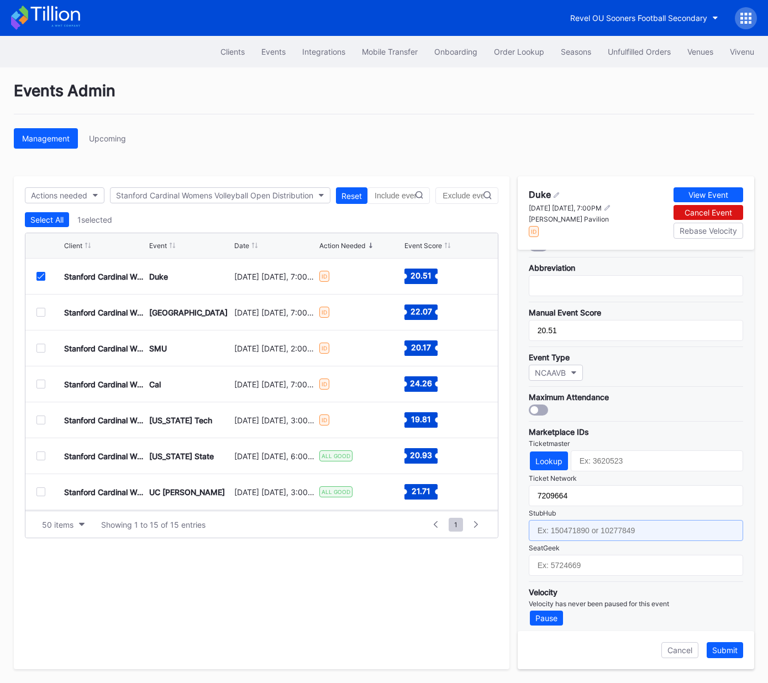
click at [561, 527] on input "text" at bounding box center [635, 530] width 214 height 21
paste input "158496607"
type input "158496607"
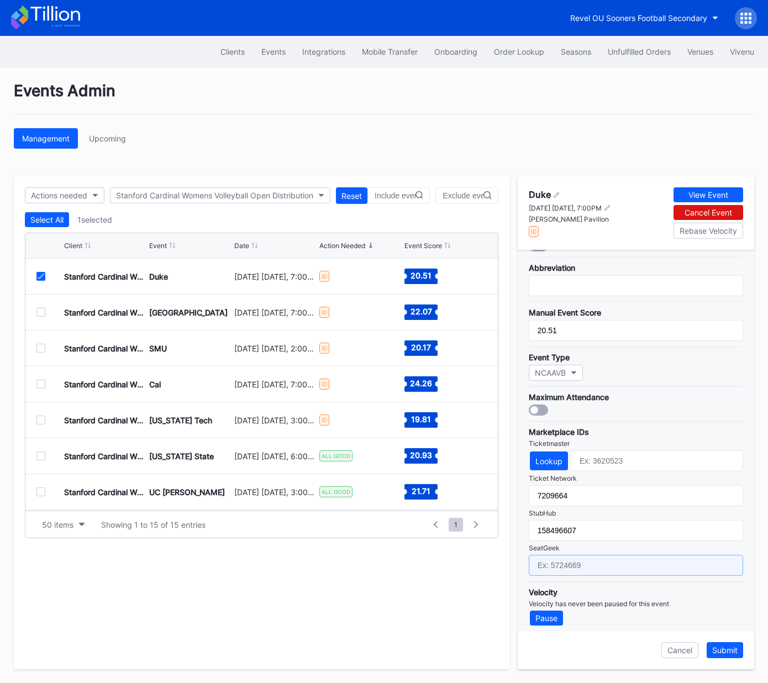
click at [591, 565] on input "text" at bounding box center [635, 564] width 214 height 21
paste input "17579092"
type input "17579092"
click at [551, 457] on div "Lookup" at bounding box center [548, 461] width 27 height 9
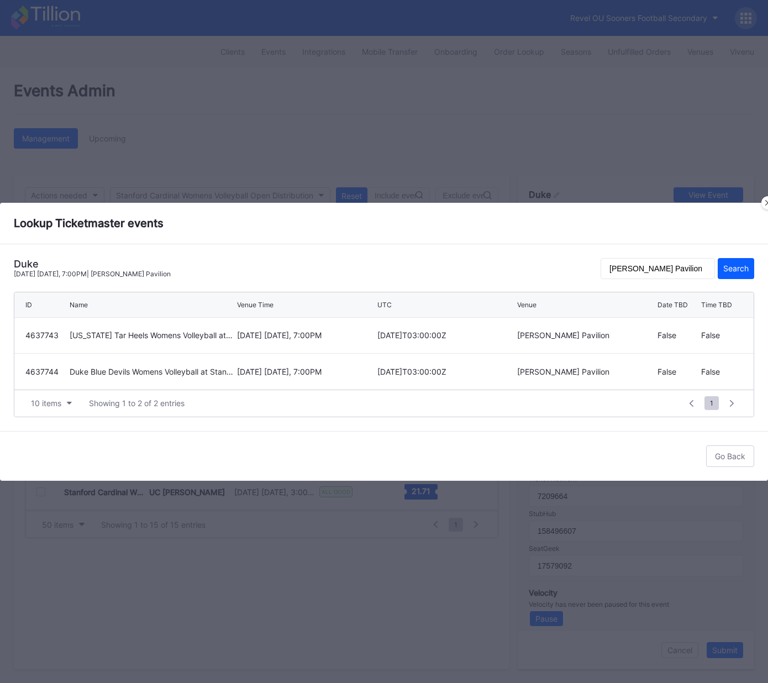
scroll to position [0, 0]
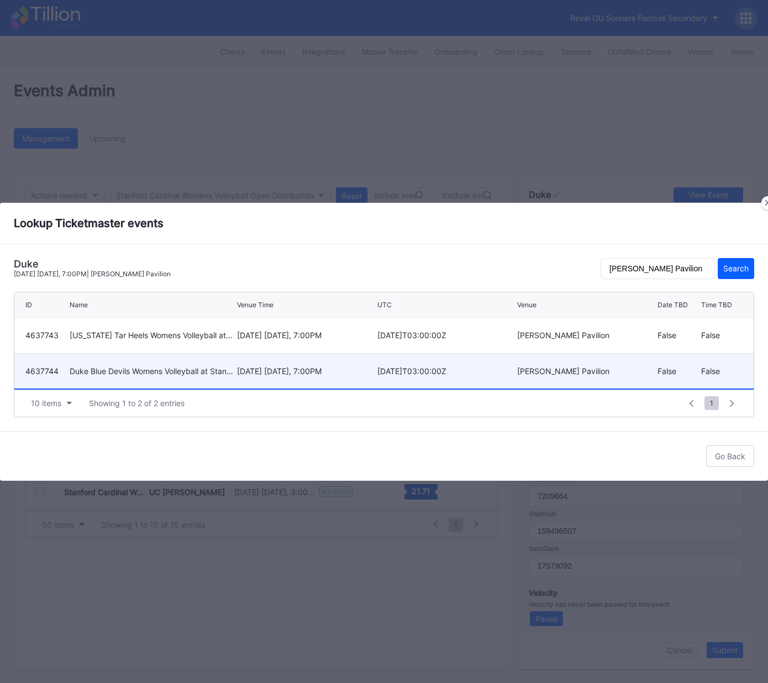
click at [297, 372] on div "November 8 Saturday, 7:00PM" at bounding box center [306, 370] width 138 height 9
type input "4637744"
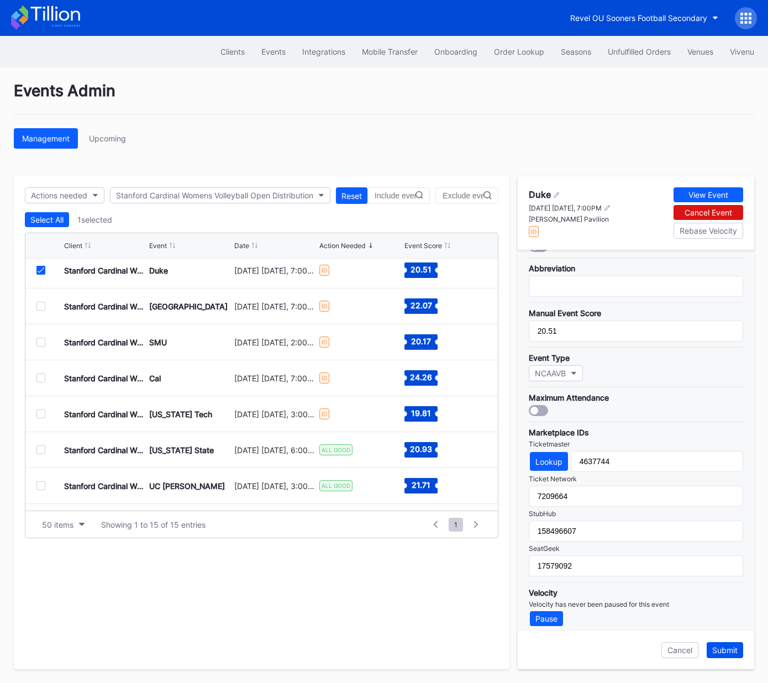
scroll to position [7, 0]
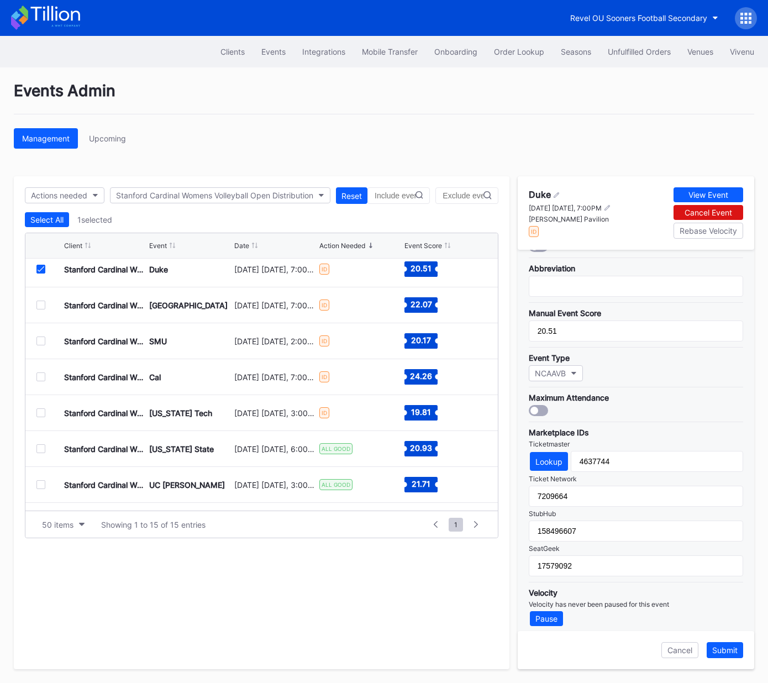
click at [728, 652] on div "Submit" at bounding box center [724, 649] width 25 height 9
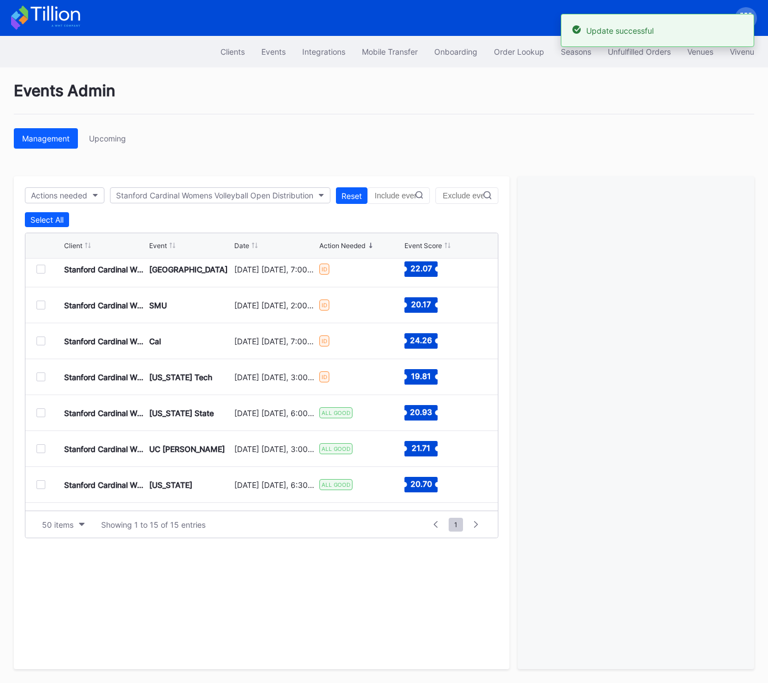
scroll to position [0, 0]
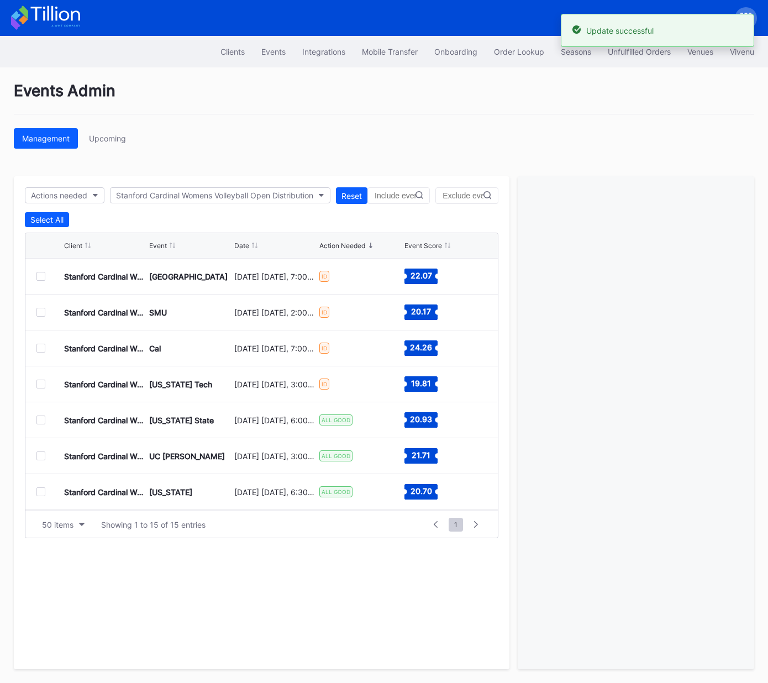
click at [42, 279] on div "Stanford Cardinal Womens Volleyball Open Distribution Pittsburgh November 14 Fr…" at bounding box center [261, 276] width 472 height 36
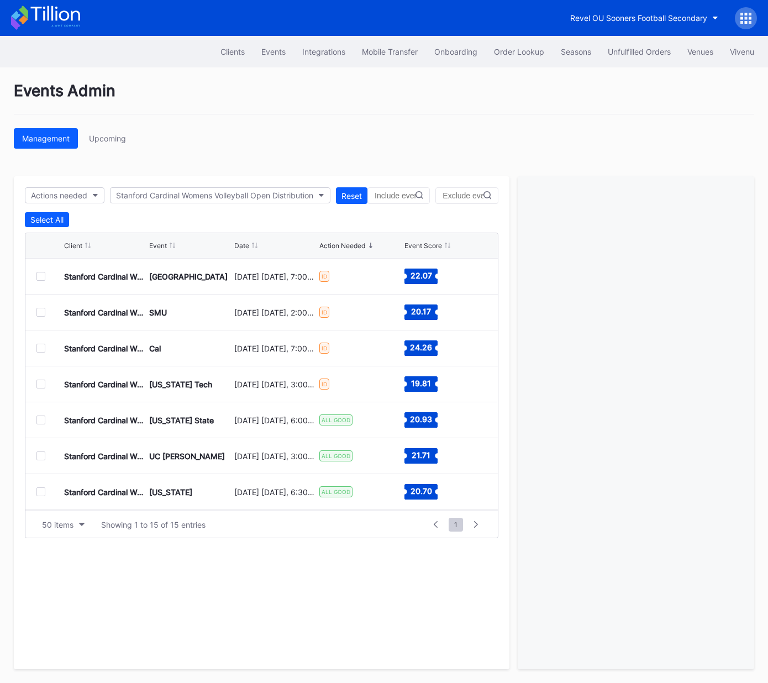
click at [40, 276] on div at bounding box center [40, 276] width 9 height 9
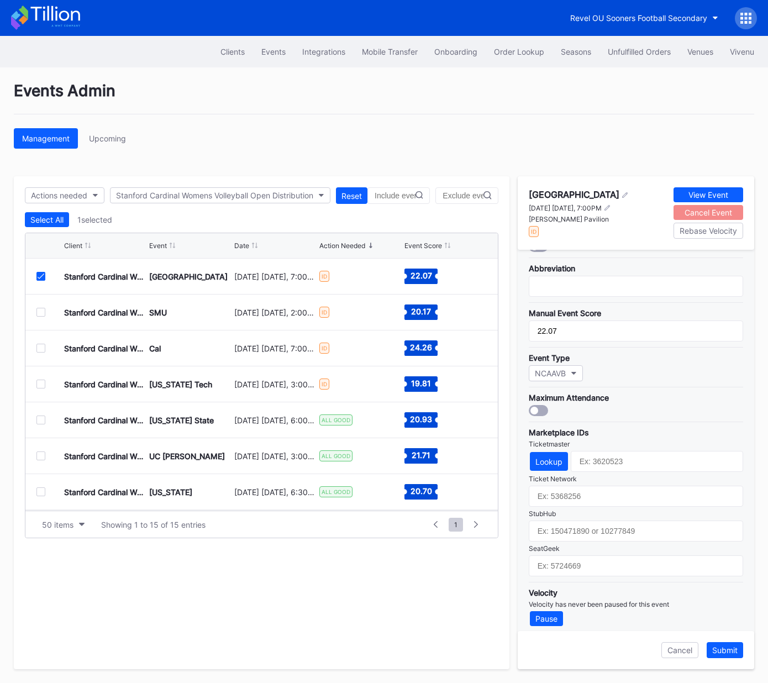
scroll to position [197, 0]
click at [593, 493] on input "text" at bounding box center [635, 495] width 214 height 21
paste input "7209670"
type input "7209670"
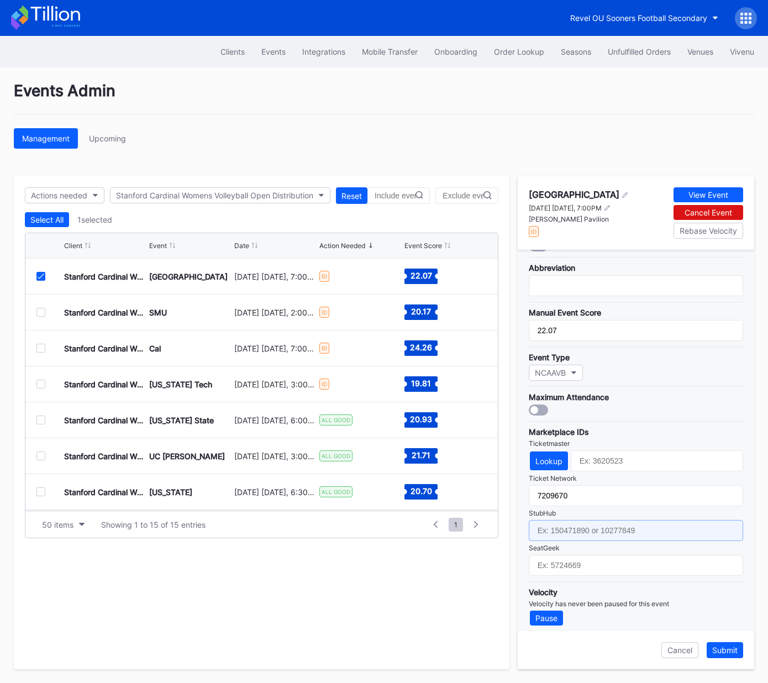
click at [584, 521] on input "text" at bounding box center [635, 530] width 214 height 21
paste input "158496621"
type input "158496621"
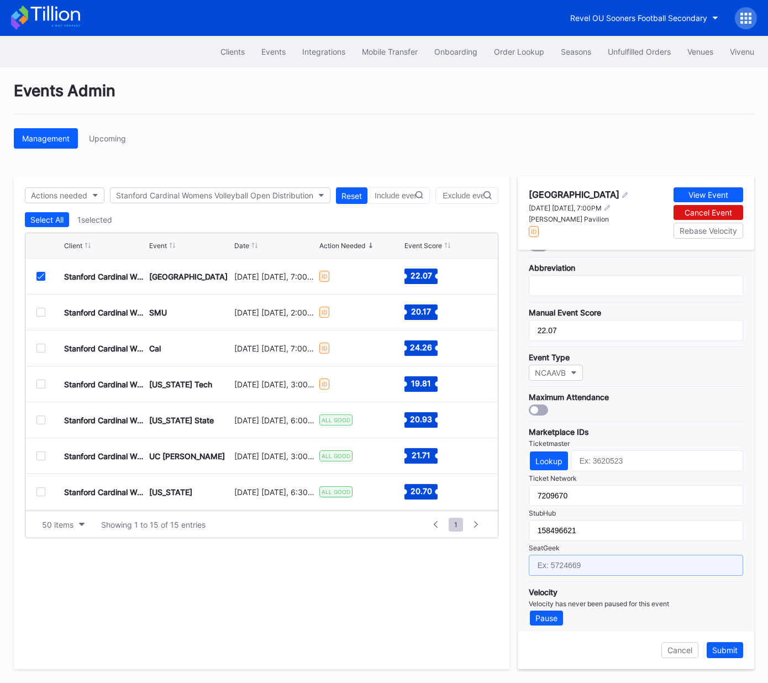
click at [598, 562] on input "text" at bounding box center [635, 564] width 214 height 21
paste input "17579085"
type input "17579085"
click at [549, 456] on div "Lookup" at bounding box center [548, 460] width 27 height 9
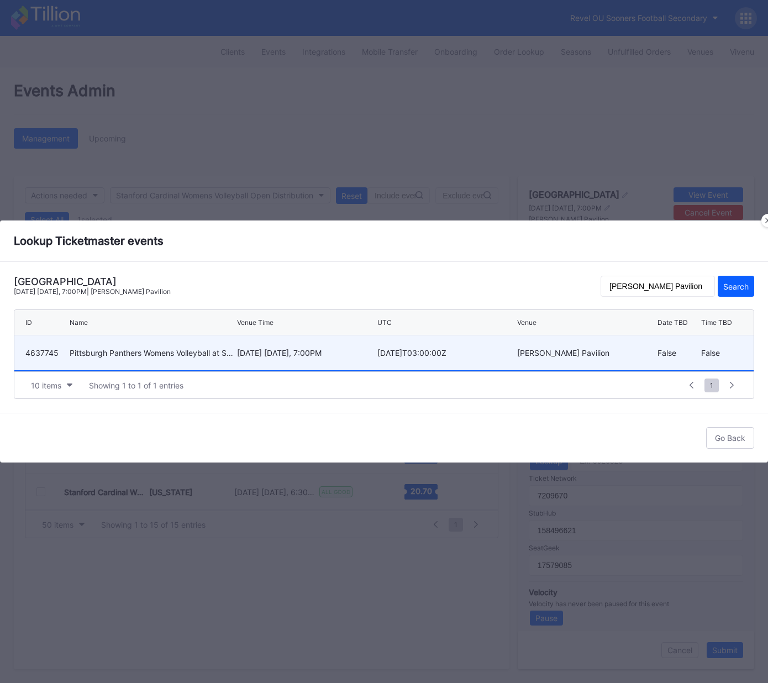
click at [306, 349] on div "November 14 Friday, 7:00PM" at bounding box center [306, 352] width 138 height 9
type input "4637745"
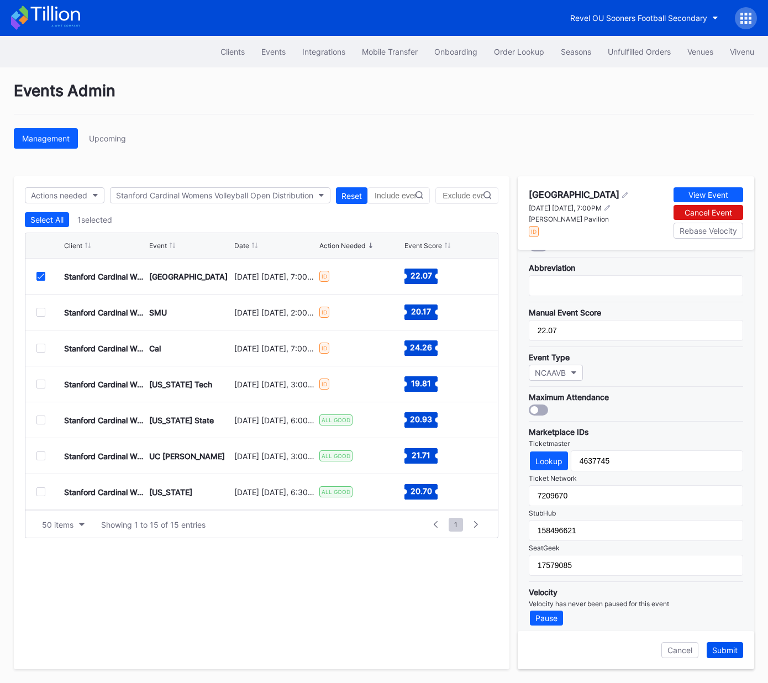
click at [722, 651] on div "Submit" at bounding box center [724, 649] width 25 height 9
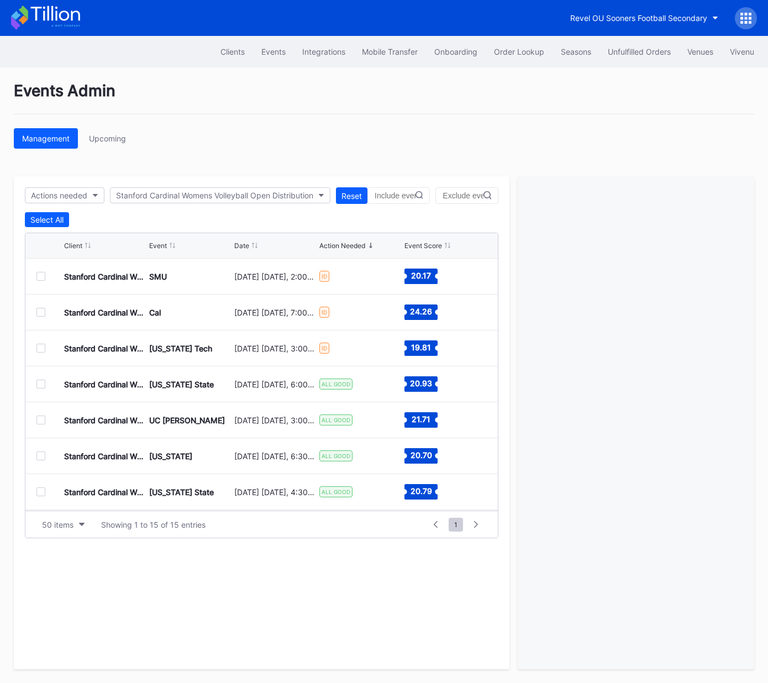
click at [43, 276] on div at bounding box center [40, 276] width 9 height 9
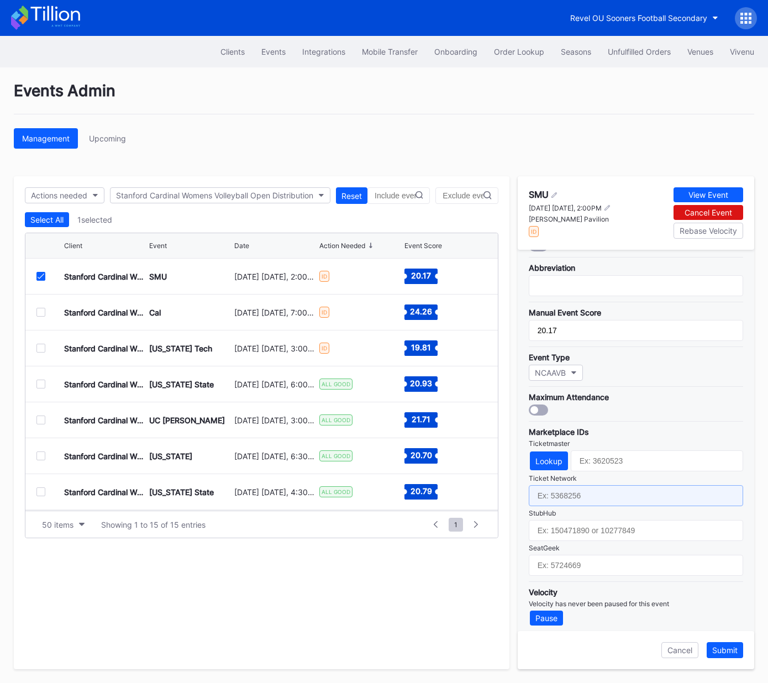
drag, startPoint x: 593, startPoint y: 491, endPoint x: 589, endPoint y: 505, distance: 14.5
click at [593, 491] on input "text" at bounding box center [635, 495] width 214 height 21
paste input "7209671"
type input "7209671"
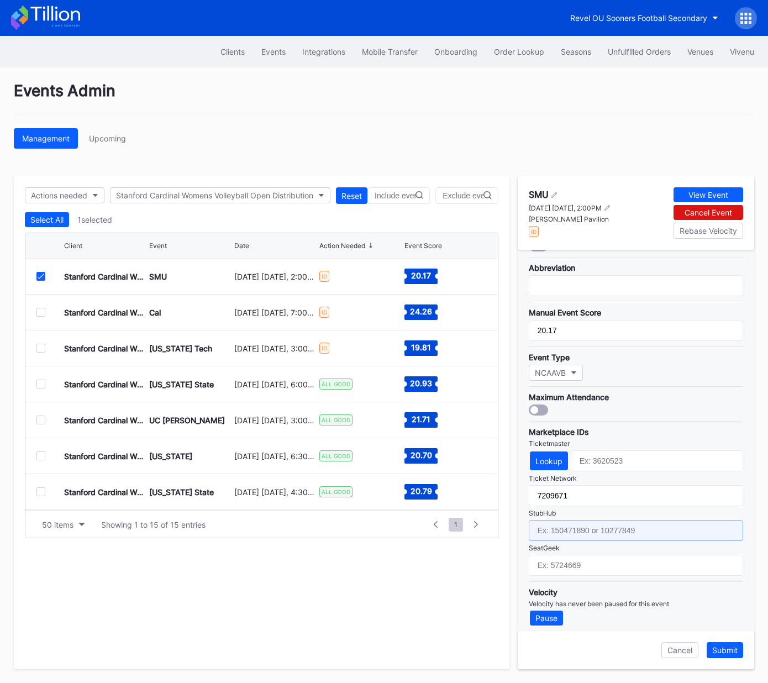
click at [586, 525] on input "text" at bounding box center [635, 530] width 214 height 21
paste input "158496622"
type input "158496622"
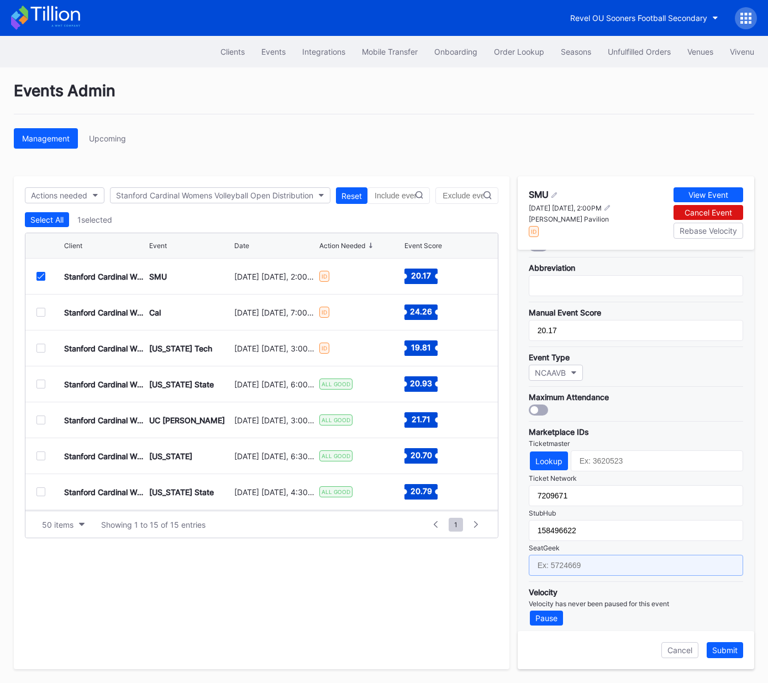
click at [601, 556] on input "text" at bounding box center [635, 564] width 214 height 21
paste input "17579086"
type input "17579086"
click at [547, 457] on div "Lookup" at bounding box center [548, 461] width 27 height 9
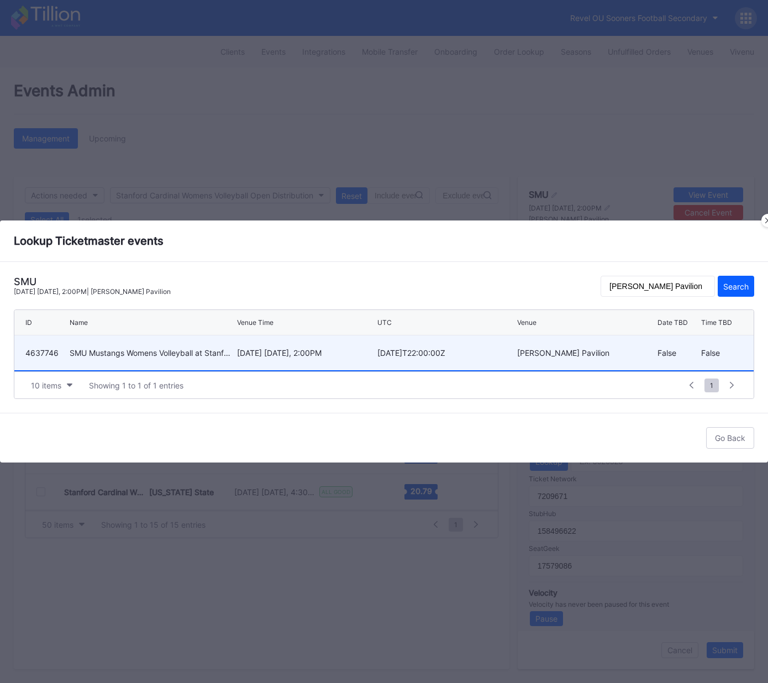
click at [243, 350] on div "November 16 Sunday, 2:00PM" at bounding box center [306, 352] width 138 height 9
type input "4637746"
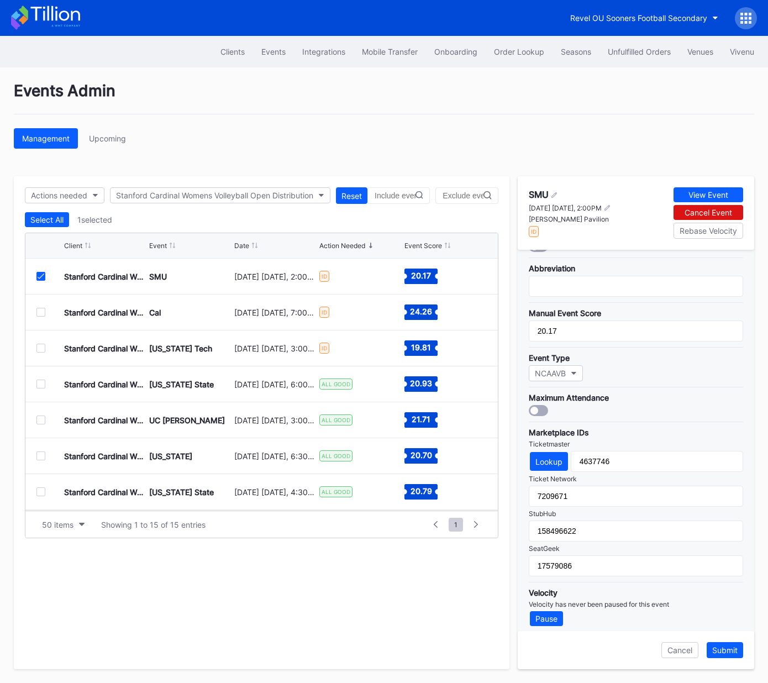
click at [722, 650] on div "Submit" at bounding box center [724, 649] width 25 height 9
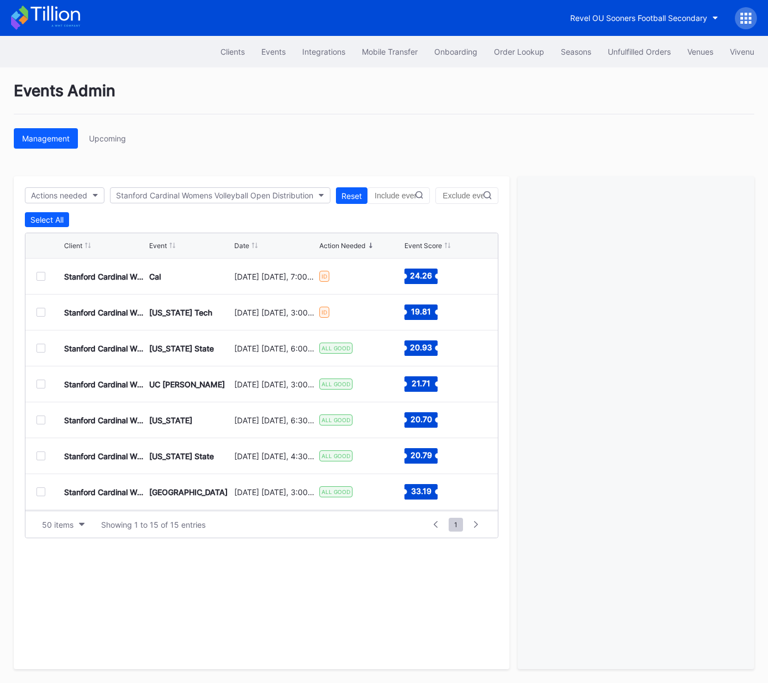
click at [44, 273] on div at bounding box center [40, 276] width 9 height 9
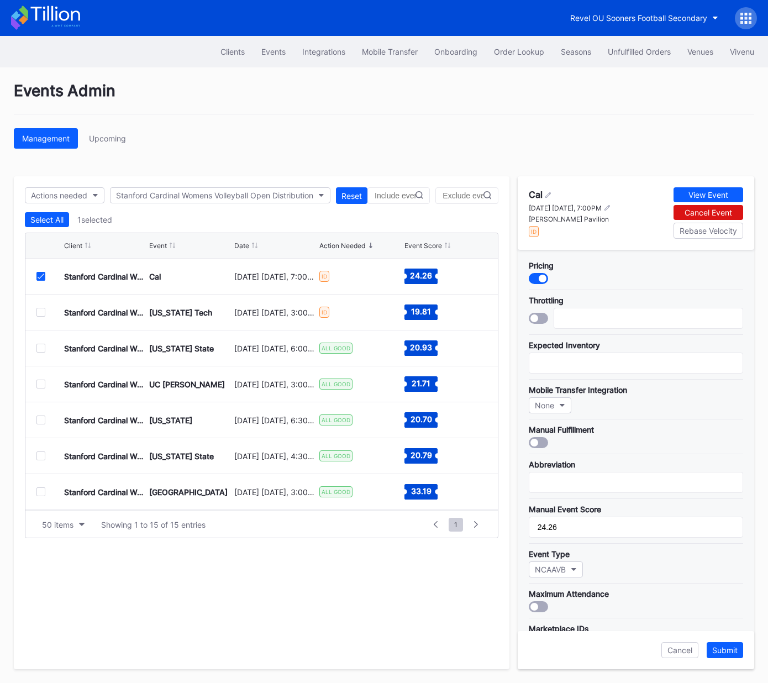
scroll to position [197, 0]
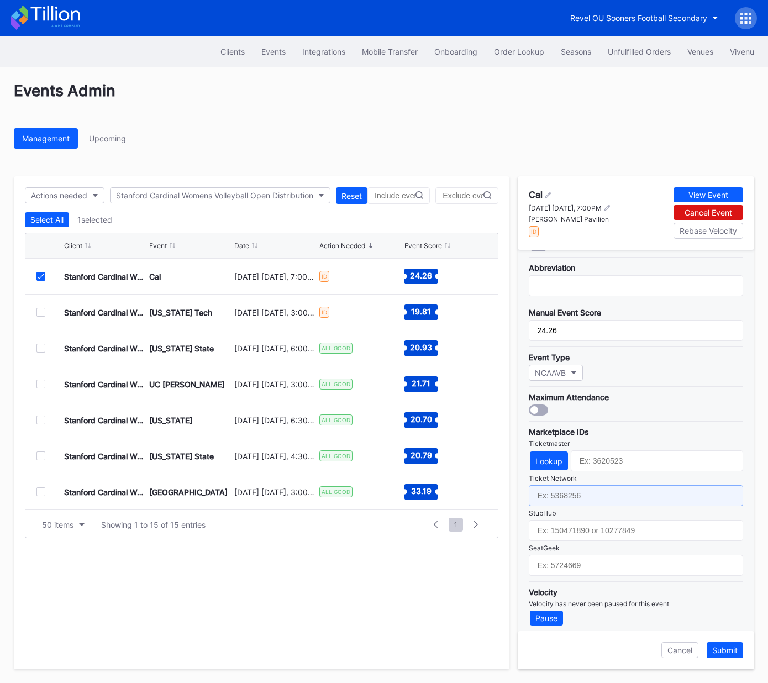
drag, startPoint x: 601, startPoint y: 490, endPoint x: 595, endPoint y: 521, distance: 30.9
click at [601, 490] on input "text" at bounding box center [635, 495] width 214 height 21
paste input "7209661"
type input "7209661"
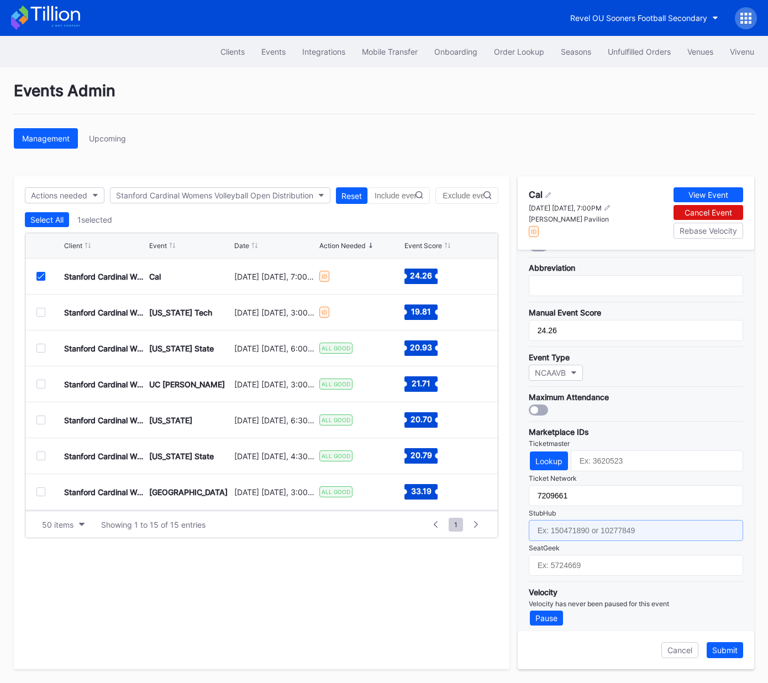
click at [595, 522] on input "text" at bounding box center [635, 530] width 214 height 21
paste input "158496623"
type input "158496623"
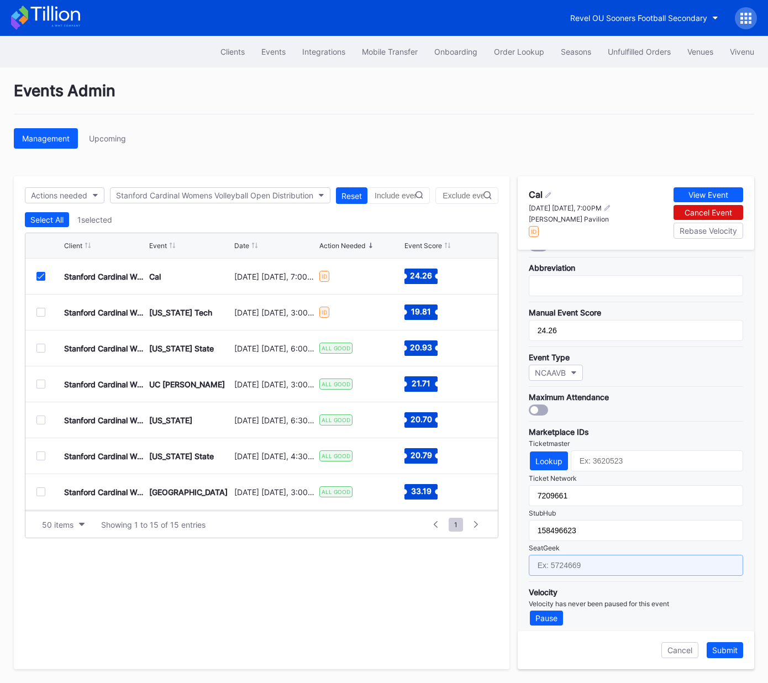
click at [598, 565] on input "text" at bounding box center [635, 564] width 214 height 21
paste input "17579091"
type input "17579091"
click at [552, 458] on div "Lookup" at bounding box center [548, 460] width 27 height 9
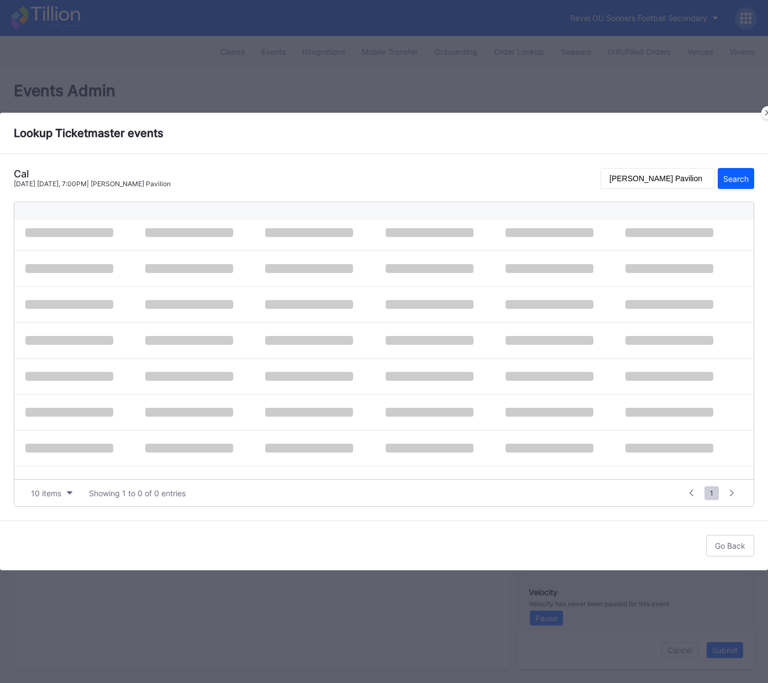
scroll to position [0, 0]
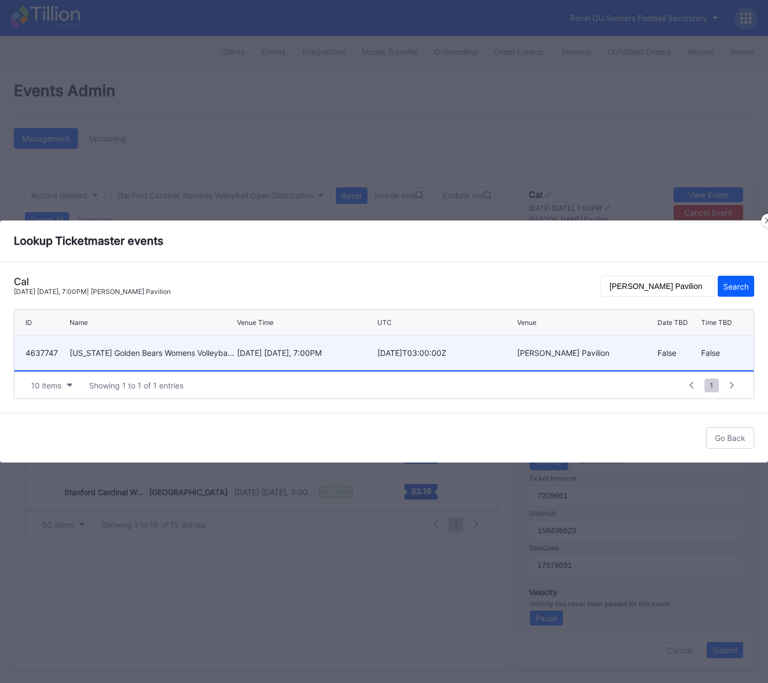
click at [263, 355] on div "November 19 Wednesday, 7:00PM" at bounding box center [306, 352] width 138 height 9
type input "4637747"
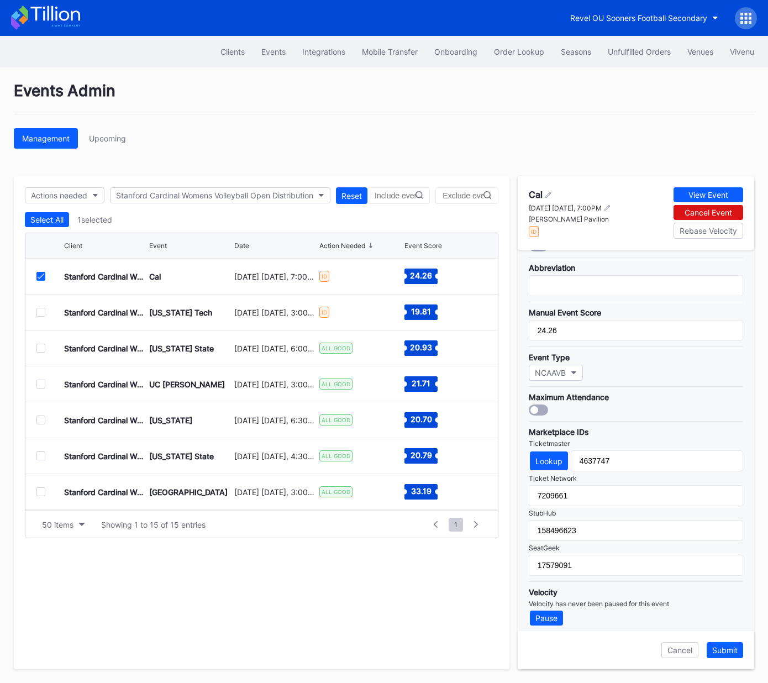
scroll to position [6, 0]
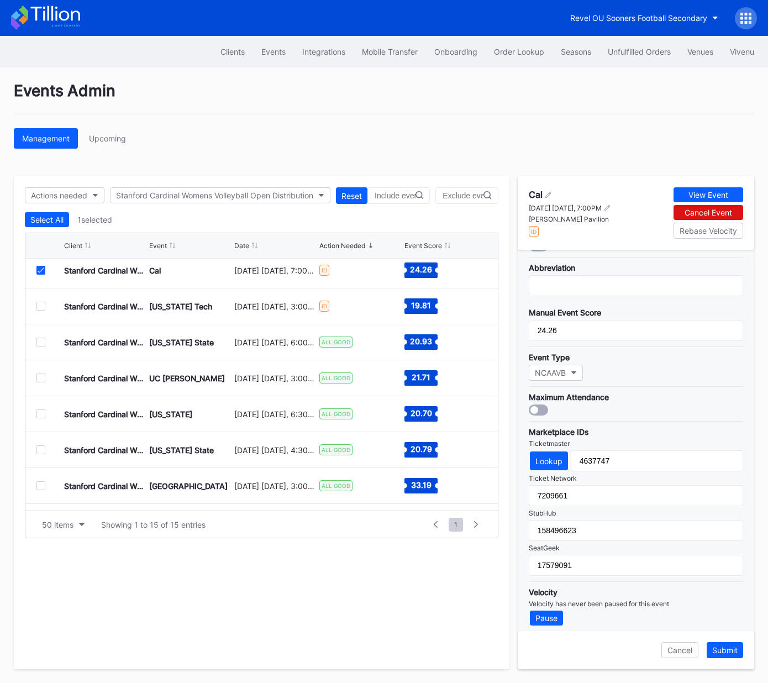
drag, startPoint x: 728, startPoint y: 651, endPoint x: 725, endPoint y: 645, distance: 6.7
click at [728, 651] on div "Submit" at bounding box center [724, 649] width 25 height 9
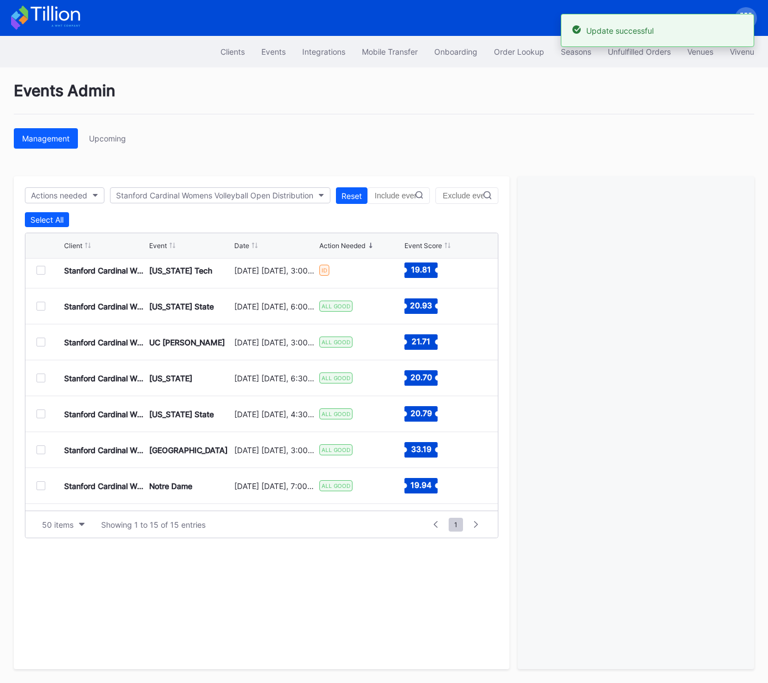
scroll to position [0, 0]
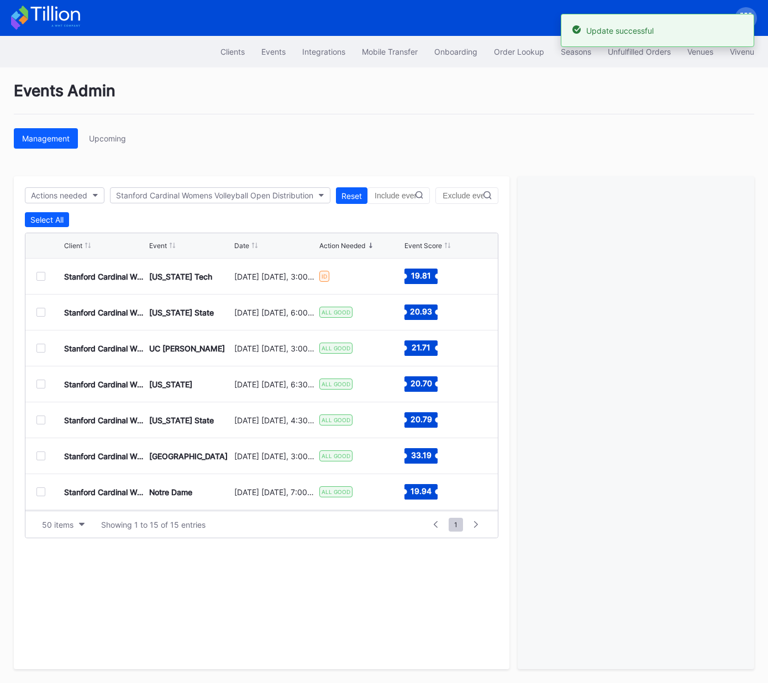
click at [36, 274] on div at bounding box center [40, 276] width 9 height 9
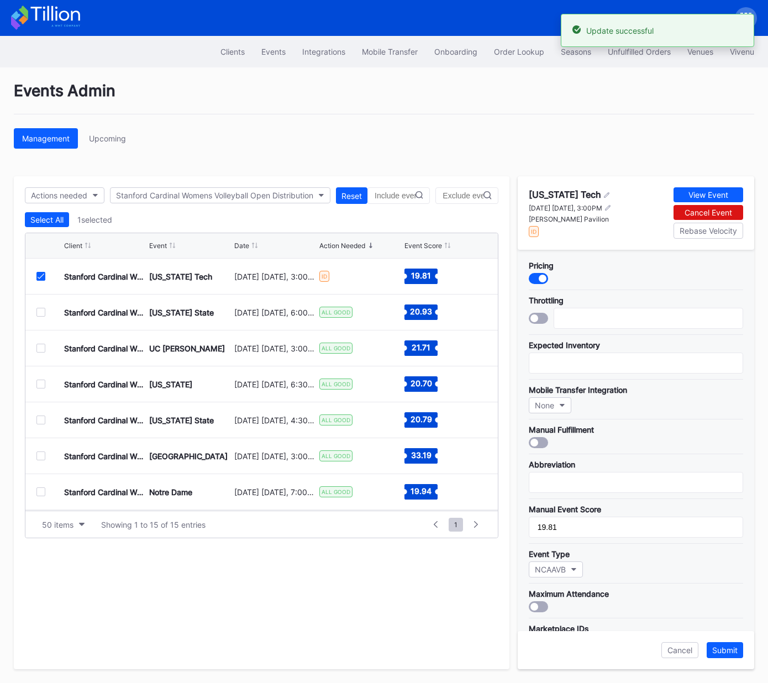
scroll to position [197, 0]
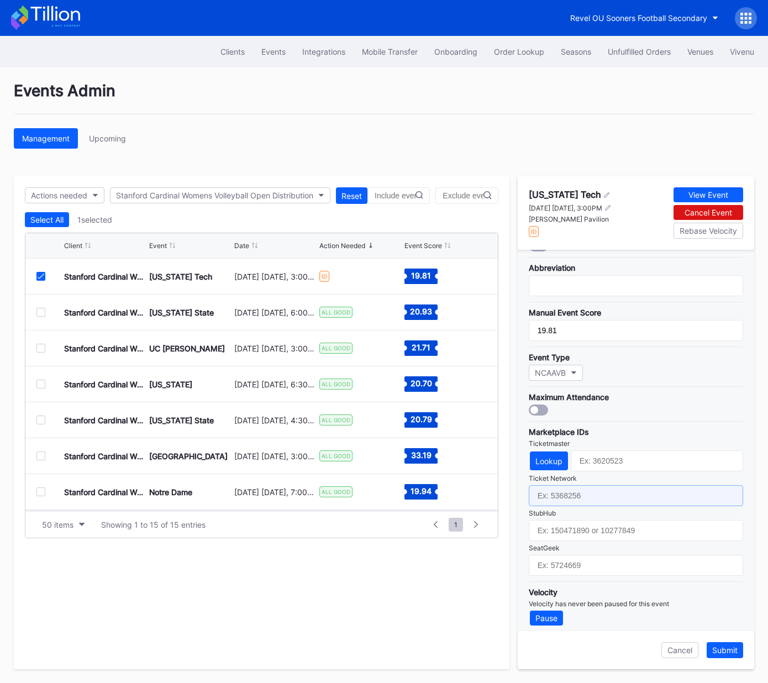
click at [596, 488] on input "text" at bounding box center [635, 495] width 214 height 21
drag, startPoint x: 596, startPoint y: 488, endPoint x: 594, endPoint y: 515, distance: 27.1
click at [596, 490] on input "text" at bounding box center [635, 495] width 214 height 21
paste input "7209663"
type input "7209663"
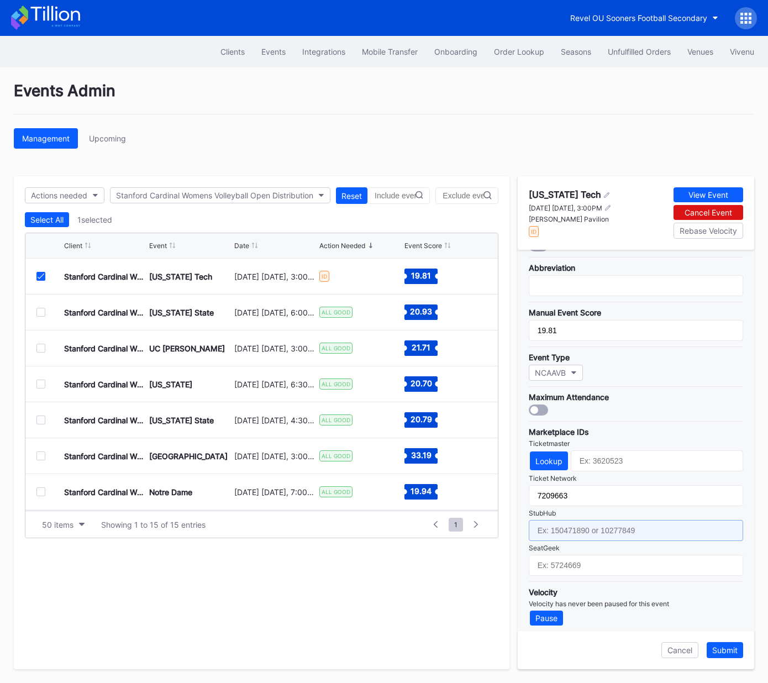
click at [594, 522] on input "text" at bounding box center [635, 530] width 214 height 21
paste input "158496644"
type input "158496644"
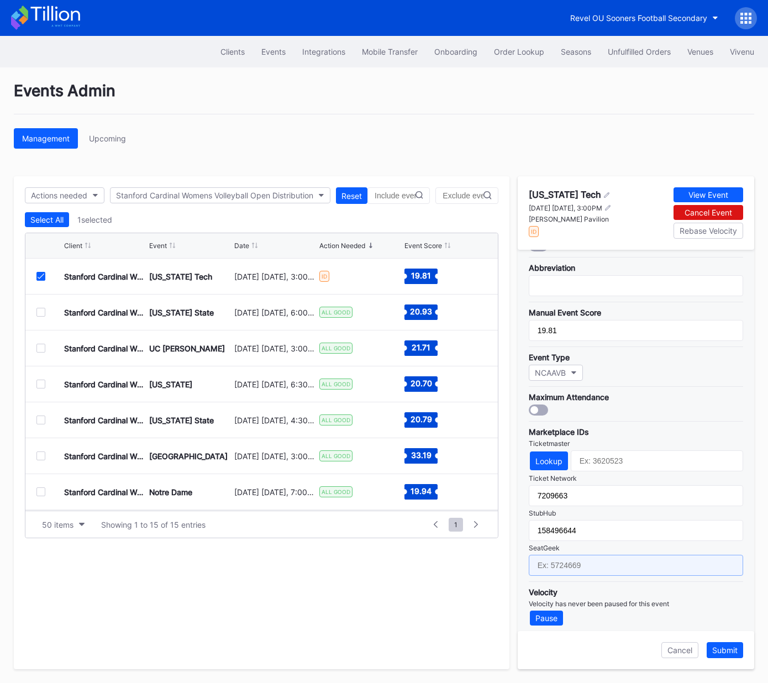
click at [605, 565] on input "text" at bounding box center [635, 564] width 214 height 21
paste input "17579087"
type input "17579087"
click at [556, 458] on div "Lookup" at bounding box center [548, 460] width 27 height 9
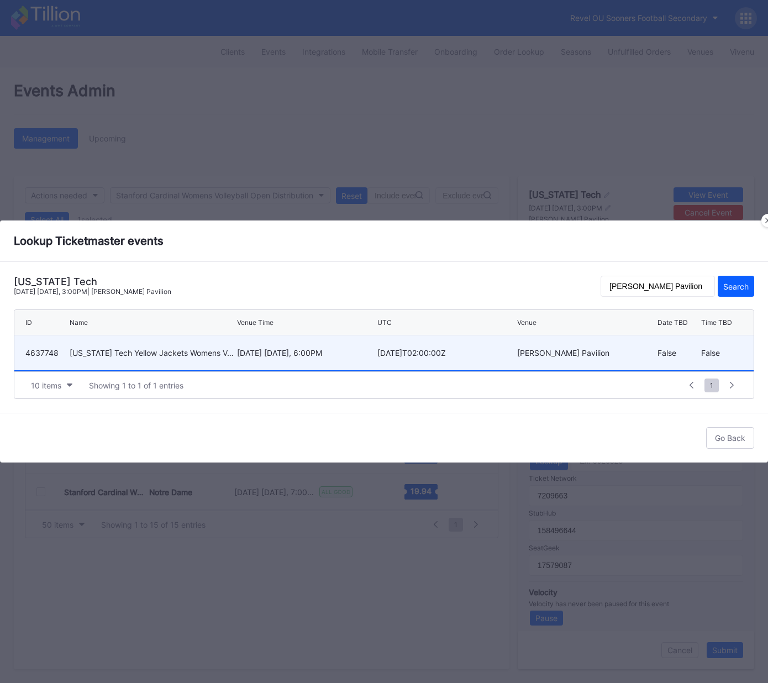
click at [309, 351] on div "November 26 Wednesday, 6:00PM" at bounding box center [306, 352] width 138 height 9
type input "4637748"
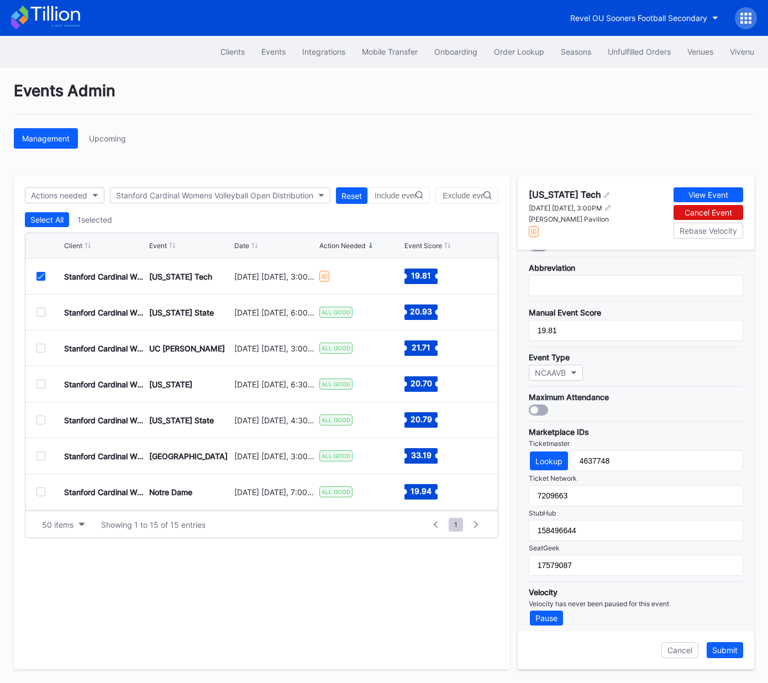
click at [716, 648] on div "Submit" at bounding box center [724, 649] width 25 height 9
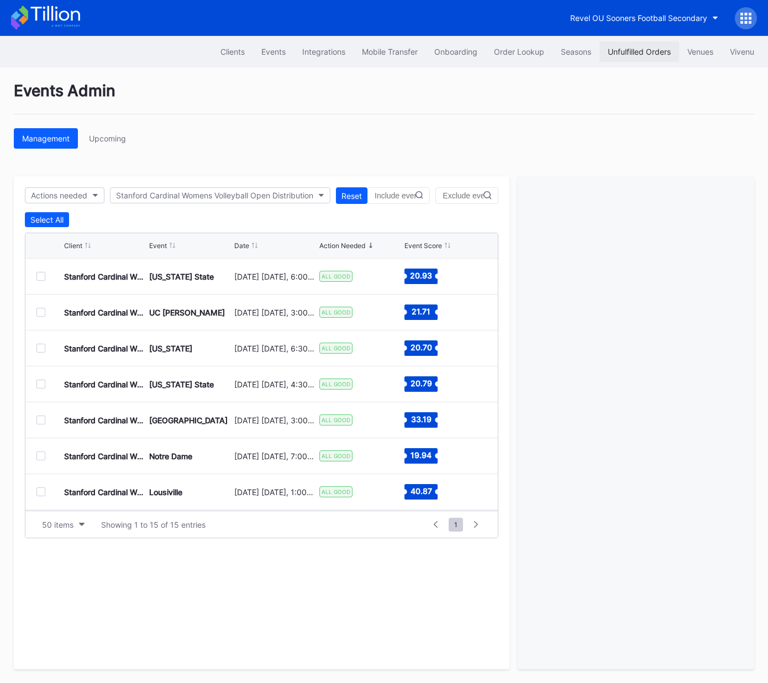
click at [627, 48] on div "Unfulfilled Orders" at bounding box center [638, 51] width 63 height 9
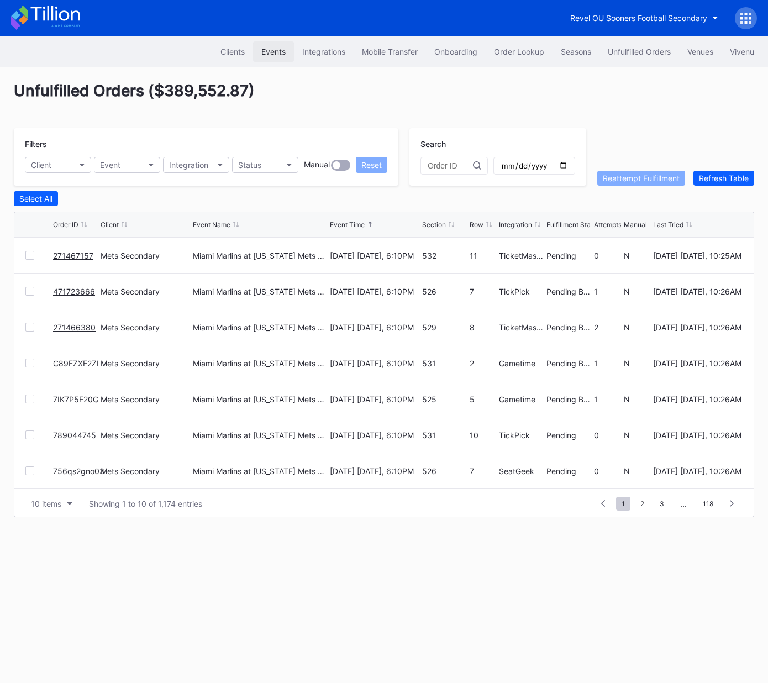
click at [272, 49] on div "Events" at bounding box center [273, 51] width 24 height 9
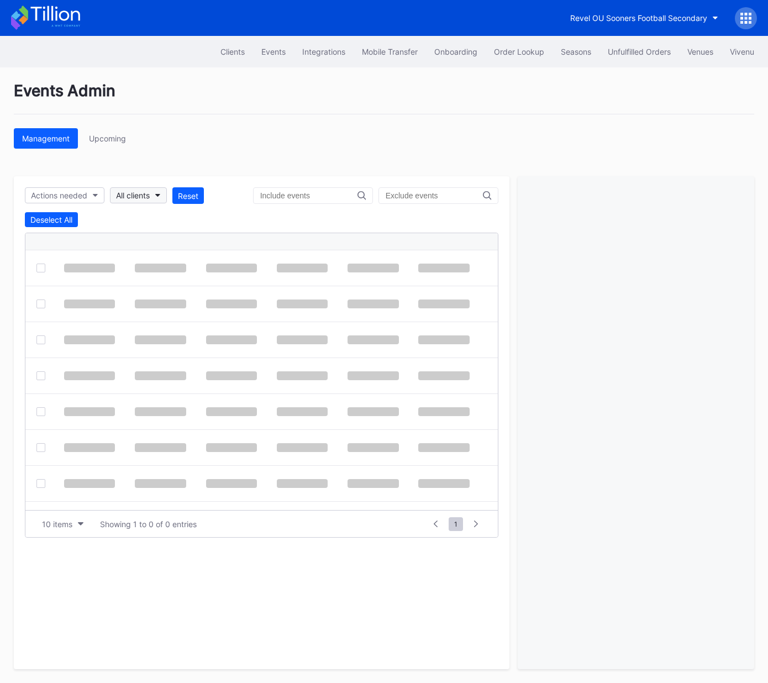
click at [147, 195] on div "All clients" at bounding box center [133, 195] width 34 height 9
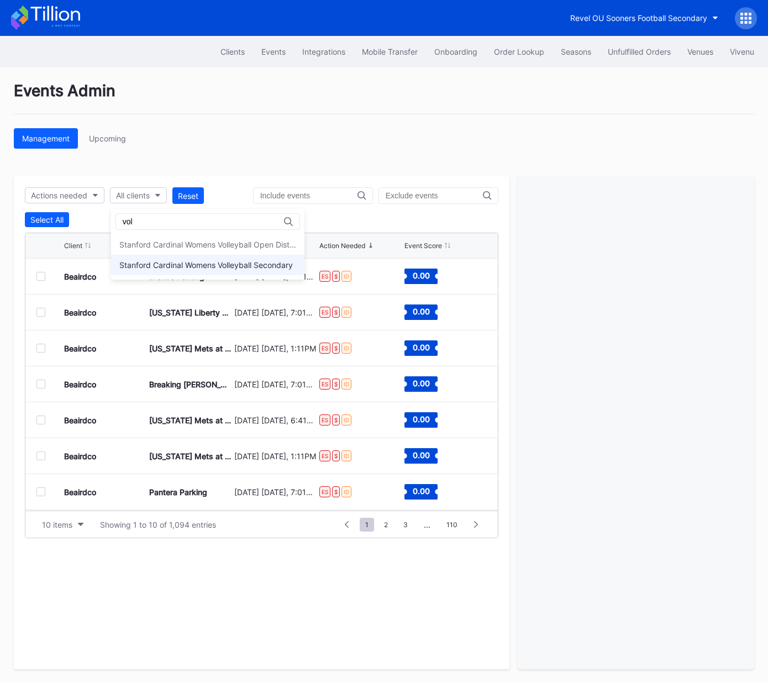
type input "vol"
click at [203, 269] on div "Stanford Cardinal Womens Volleyball Secondary" at bounding box center [205, 264] width 173 height 9
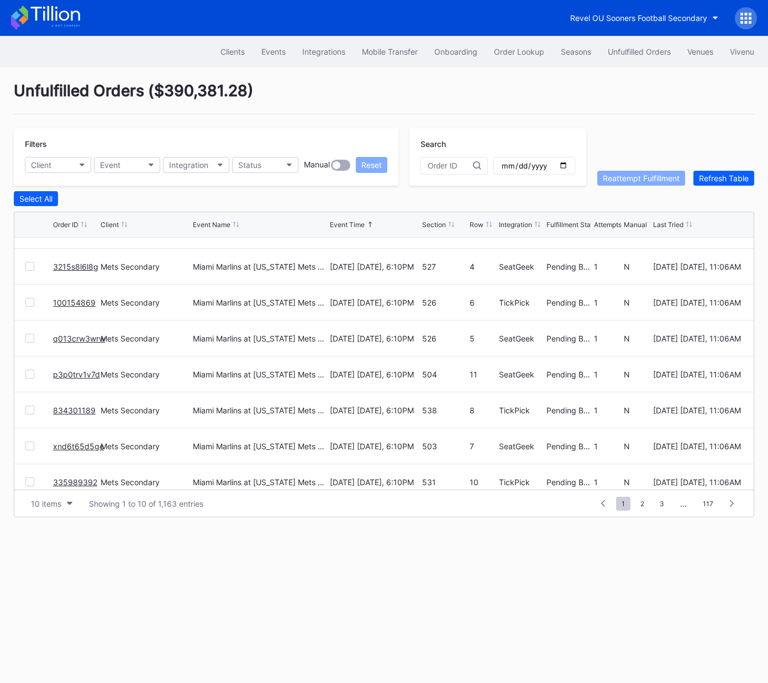
scroll to position [107, 0]
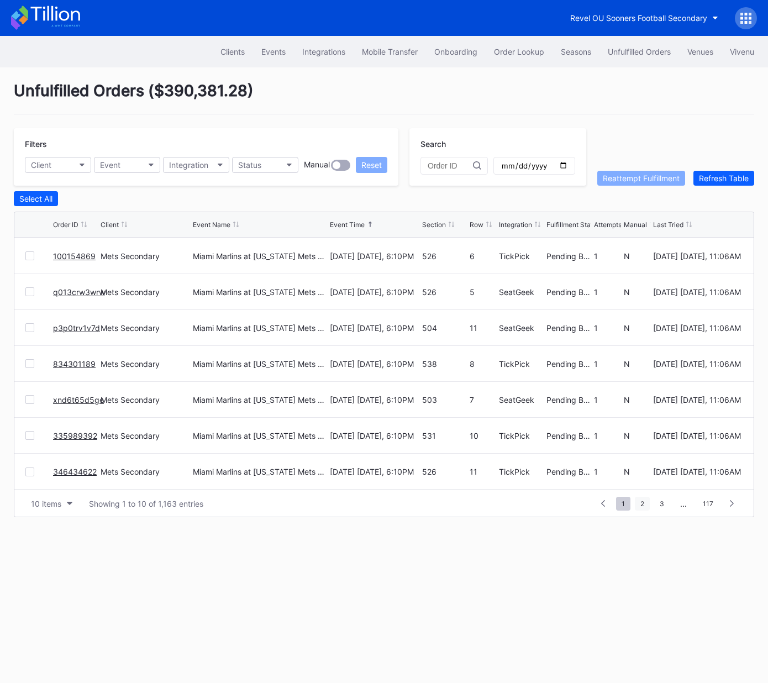
click at [642, 504] on span "2" at bounding box center [642, 503] width 15 height 14
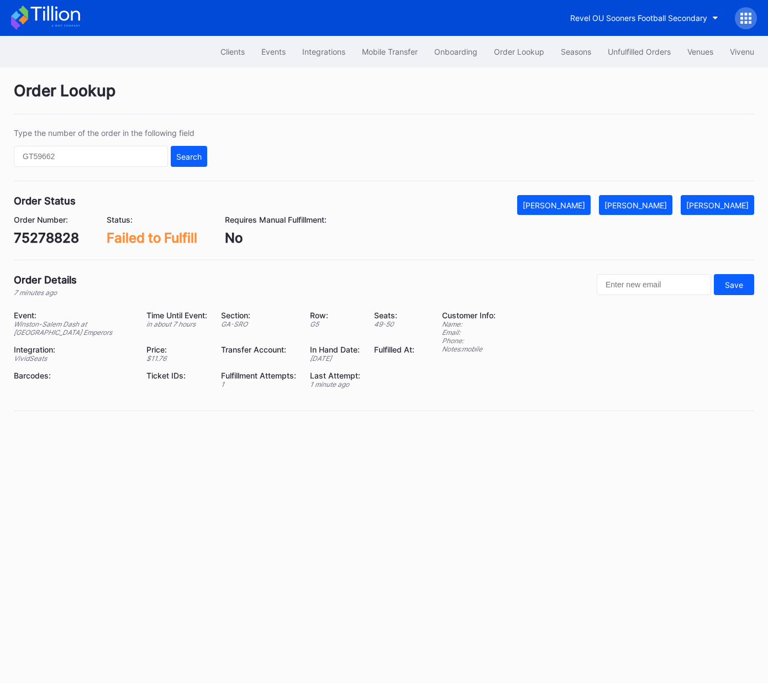
click at [68, 239] on div "75278828" at bounding box center [46, 238] width 65 height 16
copy div "75278828"
click at [653, 201] on div "Mark Fulfilled" at bounding box center [635, 204] width 62 height 9
